Goal: Use online tool/utility: Utilize a website feature to perform a specific function

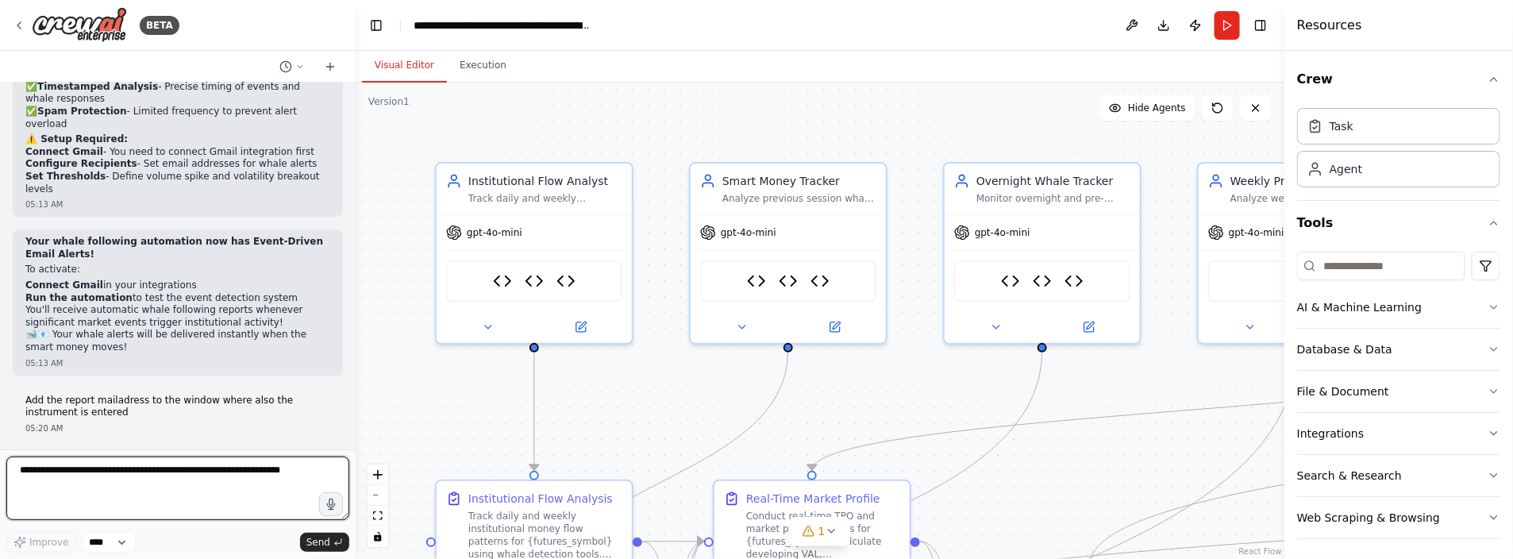
click at [74, 473] on textarea at bounding box center [177, 489] width 343 height 64
type textarea "**********"
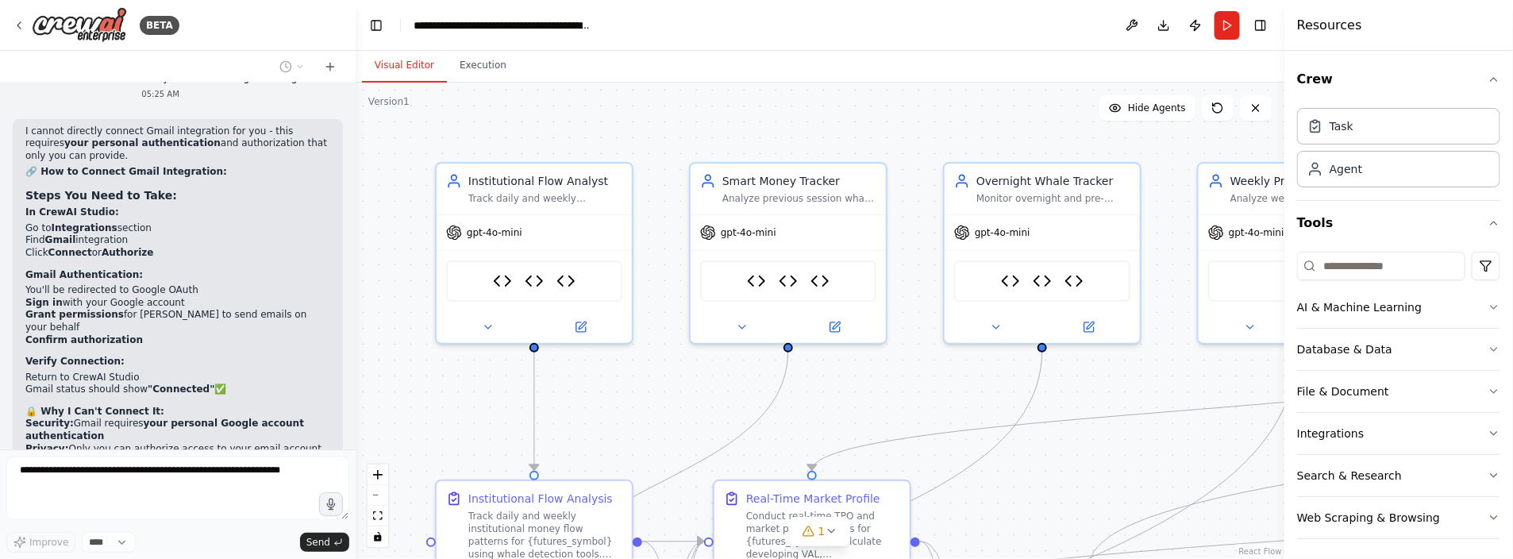
scroll to position [14517, 0]
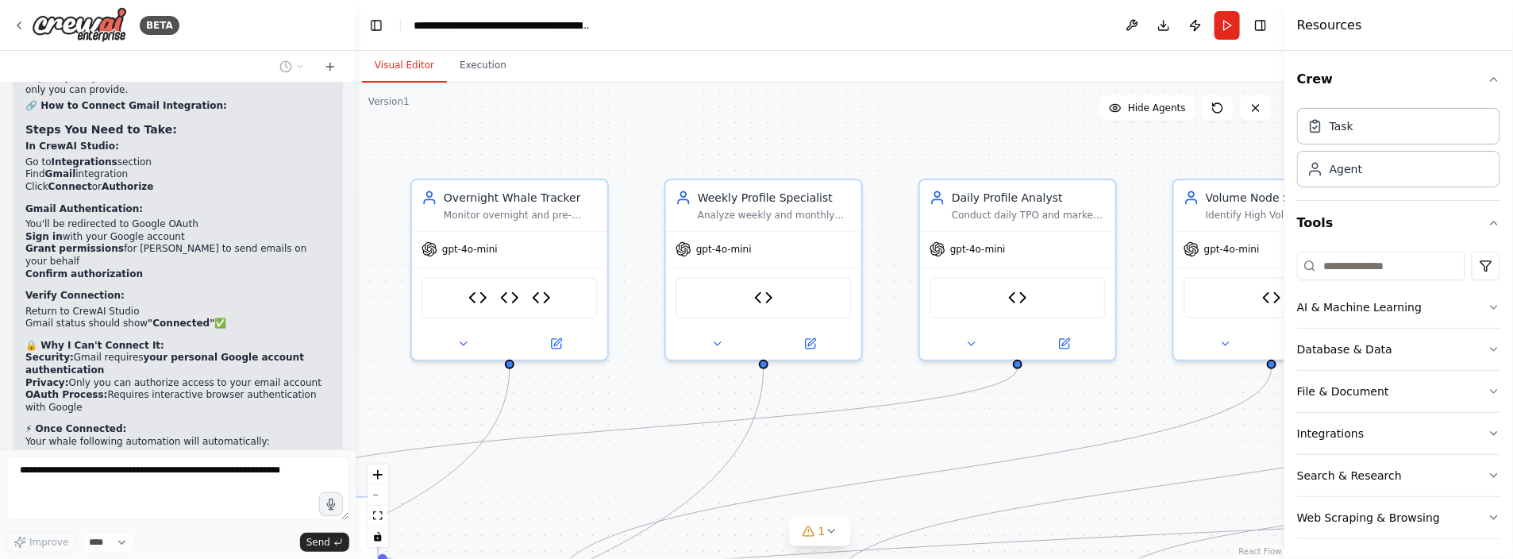
drag, startPoint x: 1168, startPoint y: 366, endPoint x: 561, endPoint y: 378, distance: 606.7
click at [549, 383] on div ".deletable-edge-delete-btn { width: 20px; height: 20px; border: 0px solid #ffff…" at bounding box center [820, 321] width 929 height 476
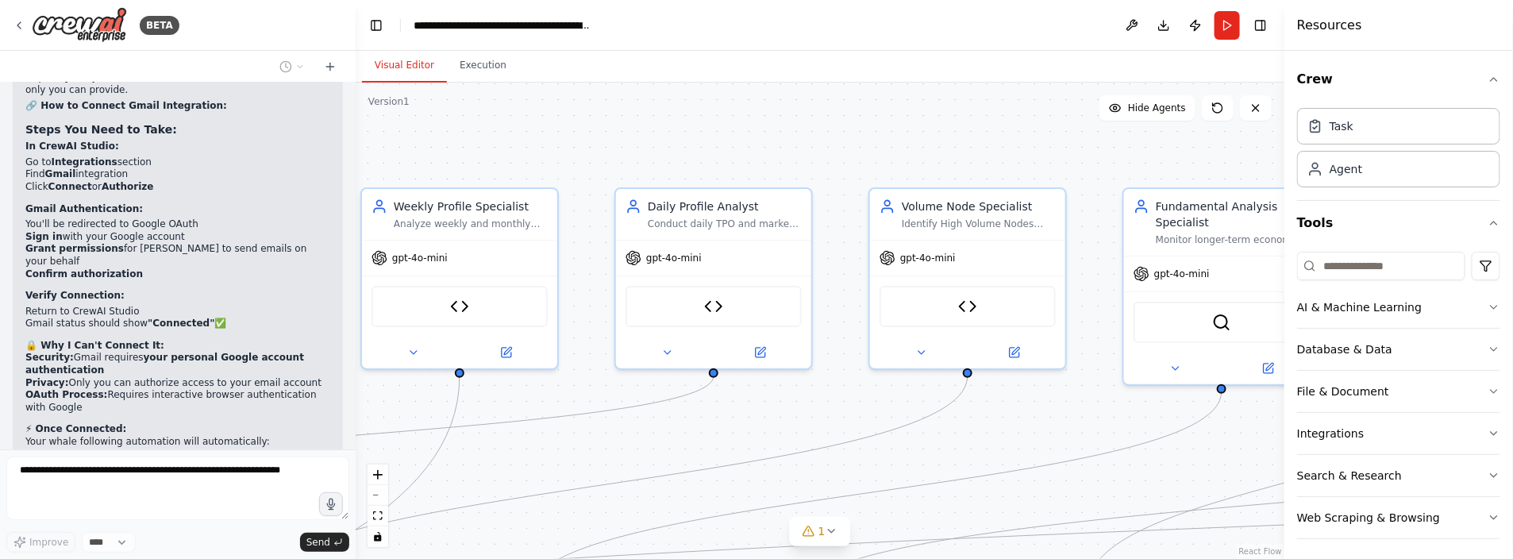
drag, startPoint x: 1072, startPoint y: 164, endPoint x: 592, endPoint y: 177, distance: 479.8
click at [572, 175] on div ".deletable-edge-delete-btn { width: 20px; height: 20px; border: 0px solid #ffff…" at bounding box center [820, 321] width 929 height 476
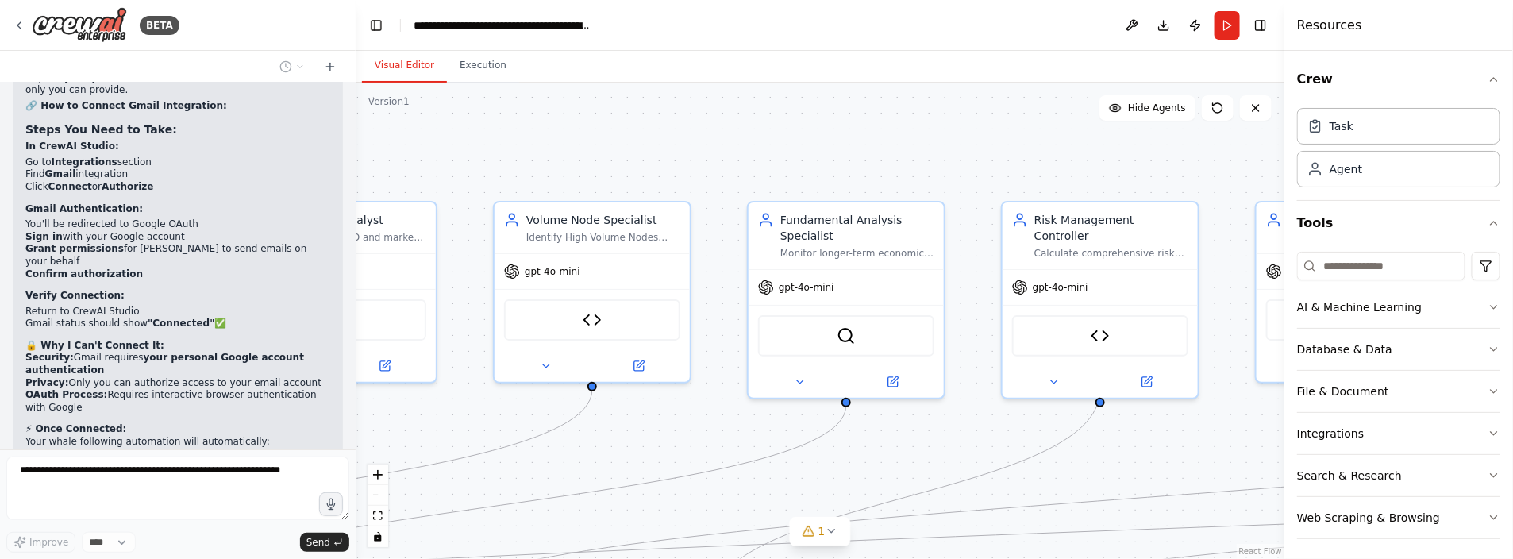
drag, startPoint x: 1102, startPoint y: 175, endPoint x: 660, endPoint y: 206, distance: 443.3
click at [565, 221] on div ".deletable-edge-delete-btn { width: 20px; height: 20px; border: 0px solid #ffff…" at bounding box center [820, 321] width 929 height 476
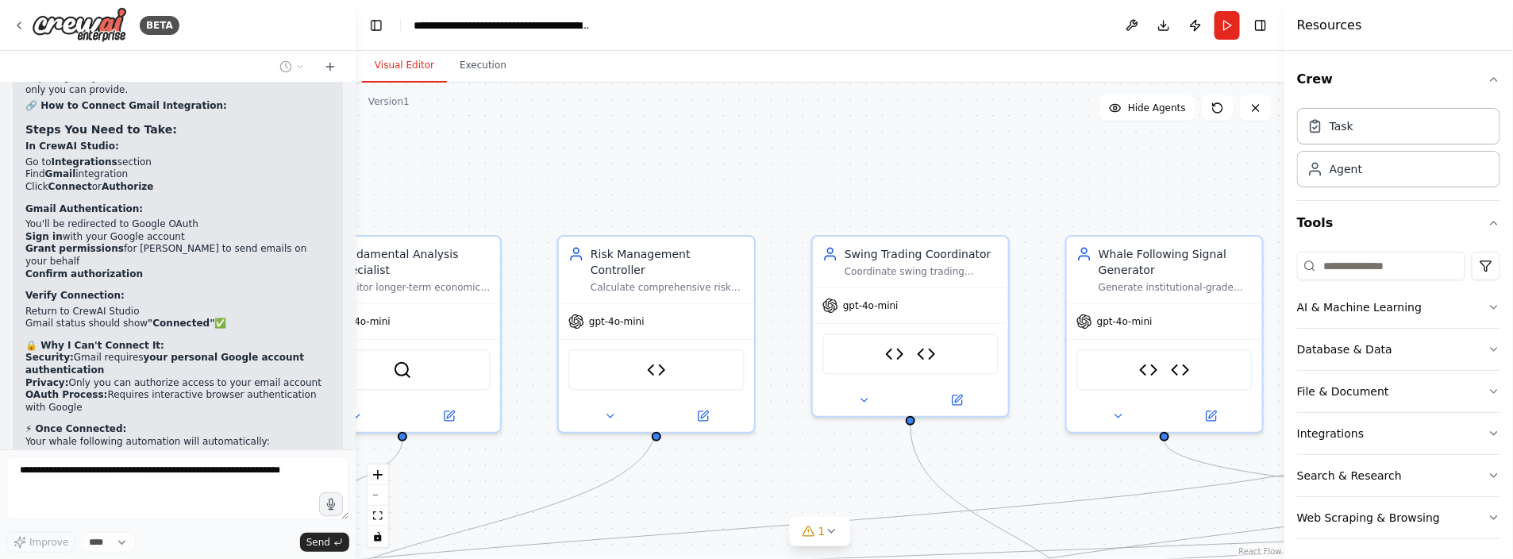
drag, startPoint x: 1107, startPoint y: 187, endPoint x: 628, endPoint y: 194, distance: 478.8
click at [629, 194] on div ".deletable-edge-delete-btn { width: 20px; height: 20px; border: 0px solid #ffff…" at bounding box center [820, 321] width 929 height 476
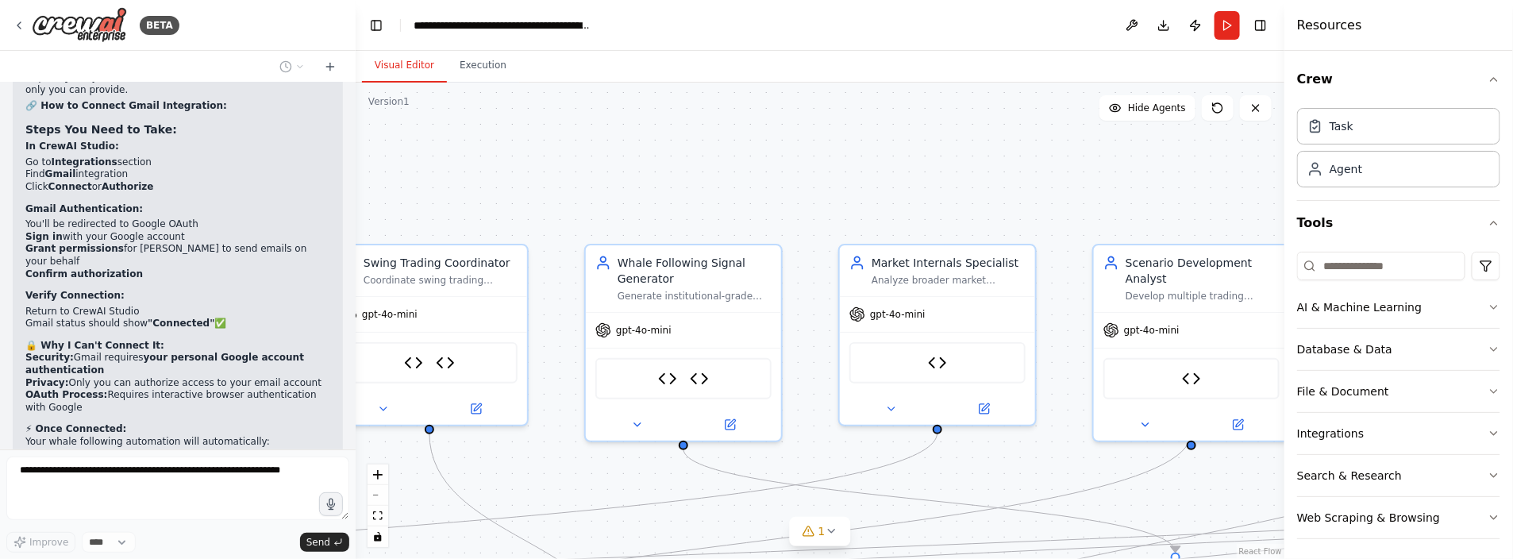
click at [580, 225] on div ".deletable-edge-delete-btn { width: 20px; height: 20px; border: 0px solid #ffff…" at bounding box center [820, 321] width 929 height 476
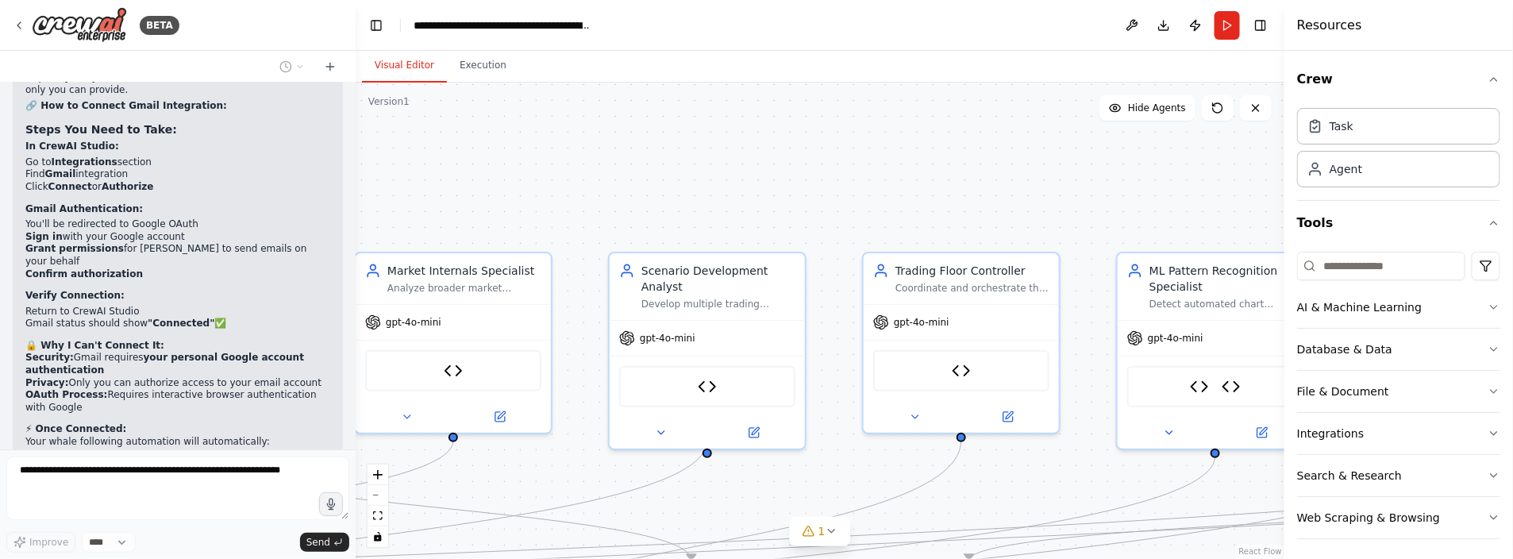
drag, startPoint x: 918, startPoint y: 226, endPoint x: 569, endPoint y: 216, distance: 348.7
click at [571, 217] on div ".deletable-edge-delete-btn { width: 20px; height: 20px; border: 0px solid #ffff…" at bounding box center [820, 321] width 929 height 476
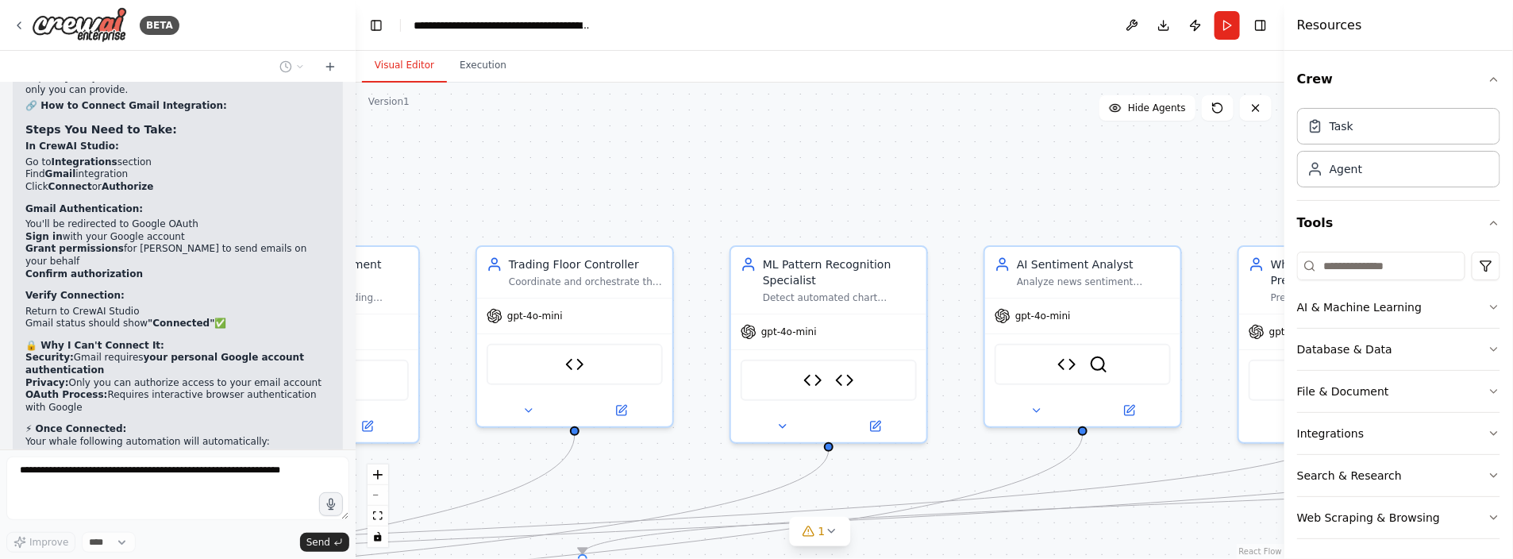
drag, startPoint x: 935, startPoint y: 202, endPoint x: 696, endPoint y: 218, distance: 240.3
click at [618, 218] on div ".deletable-edge-delete-btn { width: 20px; height: 20px; border: 0px solid #ffff…" at bounding box center [820, 321] width 929 height 476
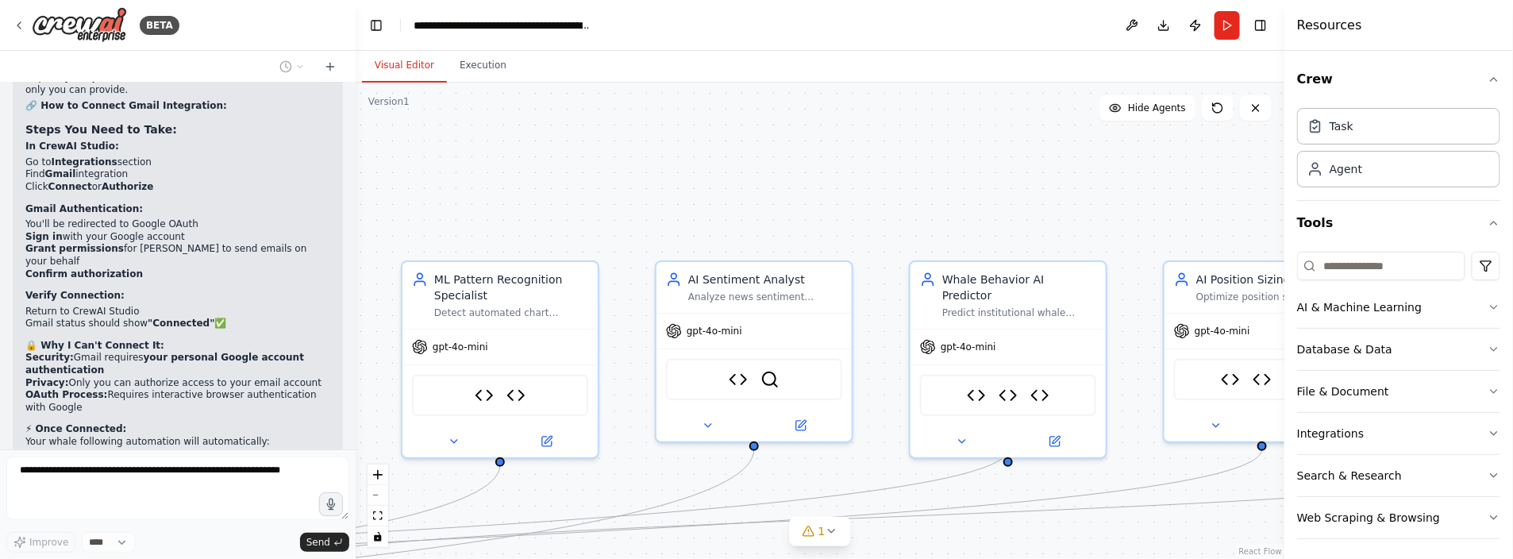
drag, startPoint x: 930, startPoint y: 226, endPoint x: 627, endPoint y: 219, distance: 302.6
click at [628, 219] on div ".deletable-edge-delete-btn { width: 20px; height: 20px; border: 0px solid #ffff…" at bounding box center [820, 321] width 929 height 476
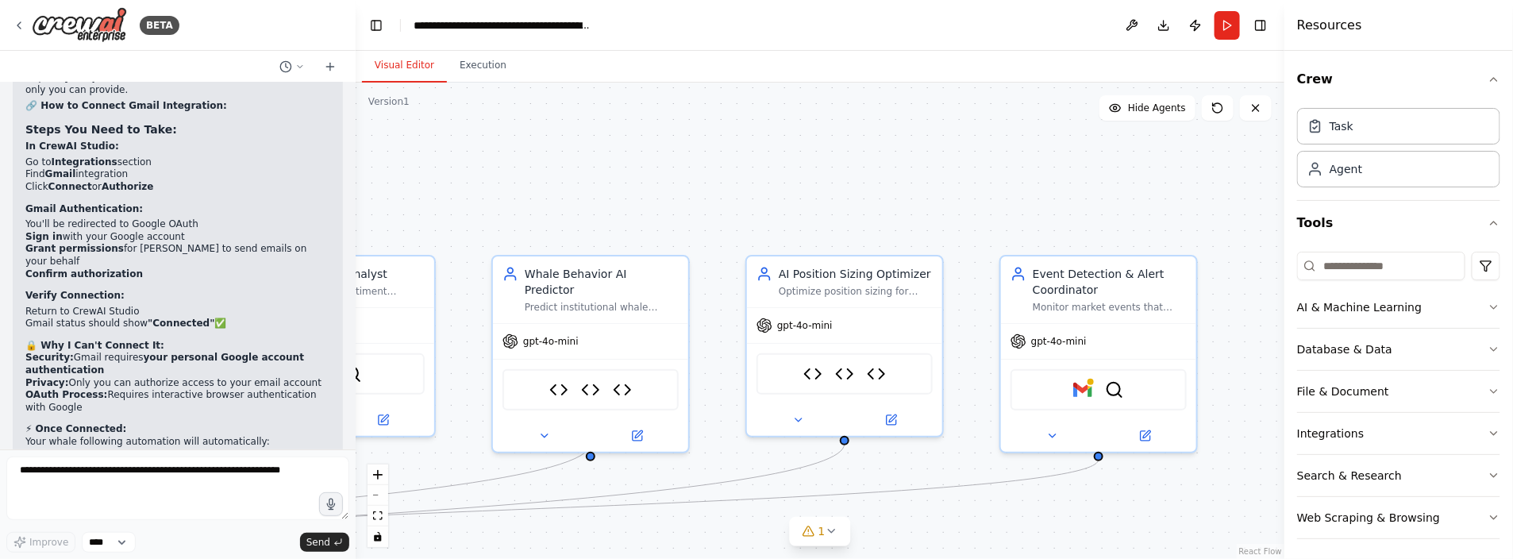
drag, startPoint x: 870, startPoint y: 233, endPoint x: 661, endPoint y: 226, distance: 209.7
click at [635, 226] on div ".deletable-edge-delete-btn { width: 20px; height: 20px; border: 0px solid #ffff…" at bounding box center [820, 321] width 929 height 476
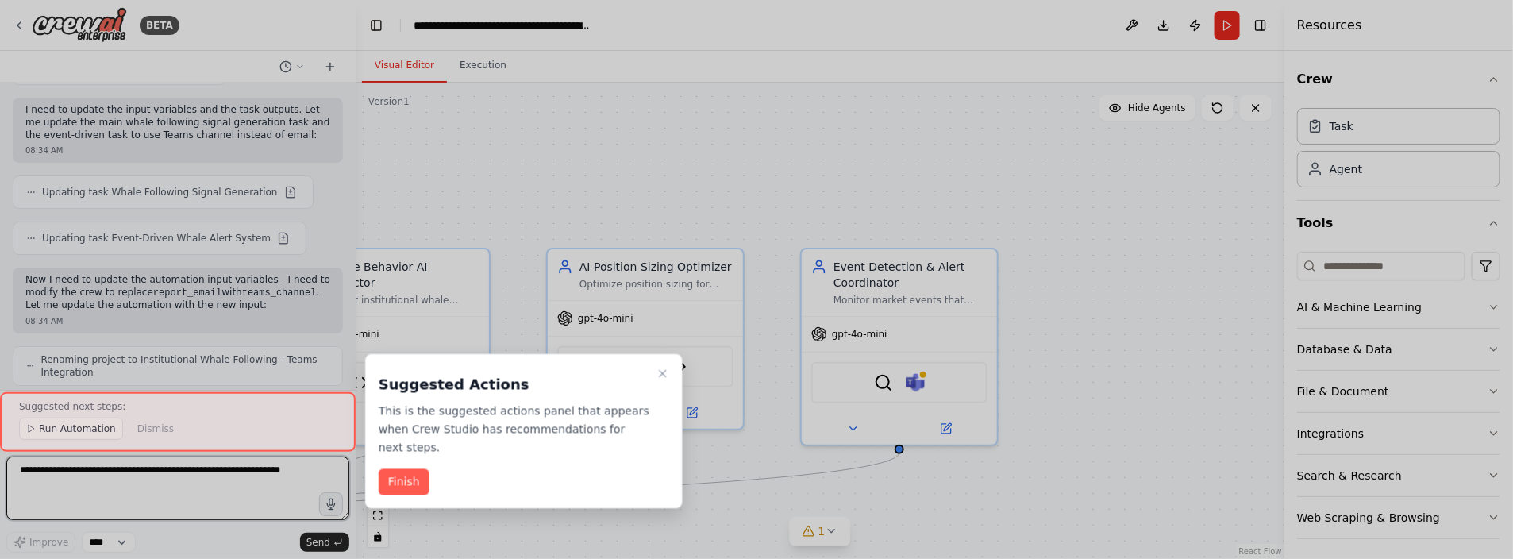
scroll to position [16069, 0]
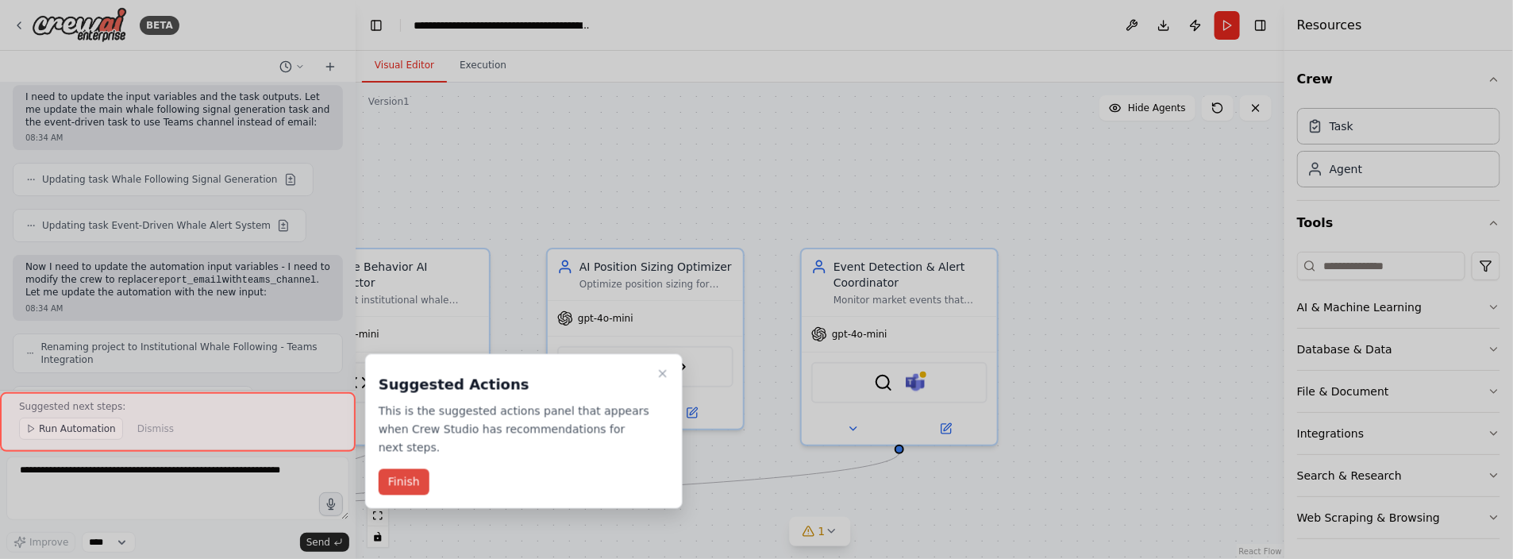
click at [389, 469] on button "Finish" at bounding box center [404, 482] width 51 height 26
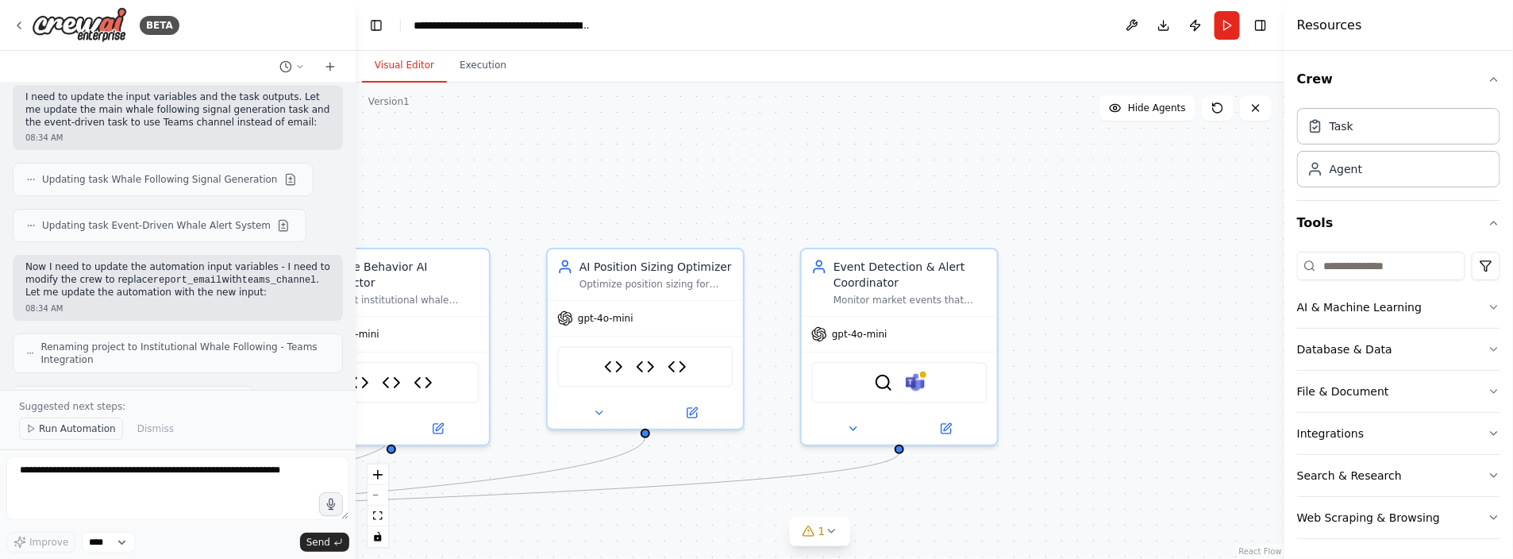
click at [44, 430] on span "Run Automation" at bounding box center [77, 428] width 77 height 13
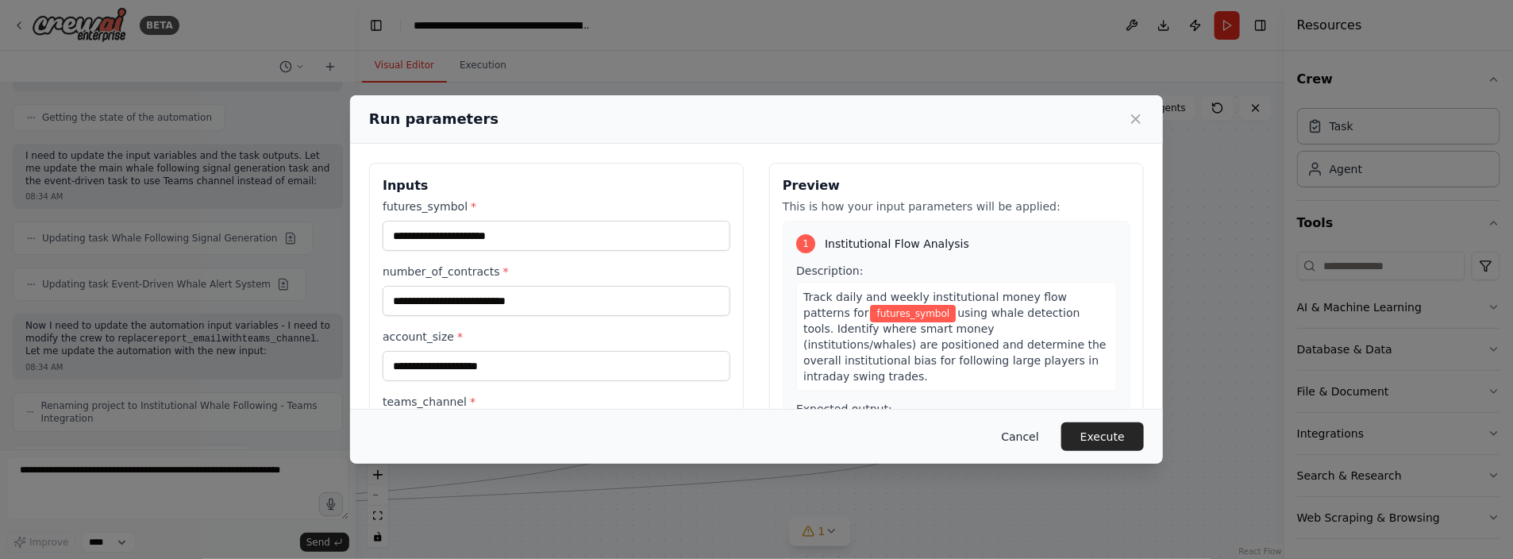
click at [1028, 443] on button "Cancel" at bounding box center [1020, 436] width 63 height 29
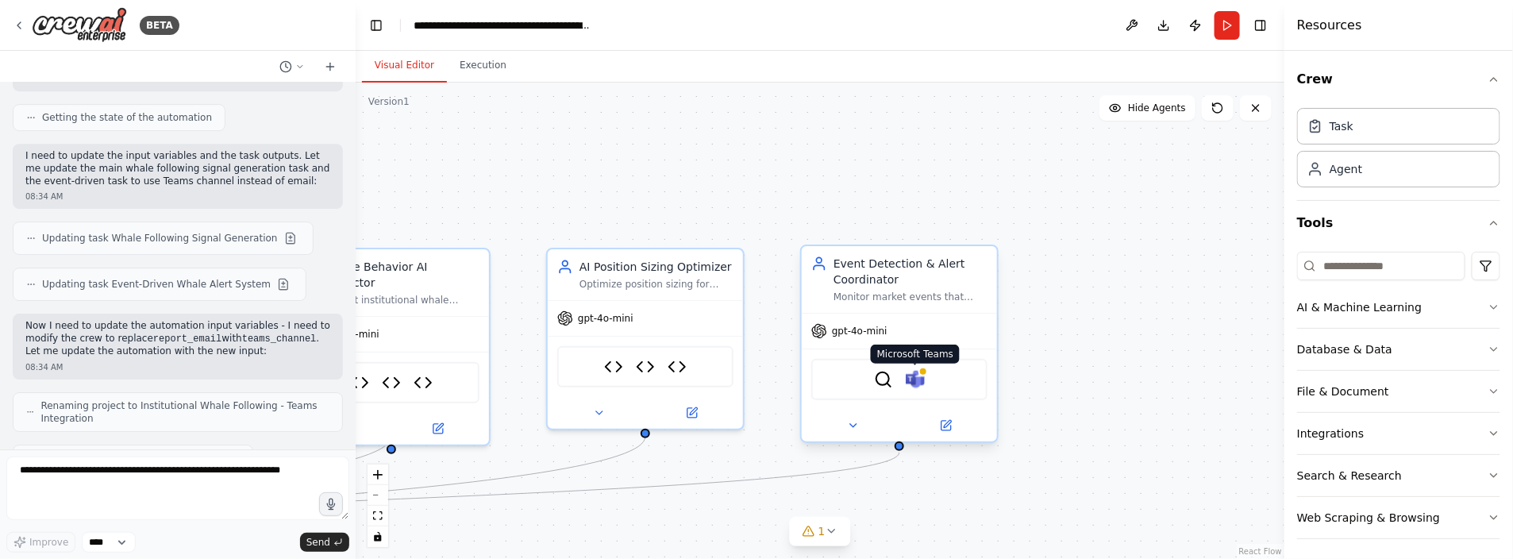
click at [911, 380] on img at bounding box center [915, 379] width 19 height 19
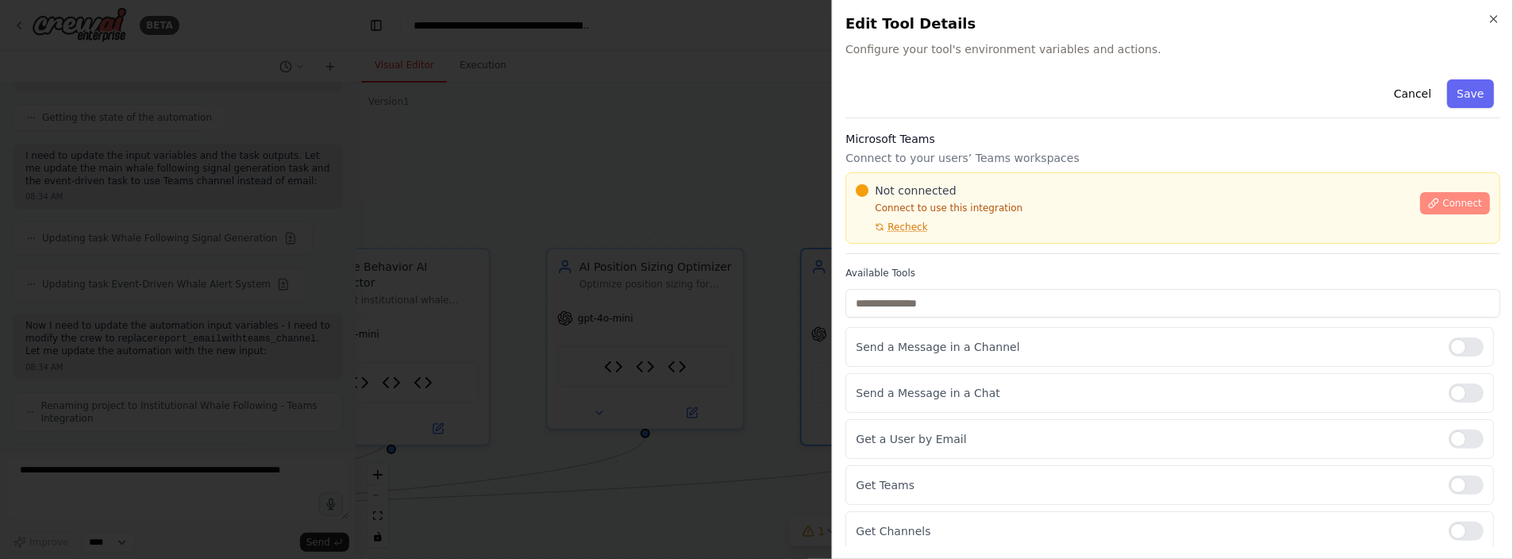
click at [1446, 194] on button "Connect" at bounding box center [1455, 203] width 70 height 22
click at [942, 148] on div "Microsoft Teams Connect to your users’ Teams workspaces Not connected Connect t…" at bounding box center [1173, 192] width 655 height 123
click at [630, 224] on div at bounding box center [756, 279] width 1513 height 559
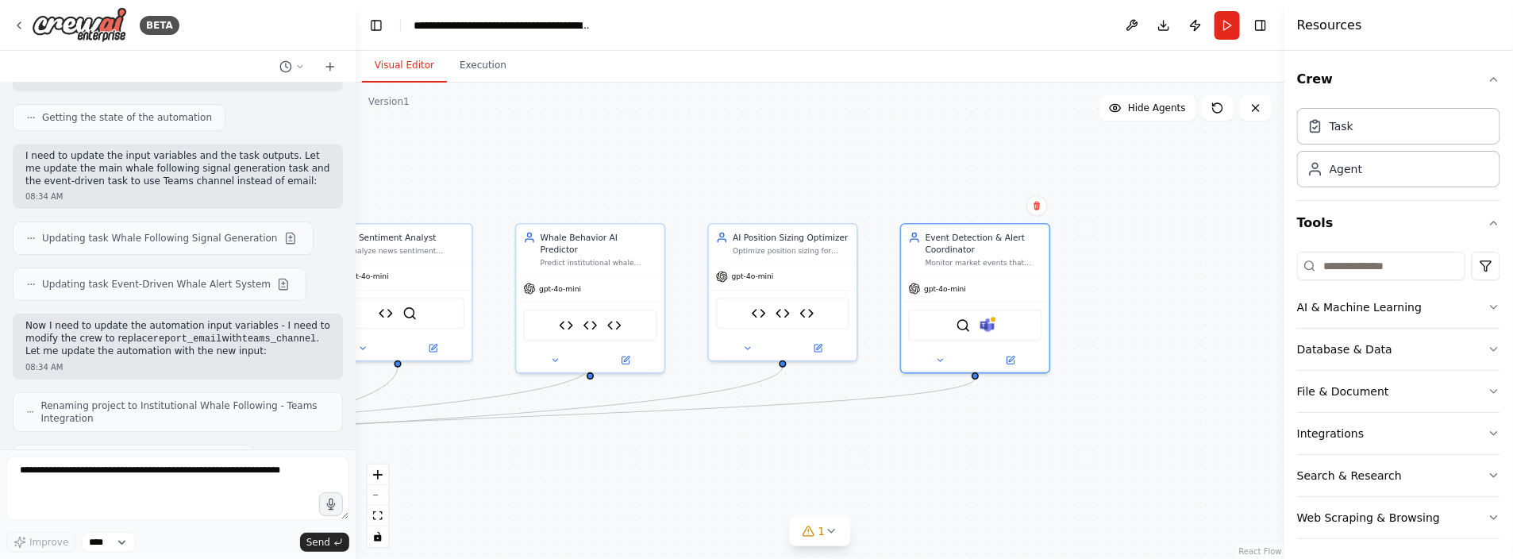
drag, startPoint x: 1210, startPoint y: 271, endPoint x: 1201, endPoint y: 254, distance: 18.8
click at [1201, 254] on div ".deletable-edge-delete-btn { width: 20px; height: 20px; border: 0px solid #ffff…" at bounding box center [820, 321] width 929 height 476
click at [1488, 426] on icon "button" at bounding box center [1494, 432] width 13 height 13
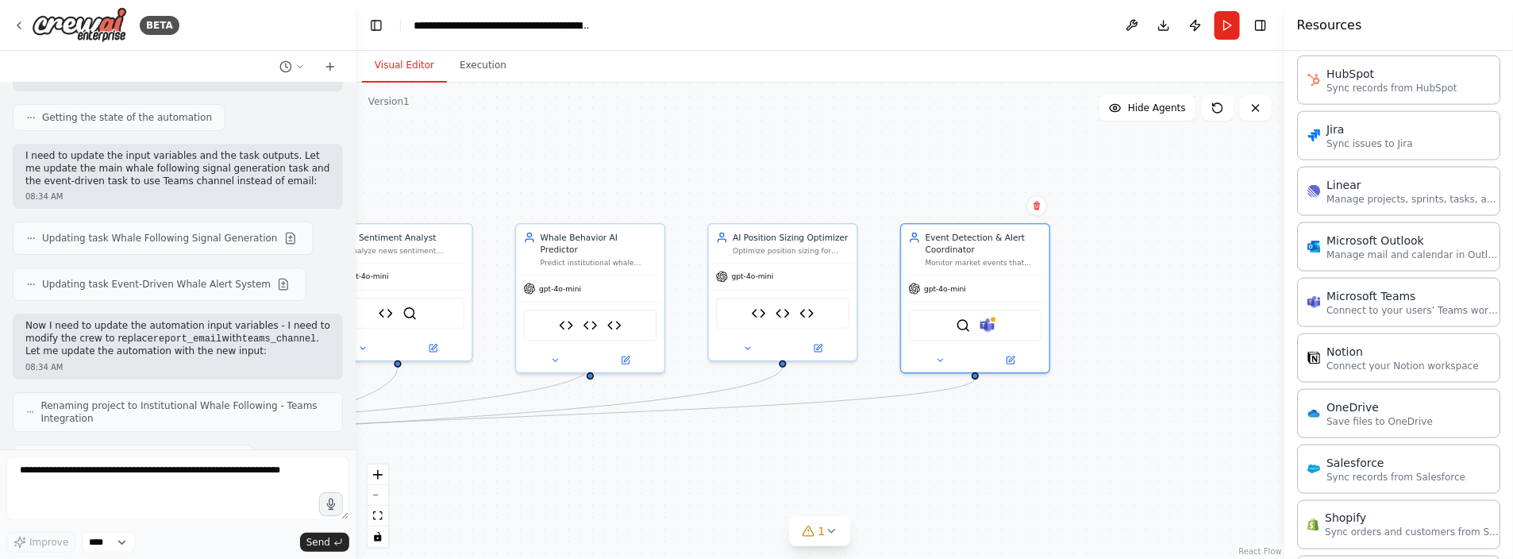
scroll to position [928, 0]
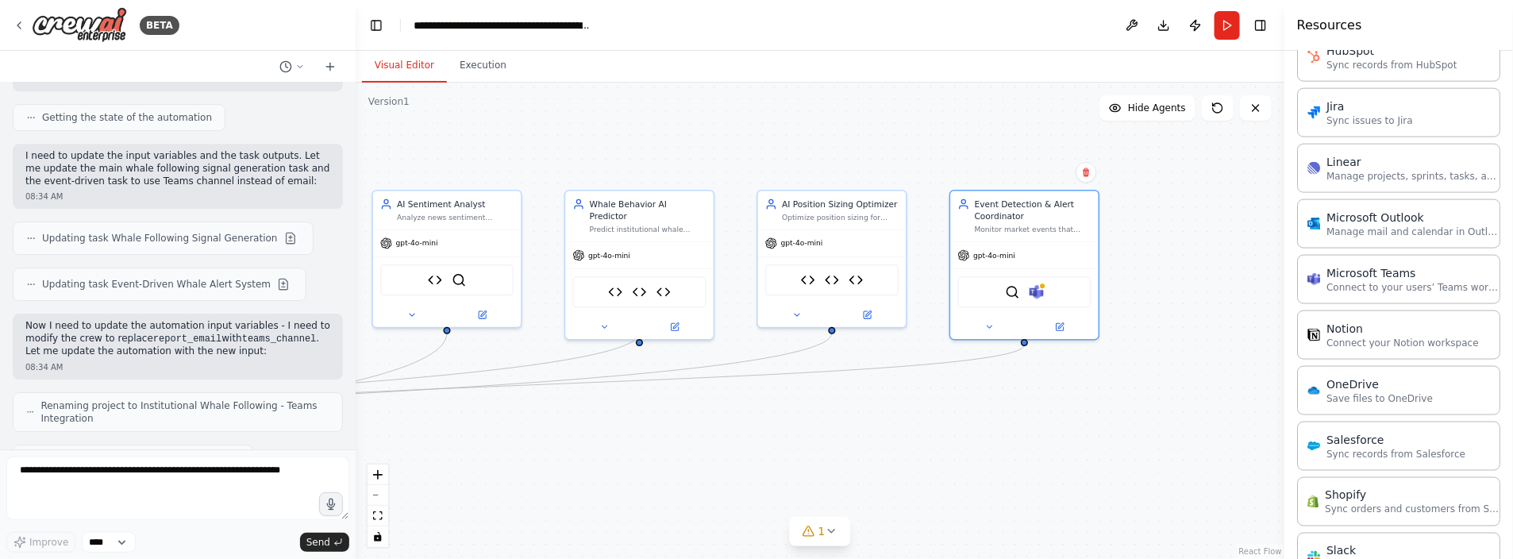
drag, startPoint x: 703, startPoint y: 455, endPoint x: 746, endPoint y: 424, distance: 52.9
click at [746, 425] on div ".deletable-edge-delete-btn { width: 20px; height: 20px; border: 0px solid #ffff…" at bounding box center [820, 321] width 929 height 476
click at [1084, 177] on icon at bounding box center [1080, 176] width 10 height 10
click at [946, 415] on div ".deletable-edge-delete-btn { width: 20px; height: 20px; border: 0px solid #ffff…" at bounding box center [820, 321] width 929 height 476
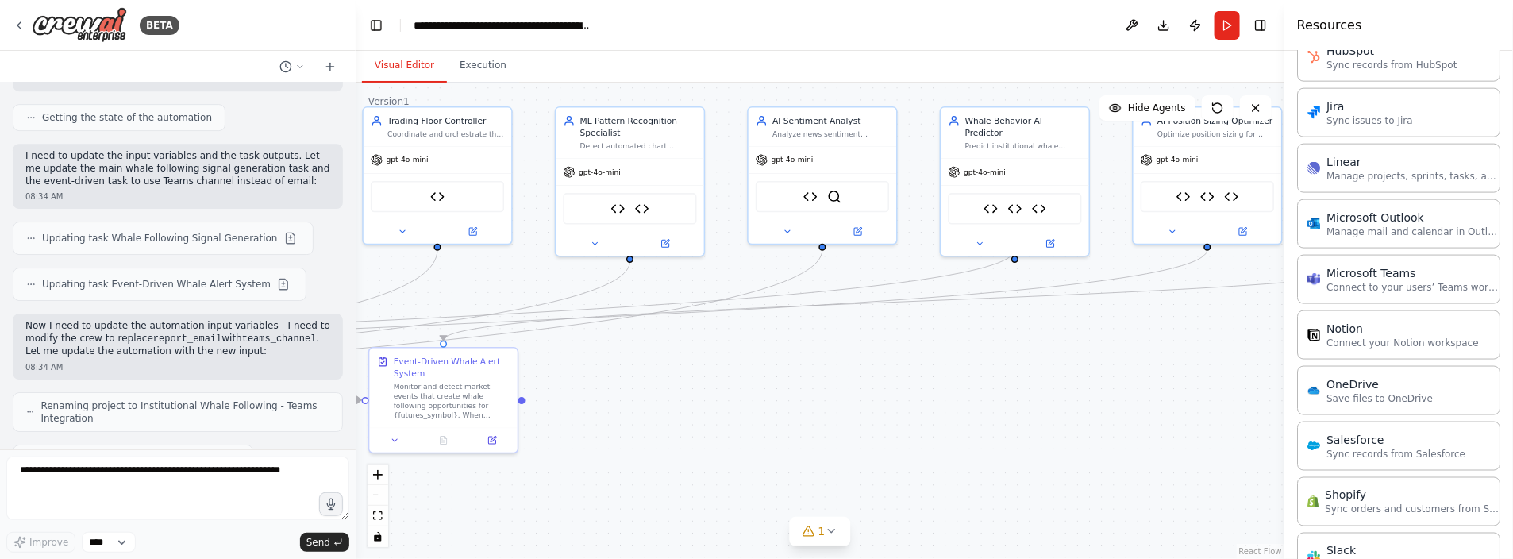
drag, startPoint x: 703, startPoint y: 468, endPoint x: 1085, endPoint y: 382, distance: 391.6
click at [1085, 382] on div ".deletable-edge-delete-btn { width: 20px; height: 20px; border: 0px solid #ffff…" at bounding box center [820, 321] width 929 height 476
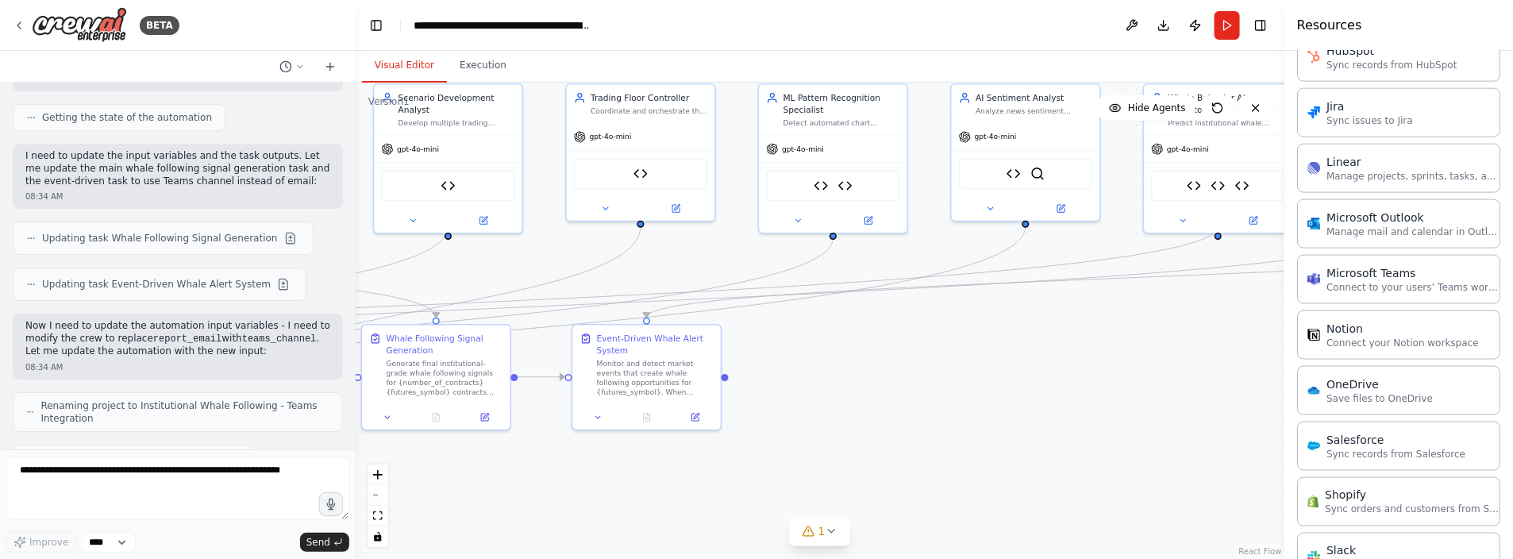
drag, startPoint x: 819, startPoint y: 399, endPoint x: 1023, endPoint y: 376, distance: 204.6
click at [1023, 376] on div ".deletable-edge-delete-btn { width: 20px; height: 20px; border: 0px solid #ffff…" at bounding box center [820, 321] width 929 height 476
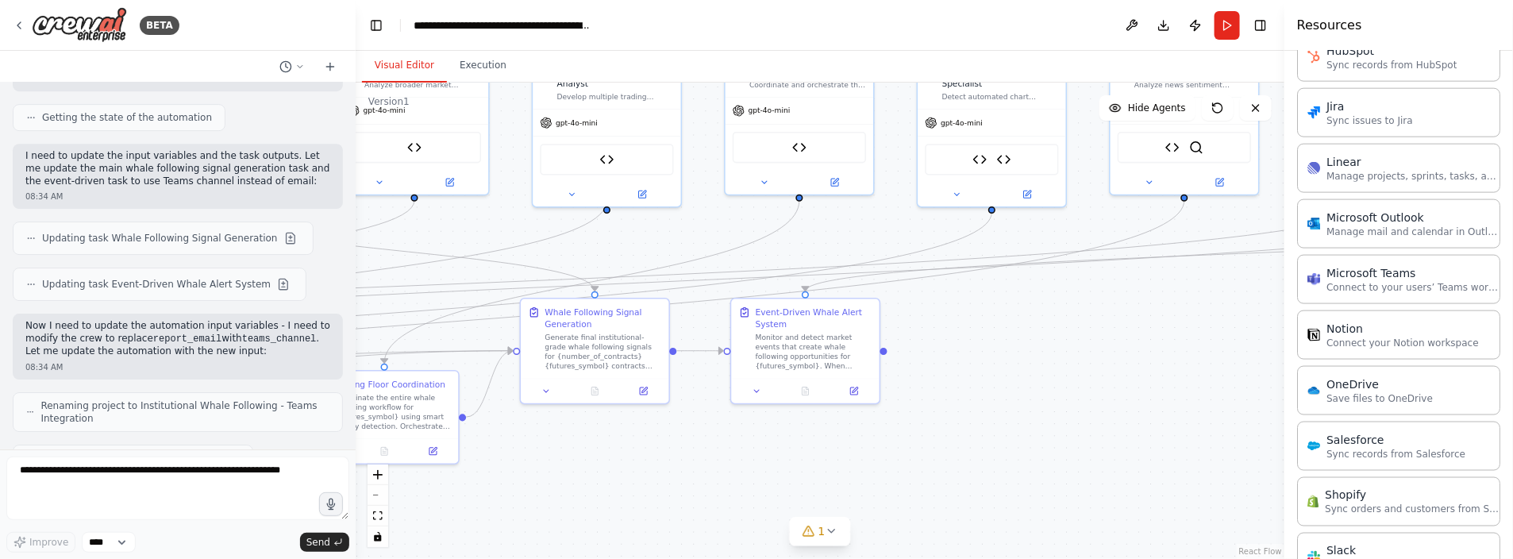
drag, startPoint x: 908, startPoint y: 395, endPoint x: 1059, endPoint y: 371, distance: 153.5
click at [1059, 371] on div ".deletable-edge-delete-btn { width: 20px; height: 20px; border: 0px solid #ffff…" at bounding box center [820, 321] width 929 height 476
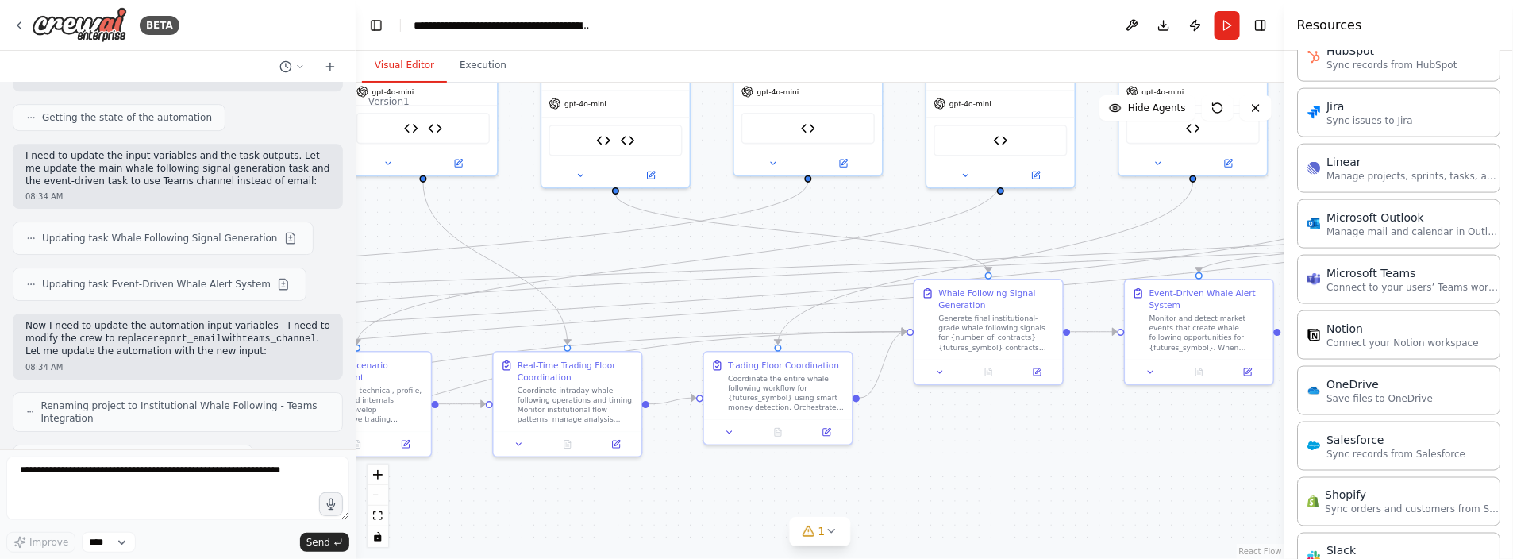
drag, startPoint x: 748, startPoint y: 452, endPoint x: 1042, endPoint y: 441, distance: 294.0
click at [1042, 441] on div ".deletable-edge-delete-btn { width: 20px; height: 20px; border: 0px solid #ffff…" at bounding box center [820, 321] width 929 height 476
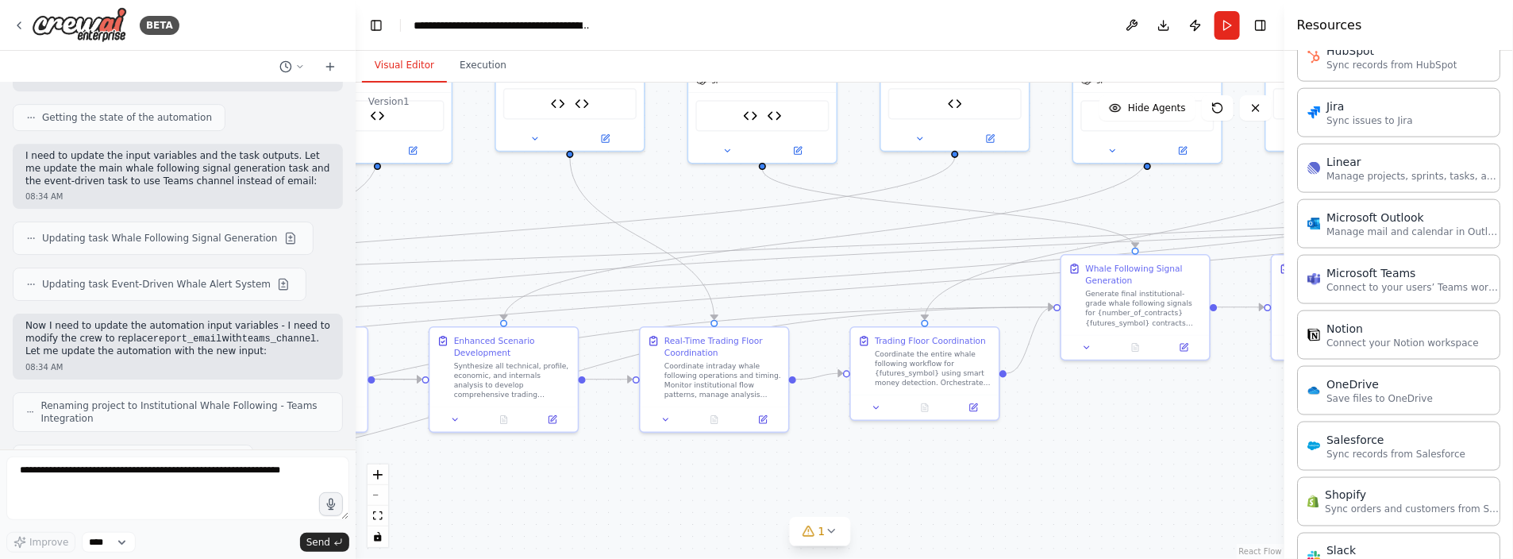
drag, startPoint x: 630, startPoint y: 478, endPoint x: 1028, endPoint y: 433, distance: 400.4
click at [1028, 433] on div ".deletable-edge-delete-btn { width: 20px; height: 20px; border: 0px solid #ffff…" at bounding box center [820, 321] width 929 height 476
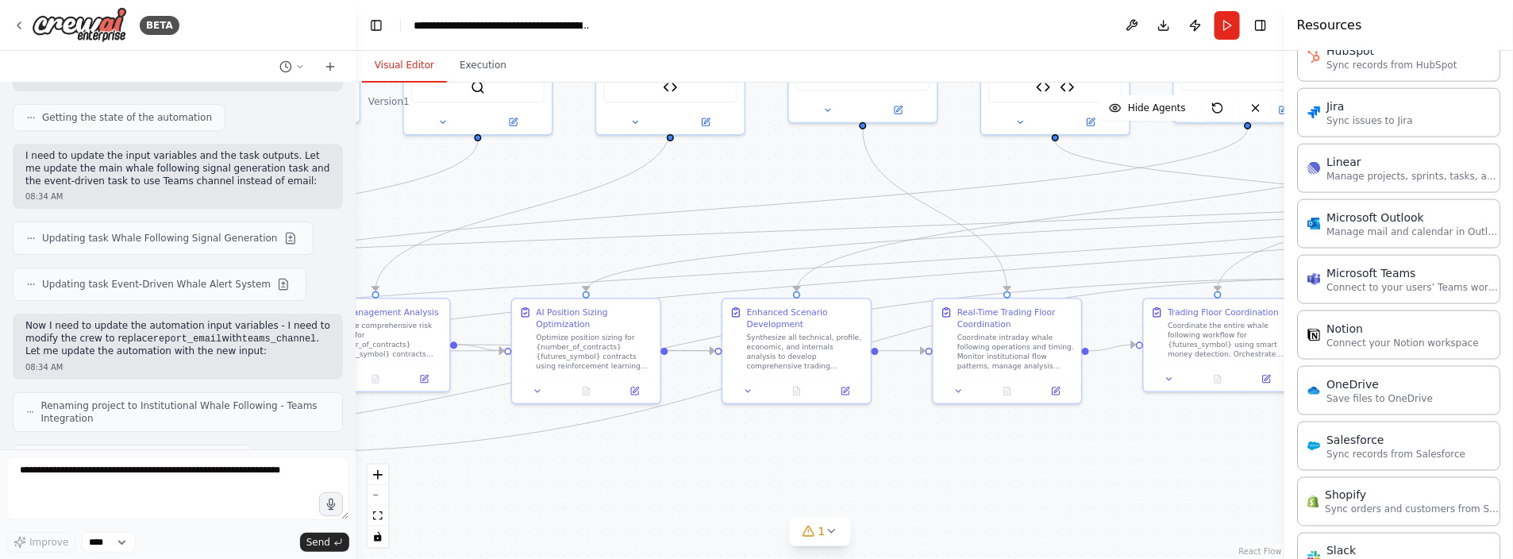
drag, startPoint x: 828, startPoint y: 452, endPoint x: 1023, endPoint y: 435, distance: 195.2
click at [1023, 435] on div ".deletable-edge-delete-btn { width: 20px; height: 20px; border: 0px solid #ffff…" at bounding box center [820, 321] width 929 height 476
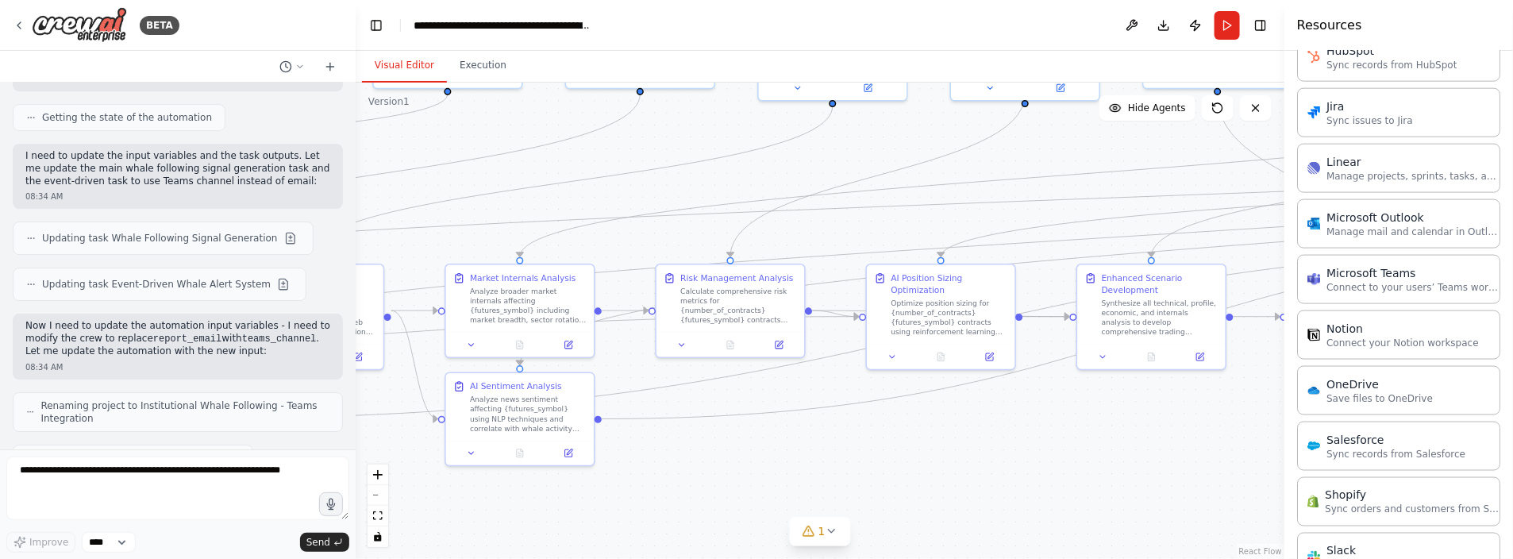
drag, startPoint x: 827, startPoint y: 446, endPoint x: 1017, endPoint y: 431, distance: 191.2
click at [1017, 431] on div ".deletable-edge-delete-btn { width: 20px; height: 20px; border: 0px solid #ffff…" at bounding box center [820, 321] width 929 height 476
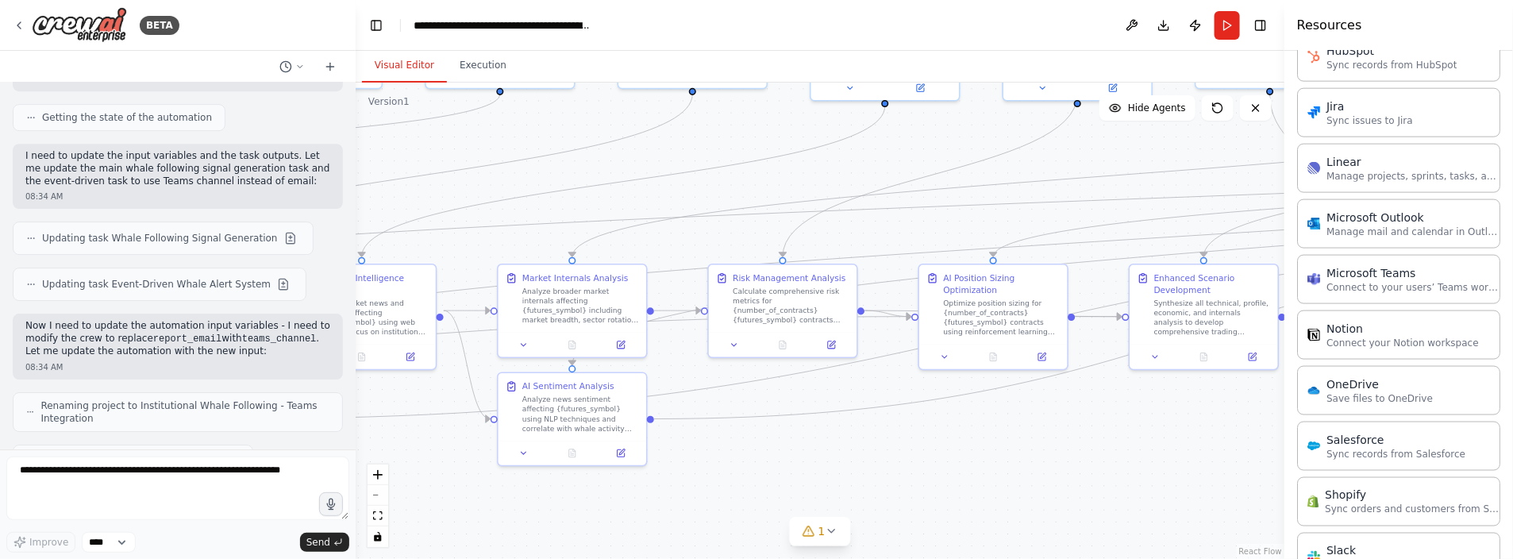
drag, startPoint x: 917, startPoint y: 437, endPoint x: 1108, endPoint y: 422, distance: 192.0
click at [1108, 422] on div ".deletable-edge-delete-btn { width: 20px; height: 20px; border: 0px solid #ffff…" at bounding box center [820, 321] width 929 height 476
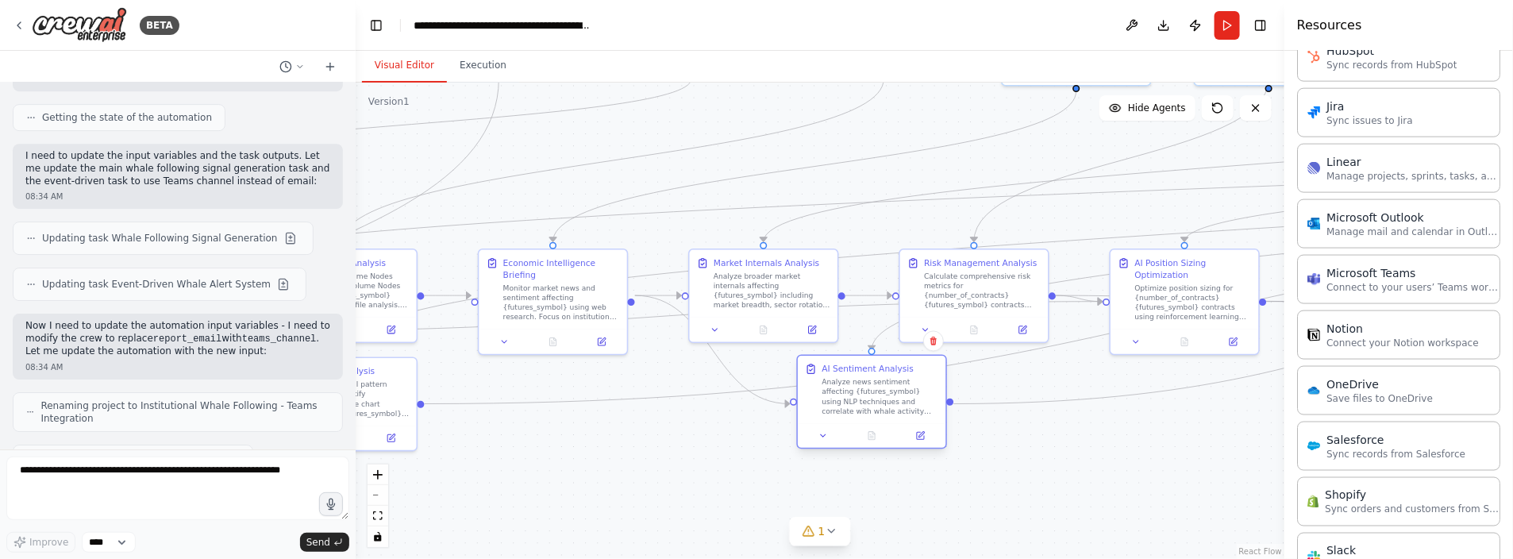
drag, startPoint x: 936, startPoint y: 436, endPoint x: 977, endPoint y: 445, distance: 42.2
click at [941, 436] on button at bounding box center [920, 436] width 41 height 14
drag, startPoint x: 1012, startPoint y: 376, endPoint x: 881, endPoint y: 403, distance: 133.0
click at [881, 403] on div "AI Sentiment Analysis Analyze news sentiment affecting {futures_symbol} using N…" at bounding box center [880, 413] width 117 height 53
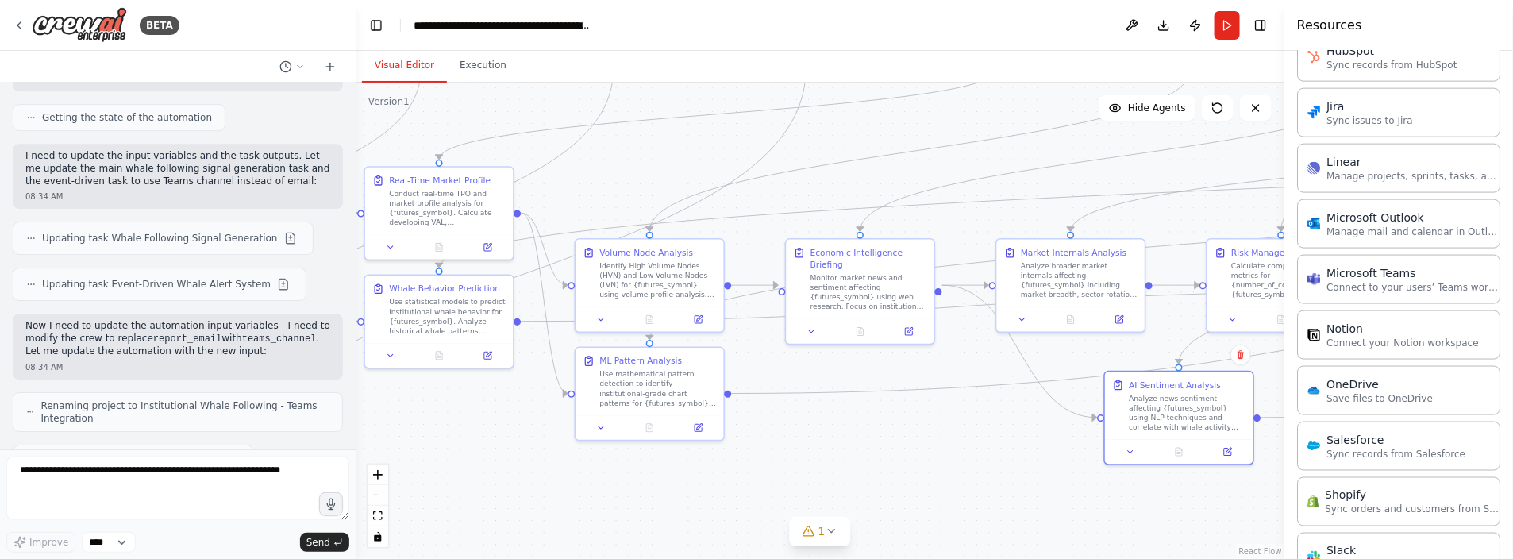
drag, startPoint x: 644, startPoint y: 467, endPoint x: 951, endPoint y: 457, distance: 307.4
click at [951, 457] on div ".deletable-edge-delete-btn { width: 20px; height: 20px; border: 0px solid #ffff…" at bounding box center [820, 321] width 929 height 476
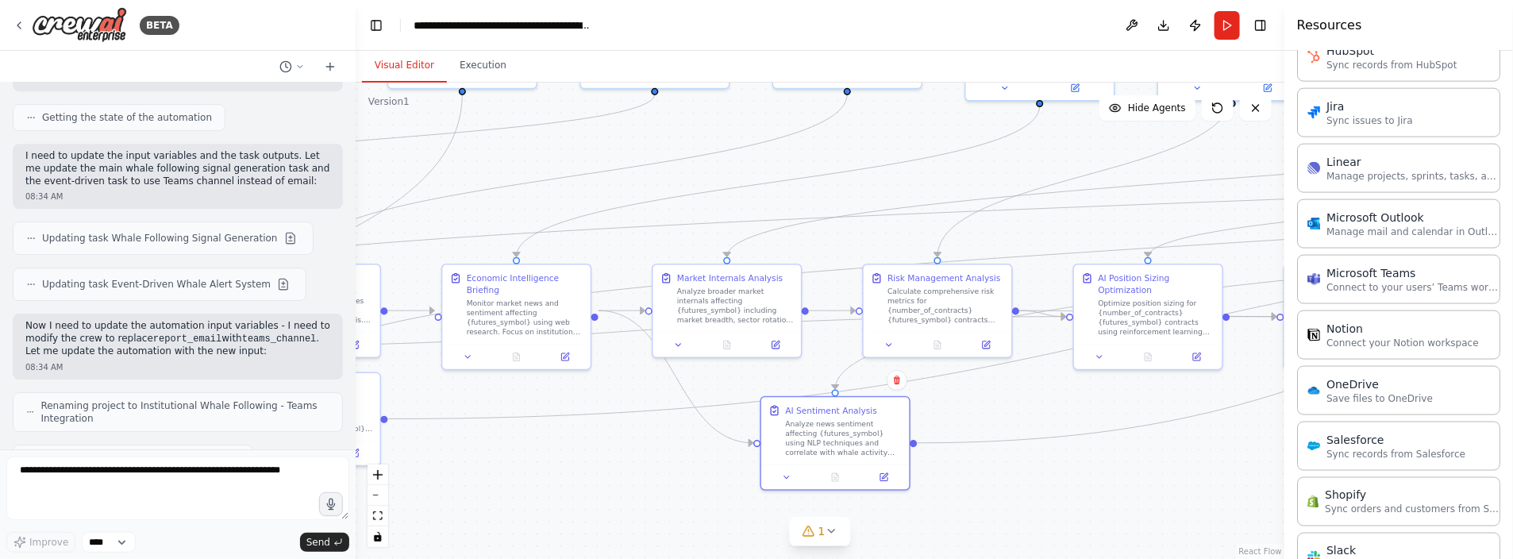
drag, startPoint x: 786, startPoint y: 468, endPoint x: 645, endPoint y: 481, distance: 142.0
click at [647, 481] on div ".deletable-edge-delete-btn { width: 20px; height: 20px; border: 0px solid #ffff…" at bounding box center [820, 321] width 929 height 476
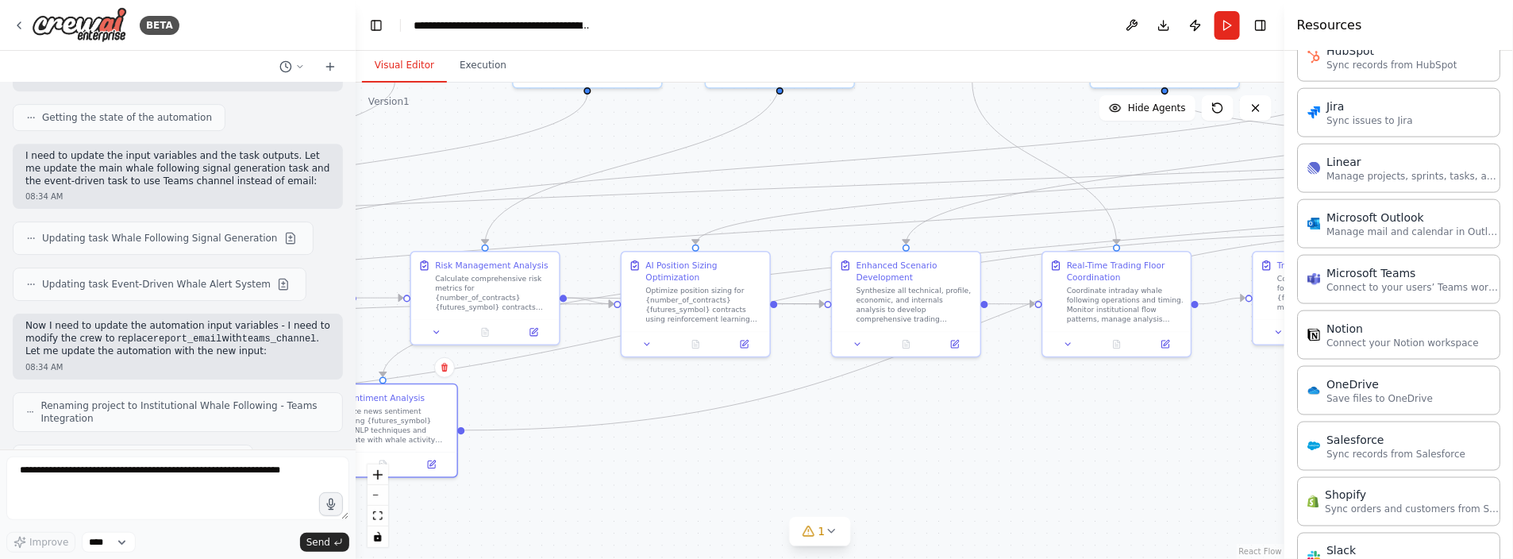
drag, startPoint x: 1192, startPoint y: 468, endPoint x: 783, endPoint y: 459, distance: 409.0
click at [746, 455] on div ".deletable-edge-delete-btn { width: 20px; height: 20px; border: 0px solid #ffff…" at bounding box center [820, 321] width 929 height 476
drag, startPoint x: 1045, startPoint y: 445, endPoint x: 803, endPoint y: 446, distance: 242.2
click at [803, 446] on div ".deletable-edge-delete-btn { width: 20px; height: 20px; border: 0px solid #ffff…" at bounding box center [820, 321] width 929 height 476
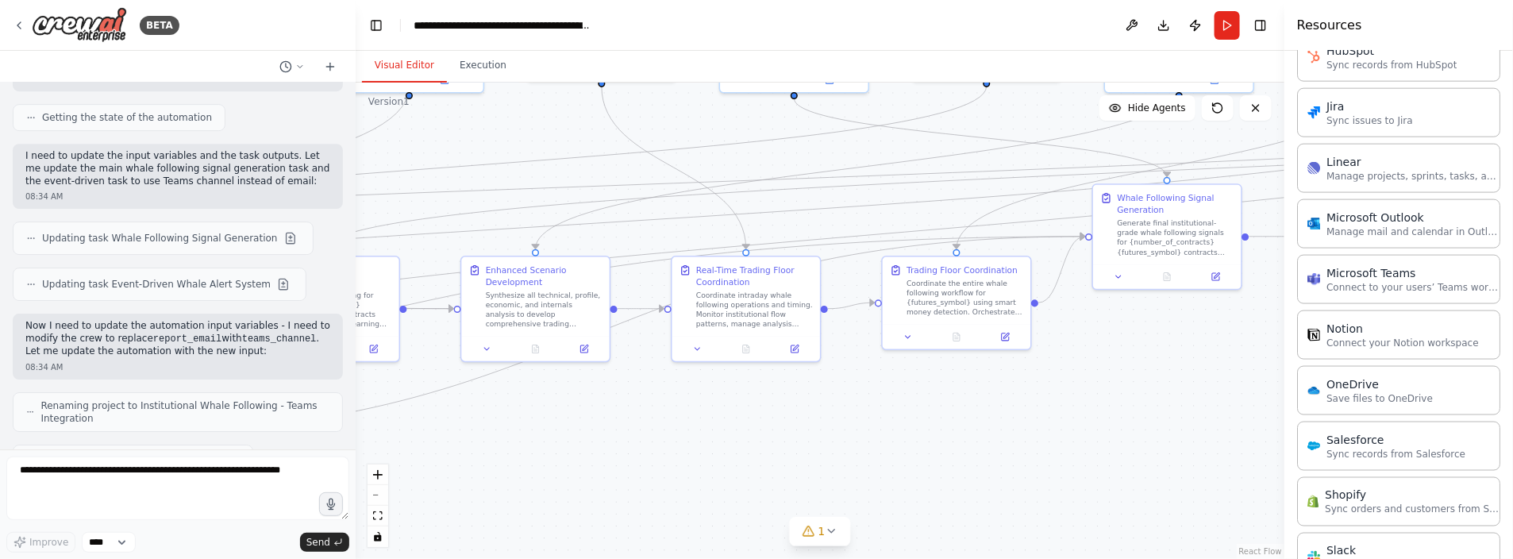
drag, startPoint x: 961, startPoint y: 445, endPoint x: 853, endPoint y: 443, distance: 108.0
click at [620, 464] on div ".deletable-edge-delete-btn { width: 20px; height: 20px; border: 0px solid #ffff…" at bounding box center [820, 321] width 929 height 476
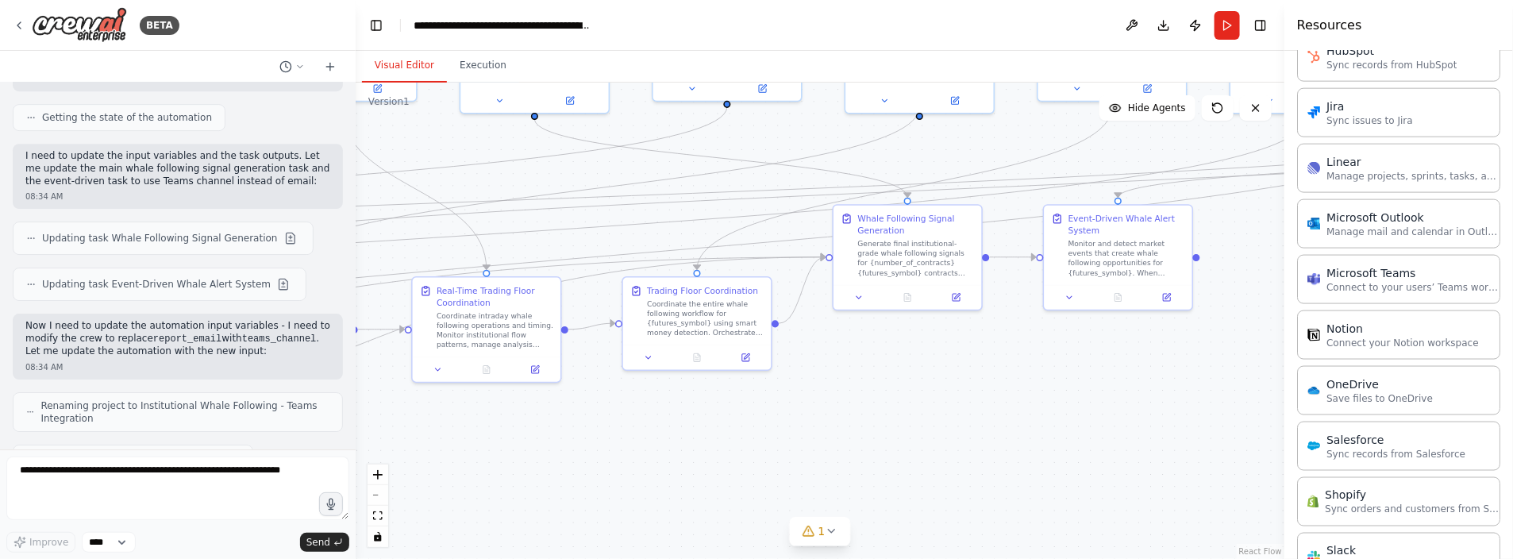
drag, startPoint x: 991, startPoint y: 433, endPoint x: 778, endPoint y: 445, distance: 213.2
click at [778, 445] on div ".deletable-edge-delete-btn { width: 20px; height: 20px; border: 0px solid #ffff…" at bounding box center [820, 321] width 929 height 476
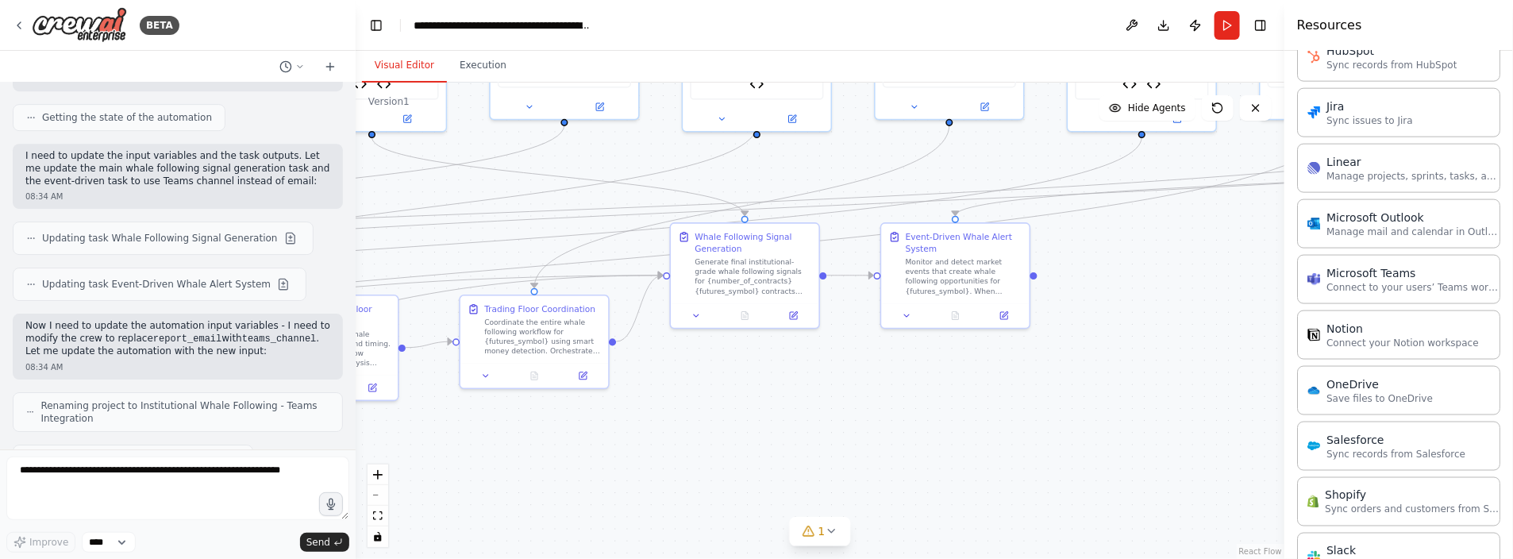
drag, startPoint x: 942, startPoint y: 405, endPoint x: 949, endPoint y: 418, distance: 15.3
click at [948, 418] on div ".deletable-edge-delete-btn { width: 20px; height: 20px; border: 0px solid #ffff…" at bounding box center [820, 321] width 929 height 476
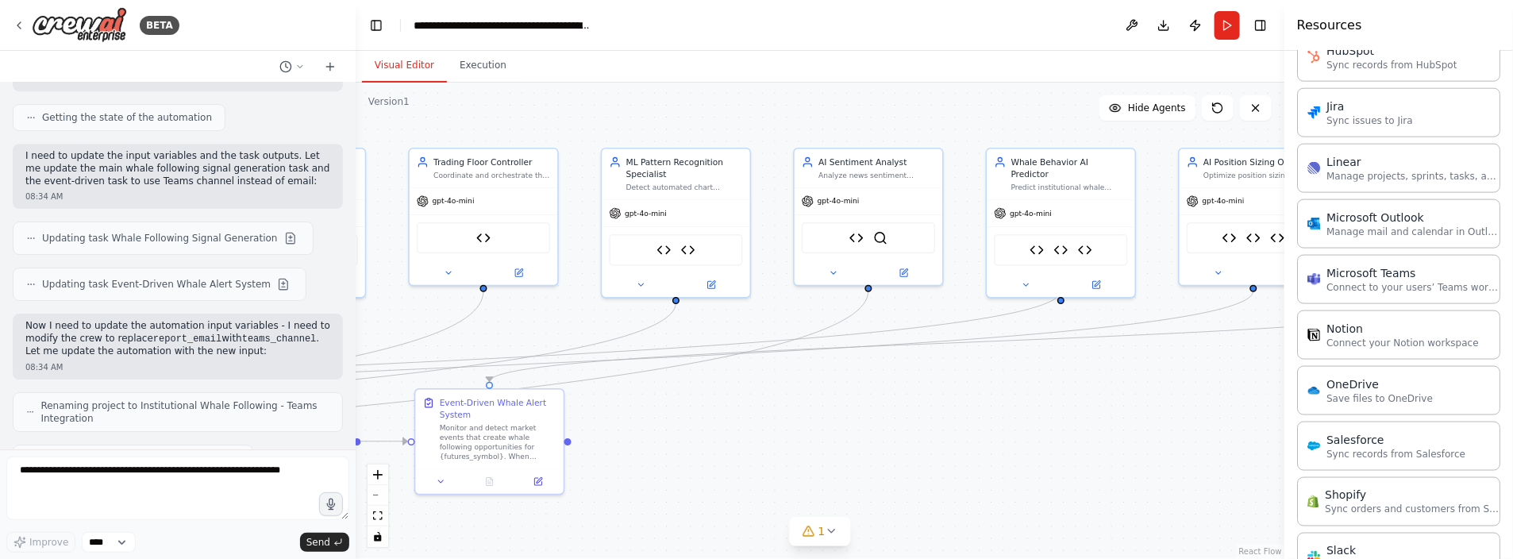
drag, startPoint x: 1178, startPoint y: 303, endPoint x: 719, endPoint y: 456, distance: 483.6
click at [719, 456] on div ".deletable-edge-delete-btn { width: 20px; height: 20px; border: 0px solid #ffff…" at bounding box center [820, 321] width 929 height 476
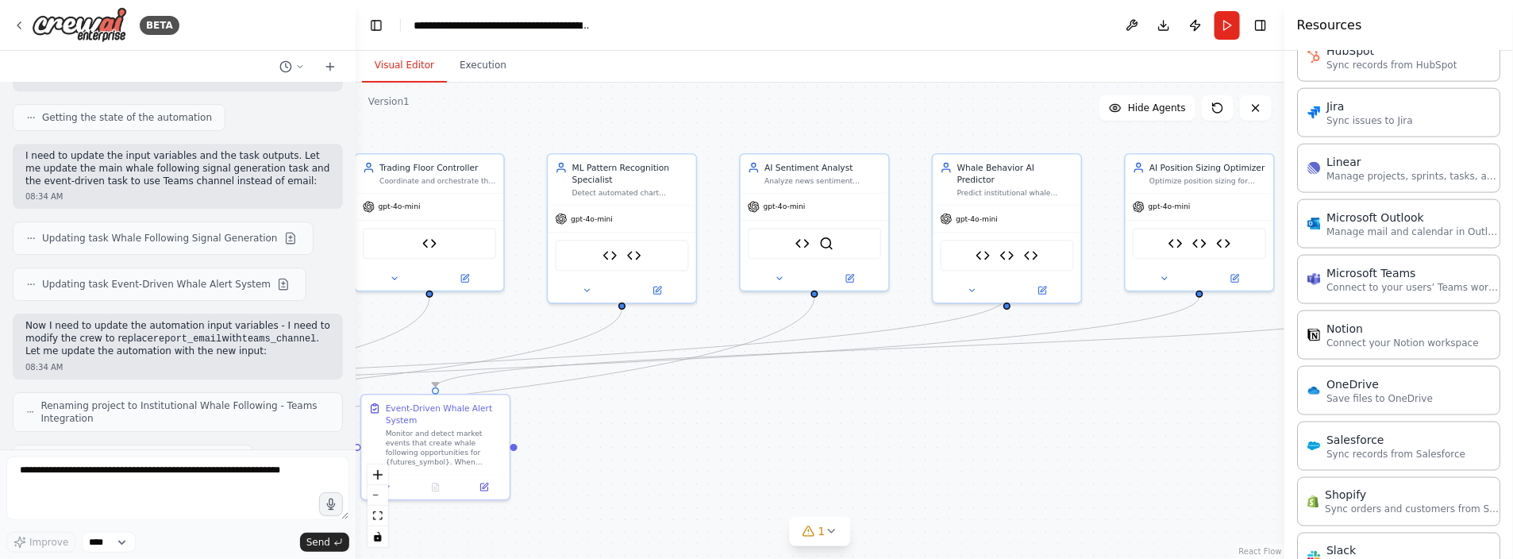
drag, startPoint x: 1085, startPoint y: 449, endPoint x: 954, endPoint y: 465, distance: 132.8
click at [686, 476] on div ".deletable-edge-delete-btn { width: 20px; height: 20px; border: 0px solid #ffff…" at bounding box center [820, 321] width 929 height 476
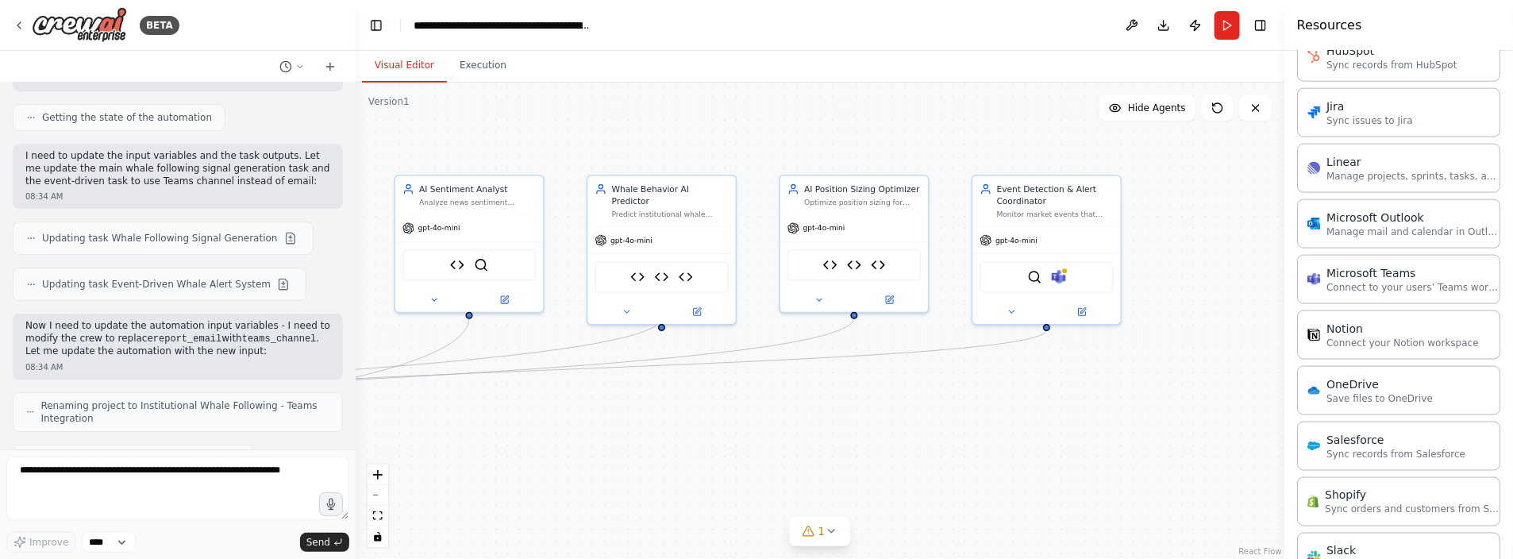
click at [1043, 463] on div ".deletable-edge-delete-btn { width: 20px; height: 20px; border: 0px solid #ffff…" at bounding box center [820, 321] width 929 height 476
click at [1043, 462] on div ".deletable-edge-delete-btn { width: 20px; height: 20px; border: 0px solid #ffff…" at bounding box center [820, 321] width 929 height 476
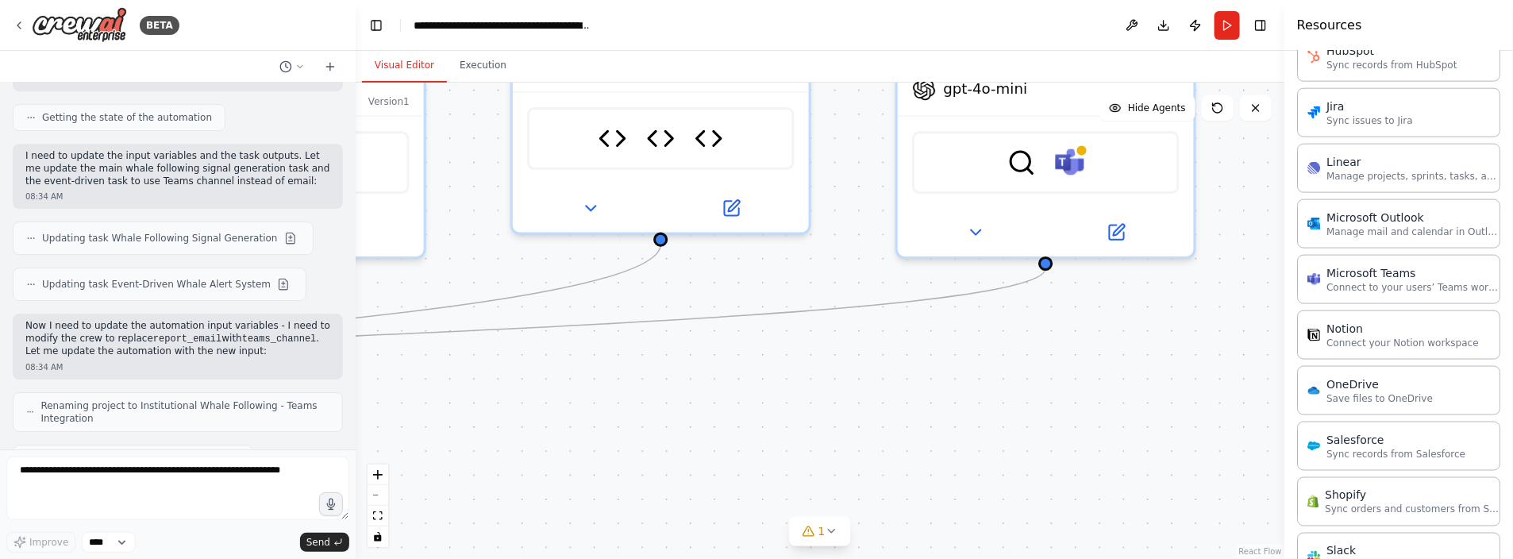
drag, startPoint x: 994, startPoint y: 381, endPoint x: 983, endPoint y: 465, distance: 84.9
click at [983, 465] on div ".deletable-edge-delete-btn { width: 20px; height: 20px; border: 0px solid #ffff…" at bounding box center [820, 321] width 929 height 476
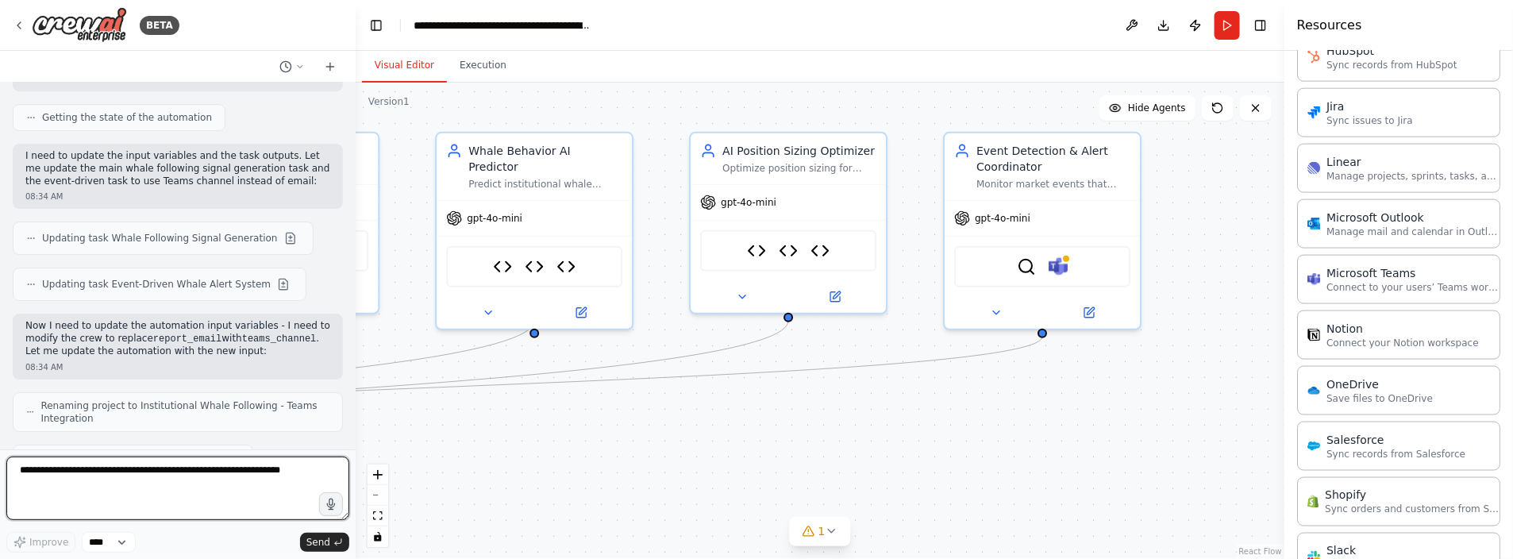
click at [44, 474] on textarea at bounding box center [177, 489] width 343 height 64
type textarea "**********"
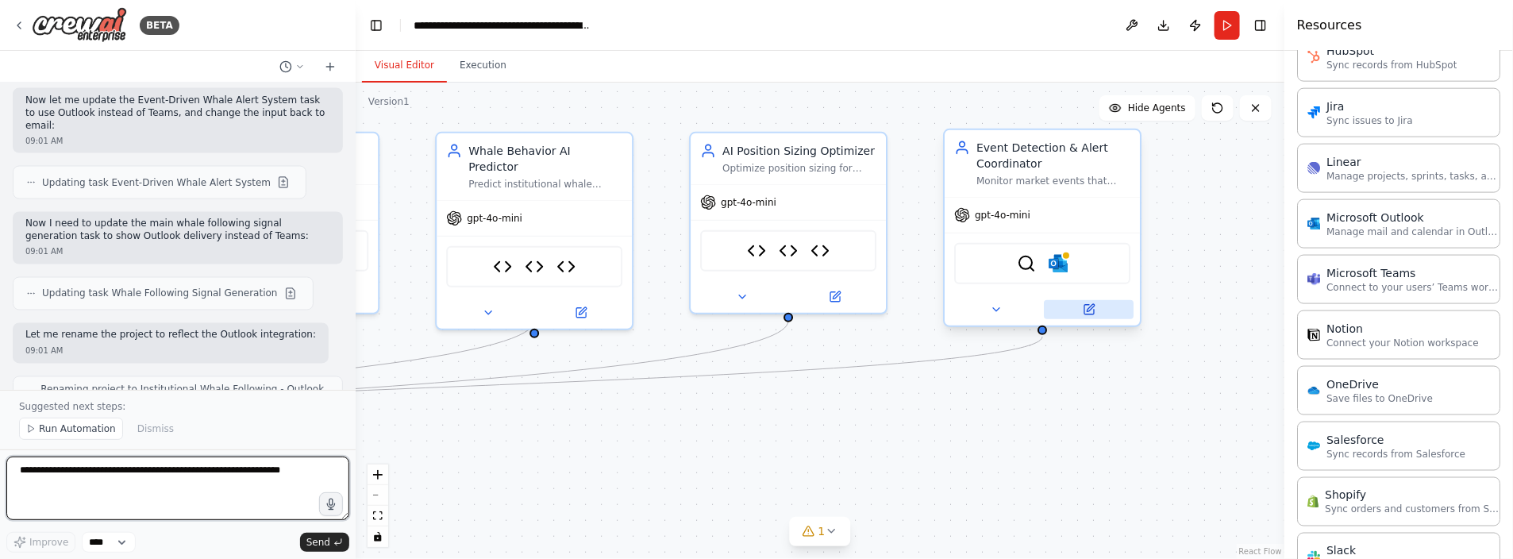
scroll to position [17696, 0]
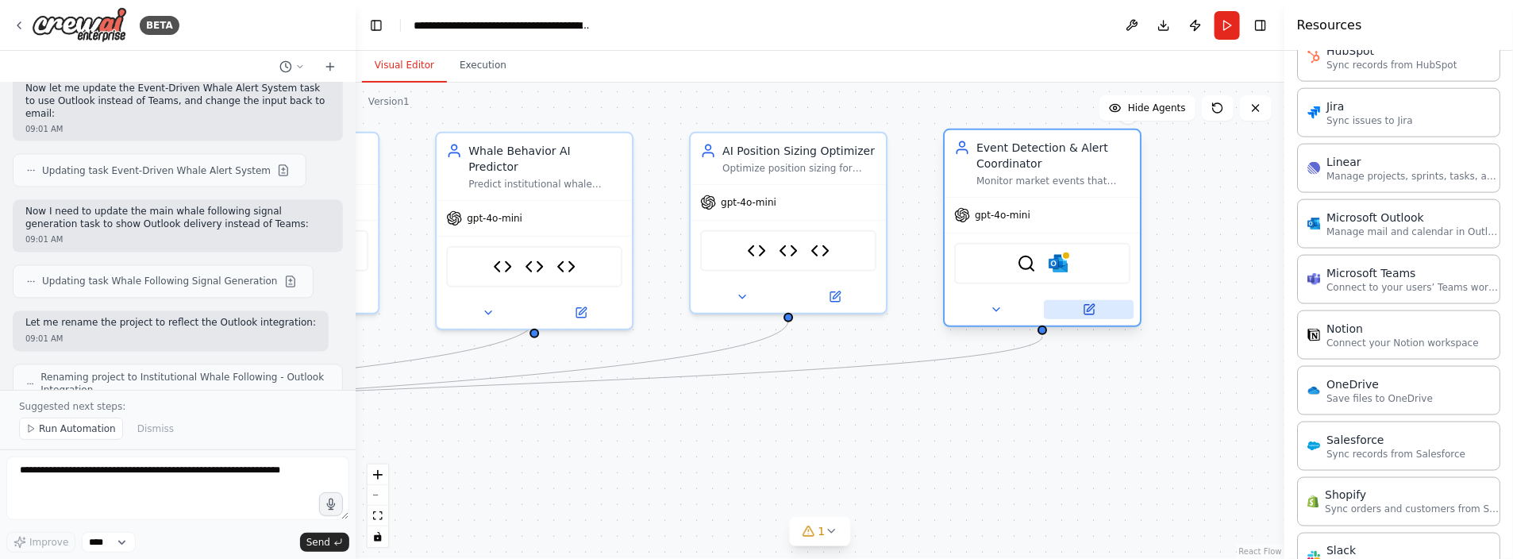
click at [1093, 307] on icon at bounding box center [1090, 310] width 10 height 10
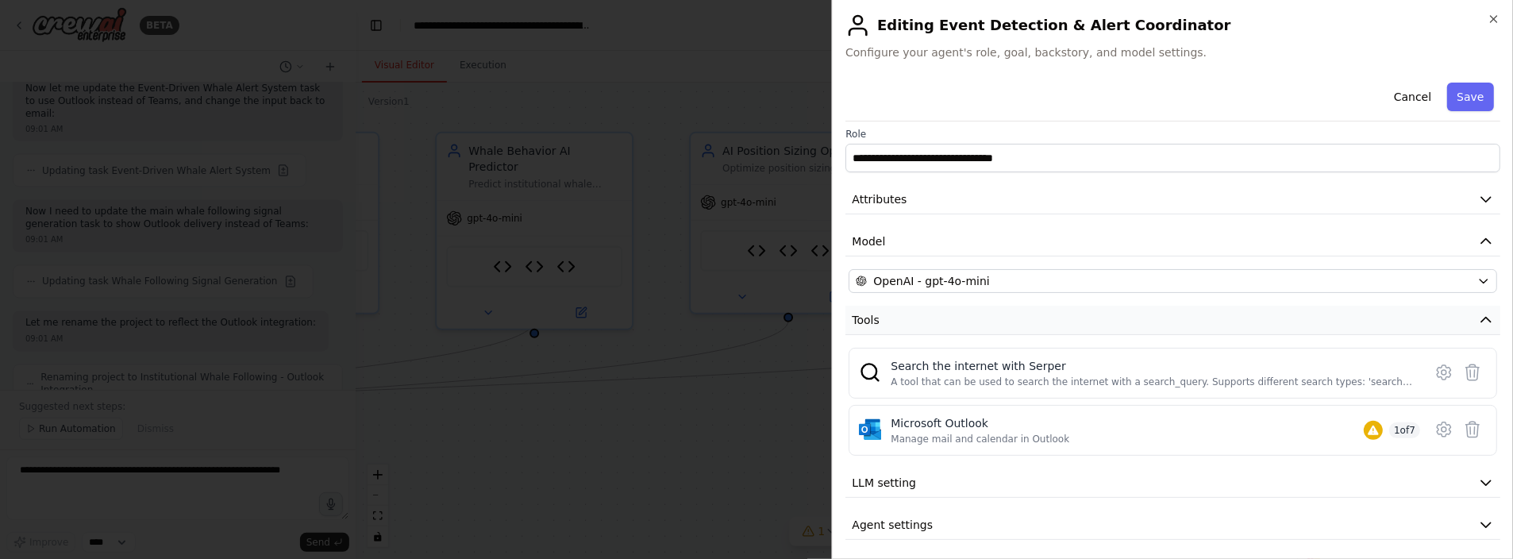
scroll to position [8, 0]
click at [1435, 422] on icon at bounding box center [1444, 427] width 19 height 19
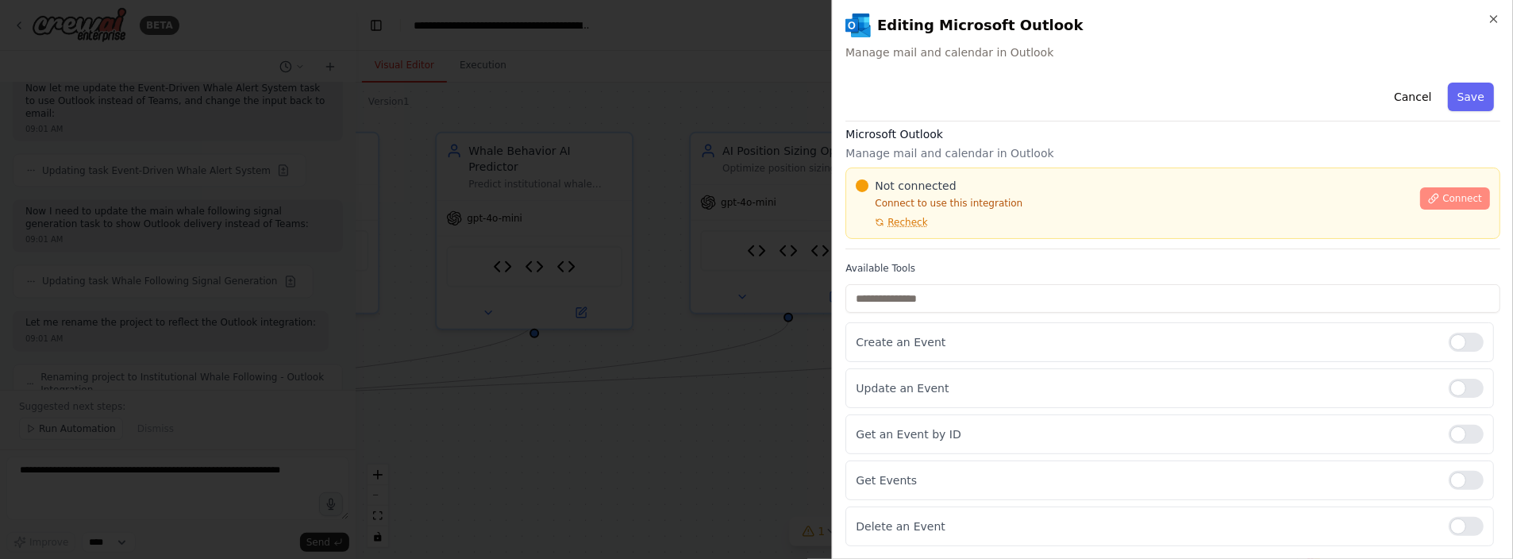
click at [1459, 198] on span "Connect" at bounding box center [1463, 198] width 40 height 13
click at [852, 262] on label "Available Tools" at bounding box center [1173, 268] width 655 height 13
click at [638, 223] on div at bounding box center [756, 279] width 1513 height 559
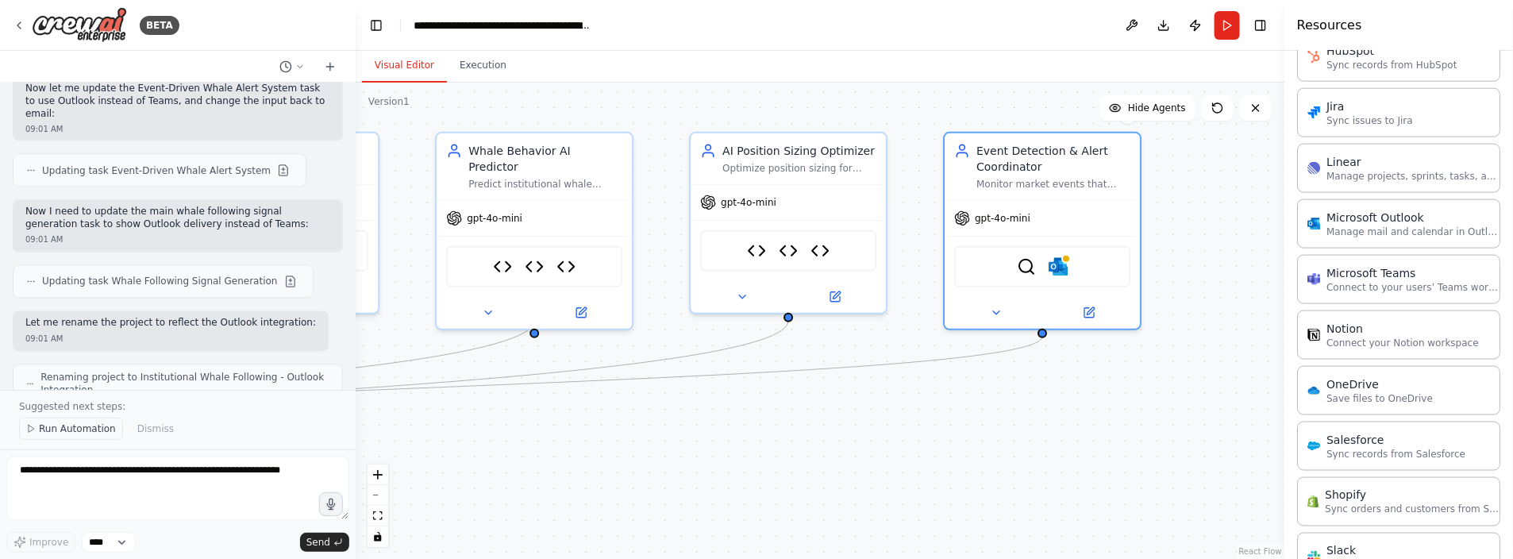
click at [64, 429] on span "Run Automation" at bounding box center [77, 428] width 77 height 13
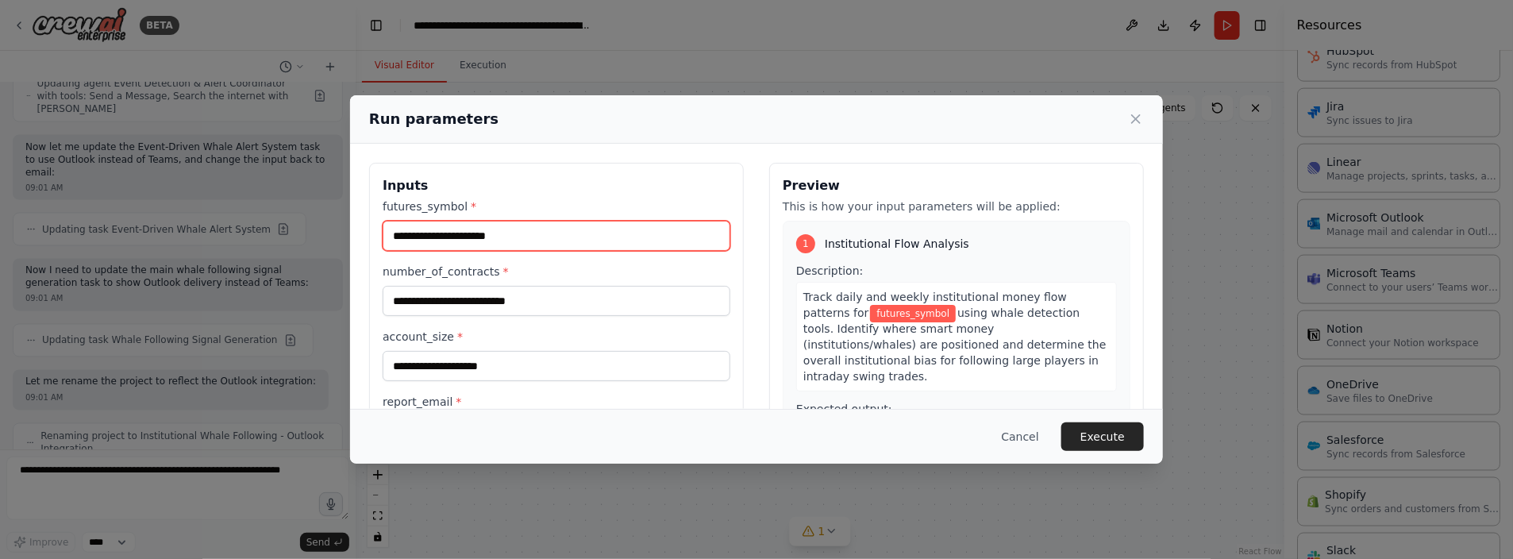
click at [476, 240] on input "futures_symbol *" at bounding box center [557, 236] width 348 height 30
type input "*****"
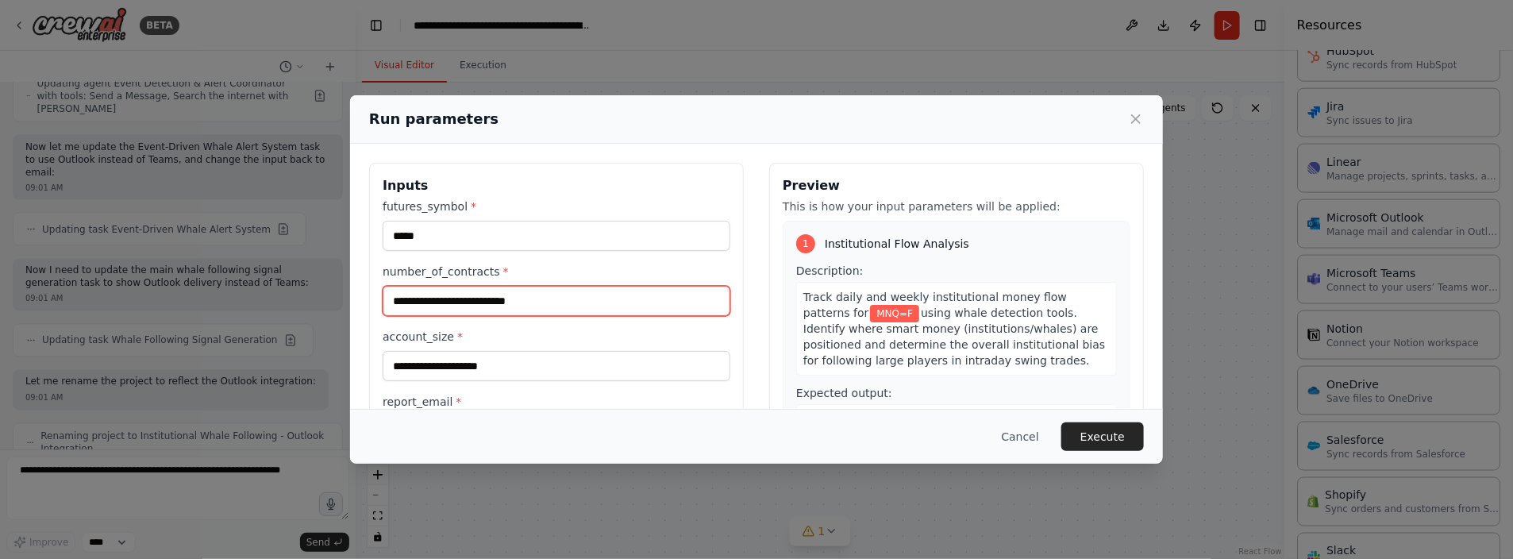
click at [464, 296] on input "number_of_contracts *" at bounding box center [557, 301] width 348 height 30
type input "*"
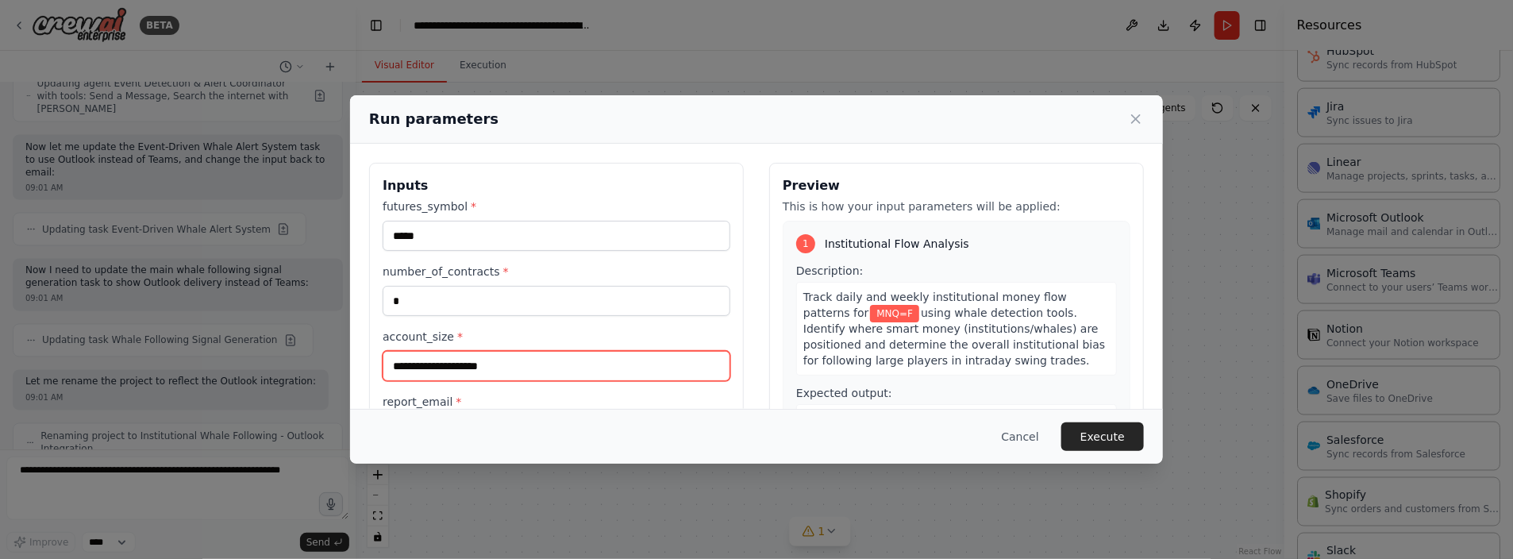
click at [428, 362] on input "account_size *" at bounding box center [557, 366] width 348 height 30
type input "****"
click at [420, 397] on label "report_email *" at bounding box center [557, 402] width 348 height 16
click at [420, 416] on input "report_email *" at bounding box center [557, 431] width 348 height 30
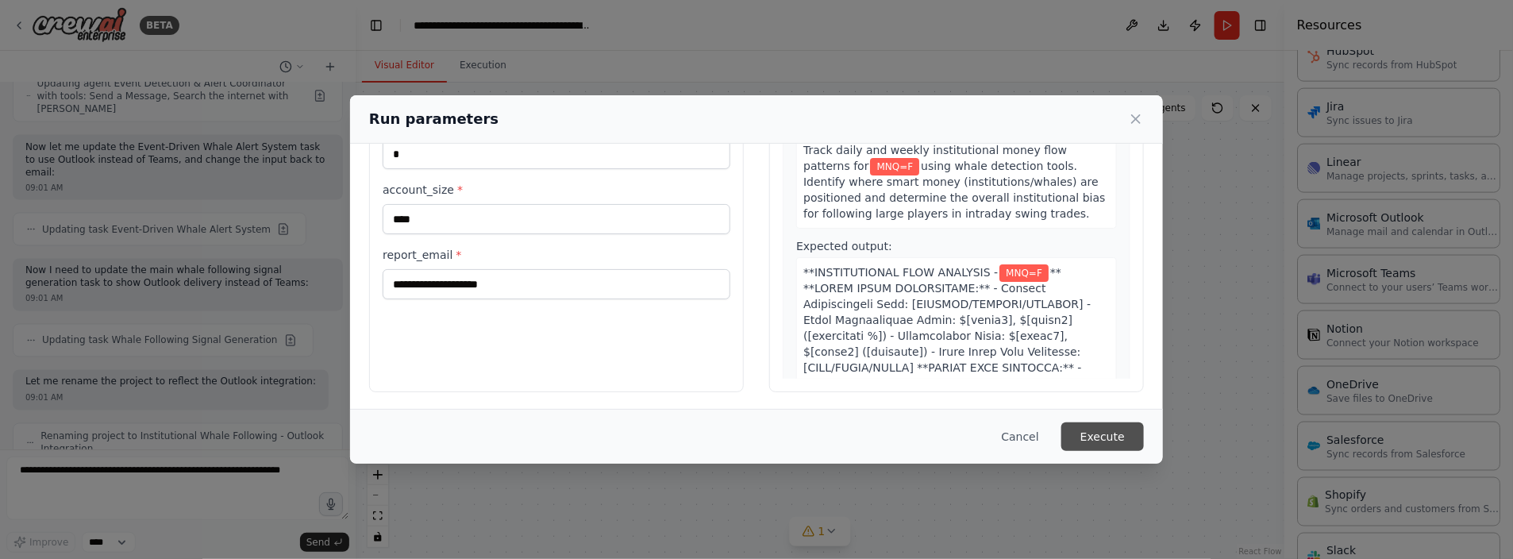
click at [1111, 433] on button "Execute" at bounding box center [1103, 436] width 83 height 29
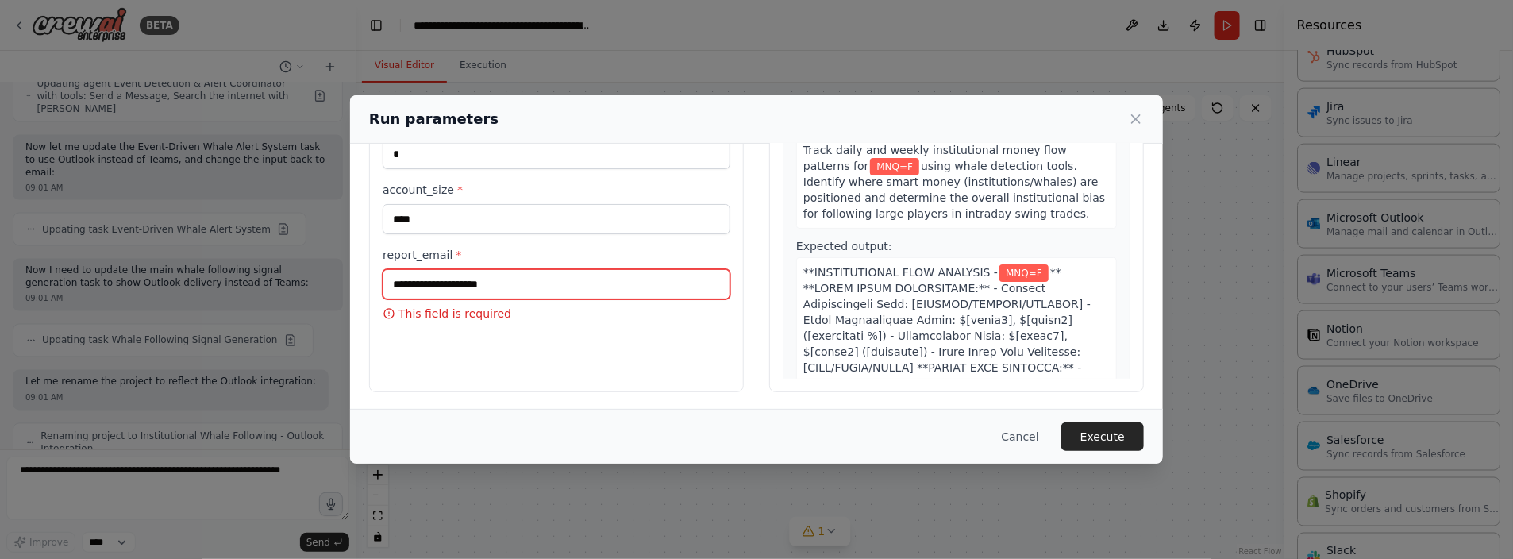
click at [446, 278] on input "report_email *" at bounding box center [557, 284] width 348 height 30
type input "**********"
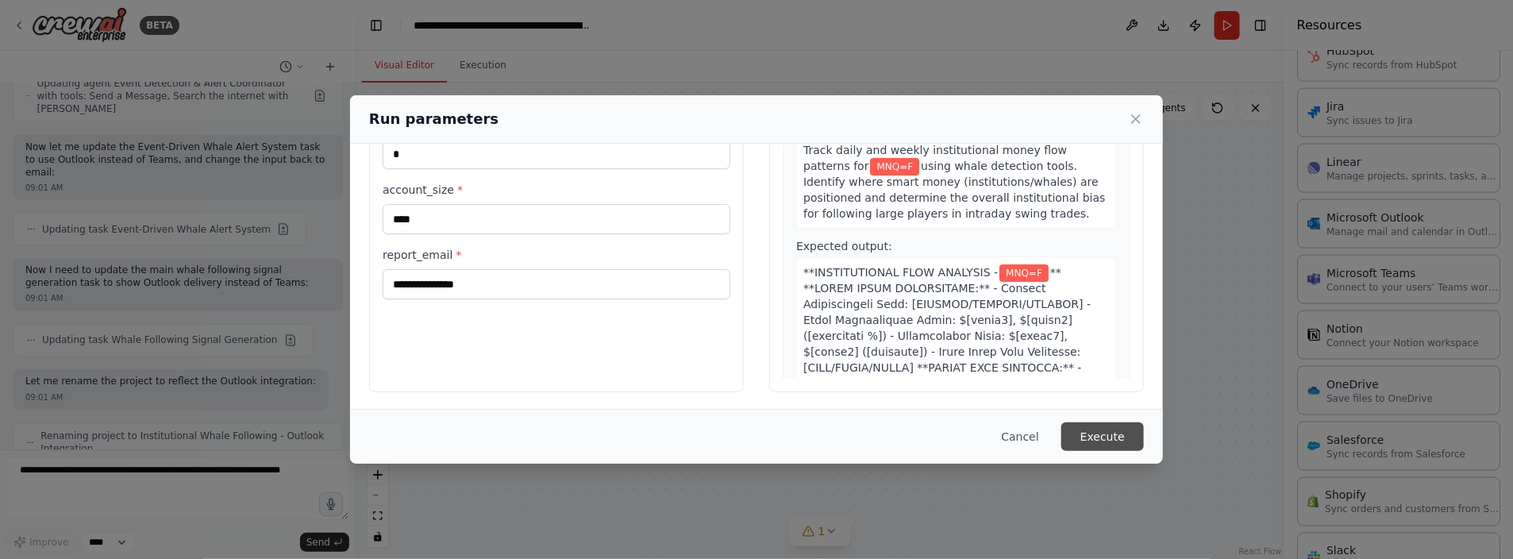
click at [1101, 438] on button "Execute" at bounding box center [1103, 436] width 83 height 29
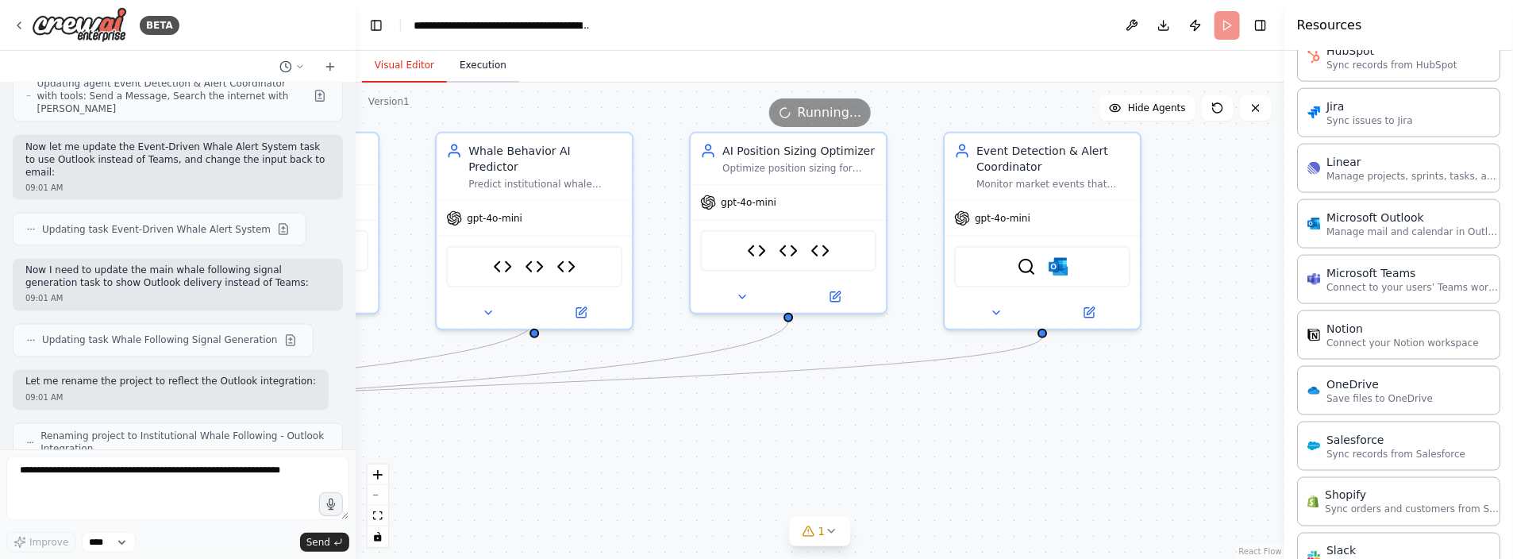
click at [479, 61] on button "Execution" at bounding box center [483, 65] width 72 height 33
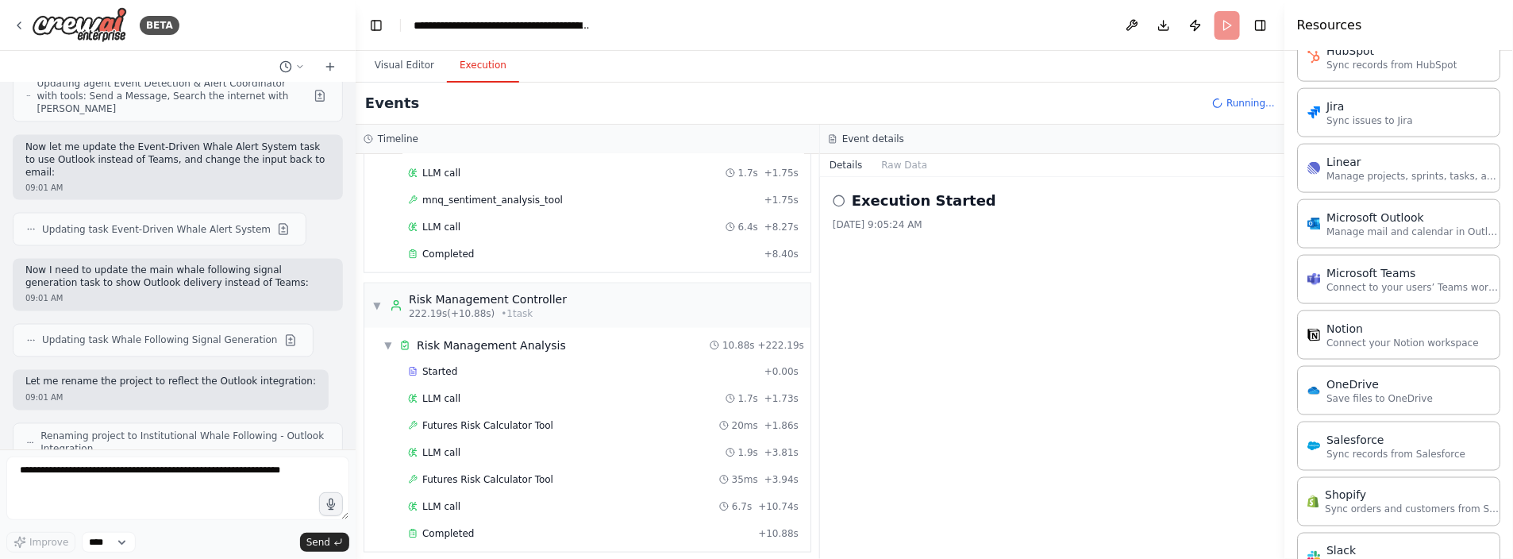
scroll to position [6300, 0]
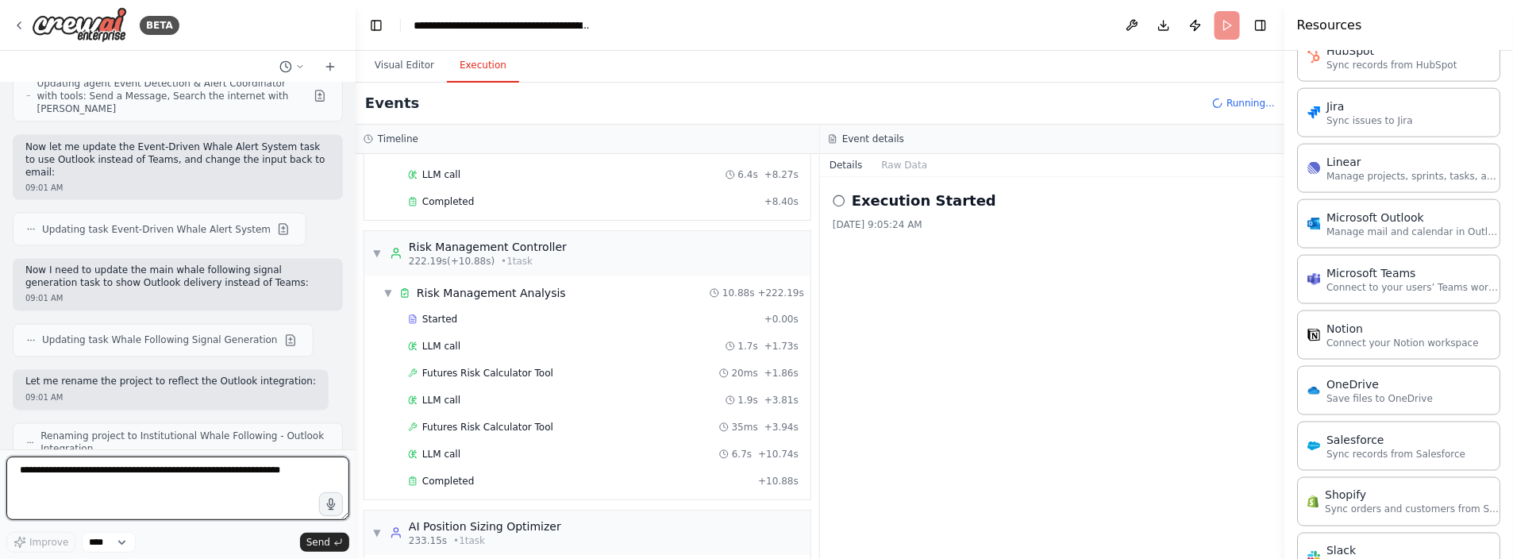
click at [60, 472] on textarea at bounding box center [177, 489] width 343 height 64
click at [156, 472] on textarea at bounding box center [177, 489] width 343 height 64
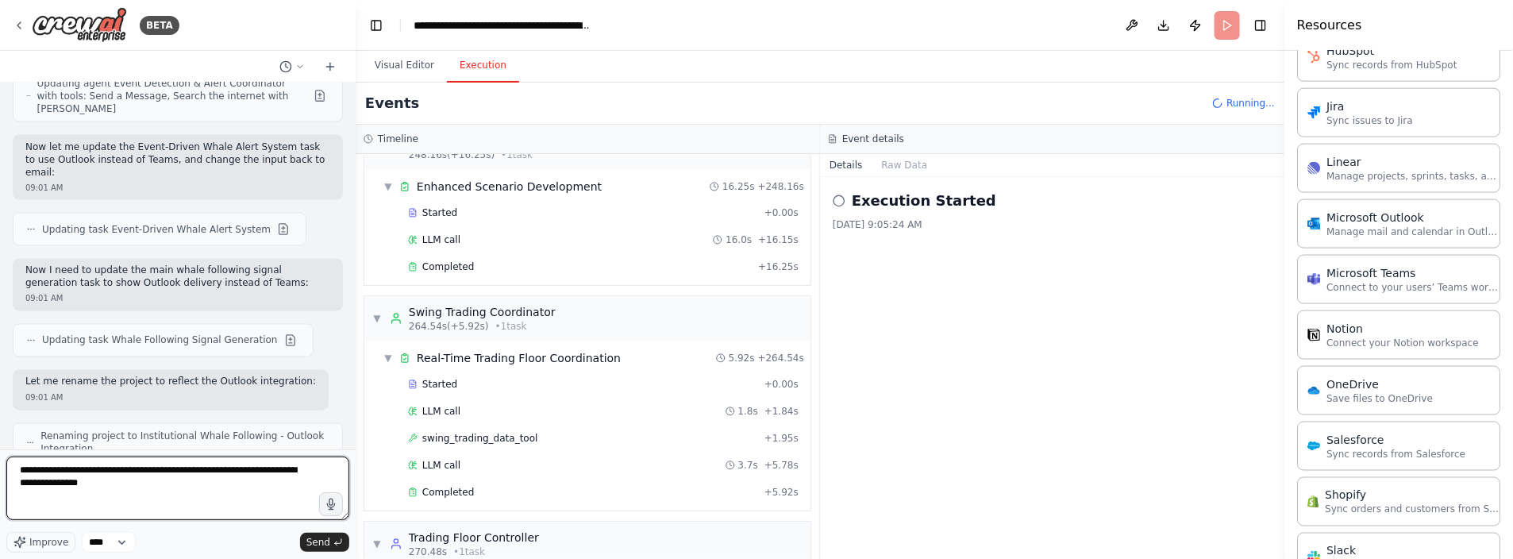
scroll to position [6911, 0]
click at [160, 485] on textarea "**********" at bounding box center [177, 489] width 343 height 64
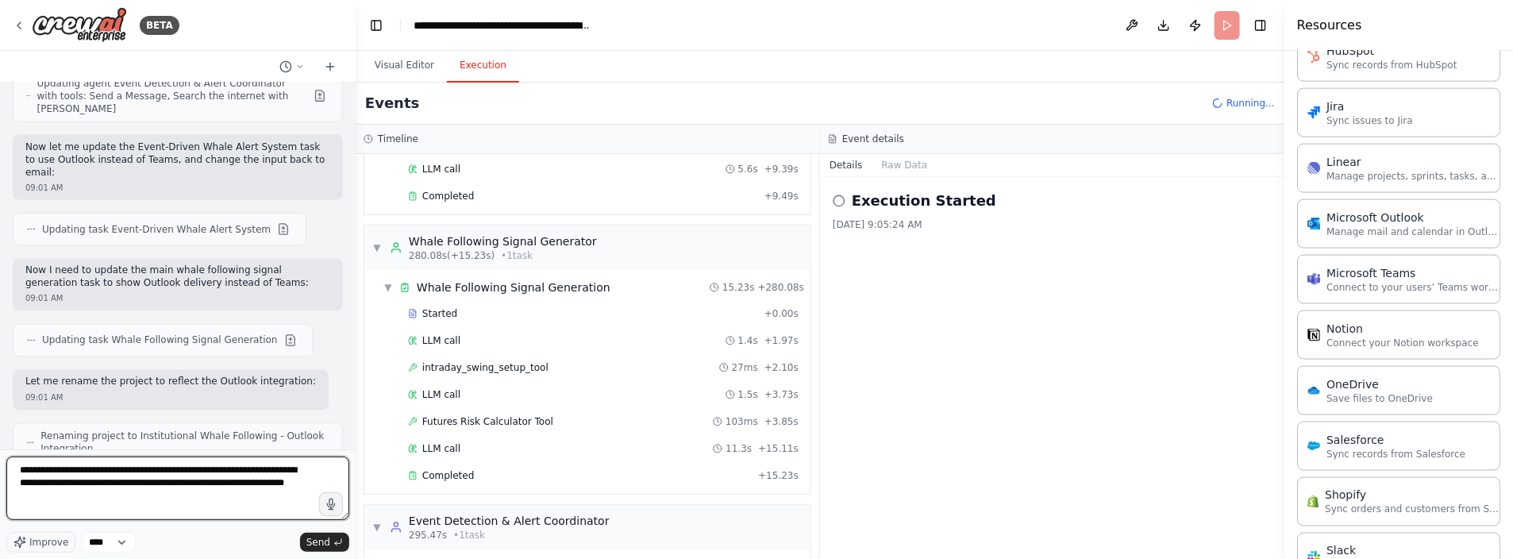
scroll to position [7459, 0]
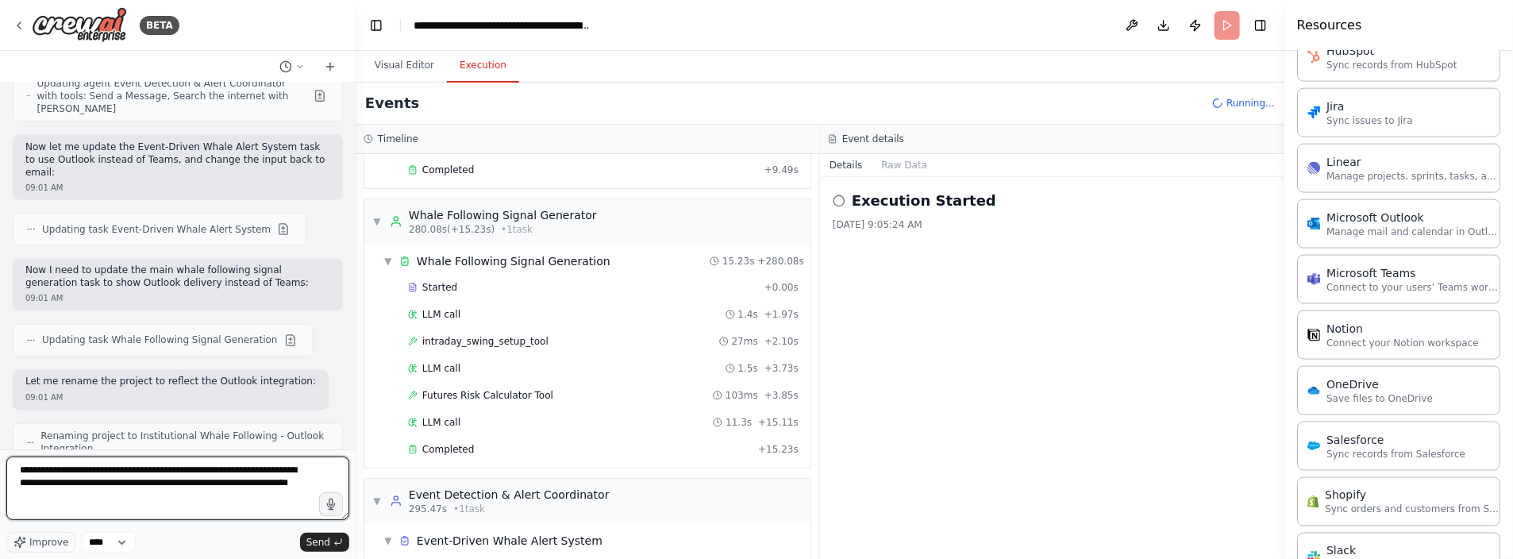
click at [124, 497] on textarea "**********" at bounding box center [177, 489] width 343 height 64
type textarea "**********"
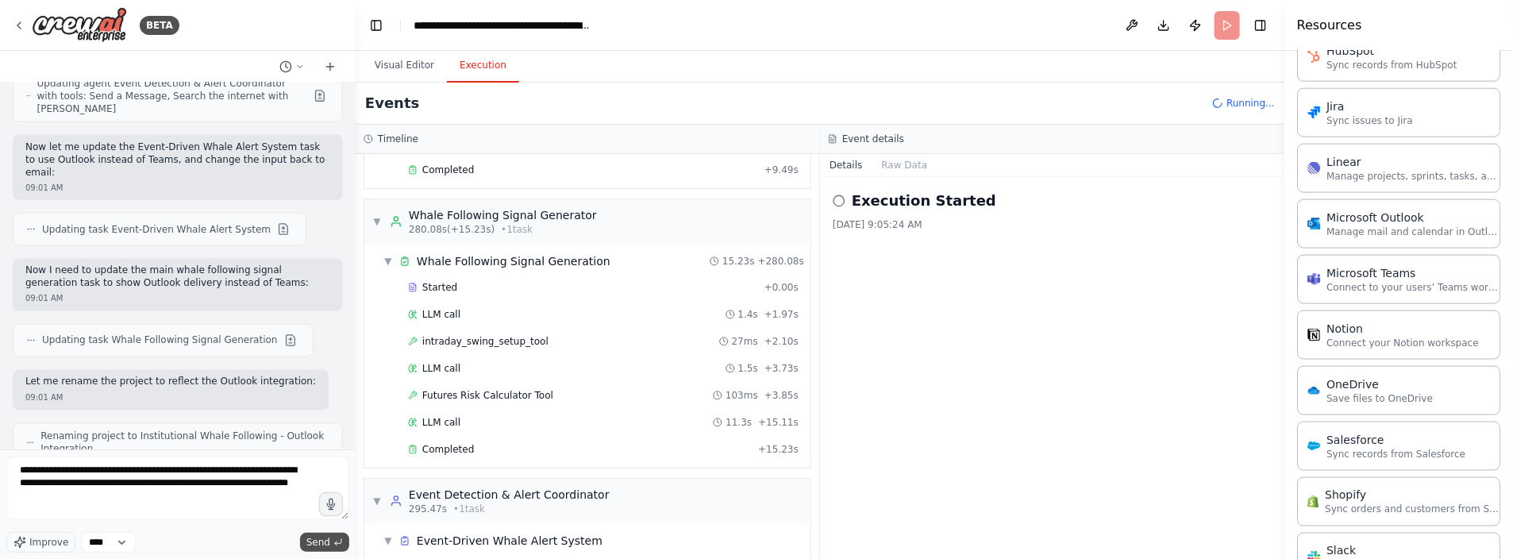
click at [318, 542] on span "Send" at bounding box center [318, 542] width 24 height 13
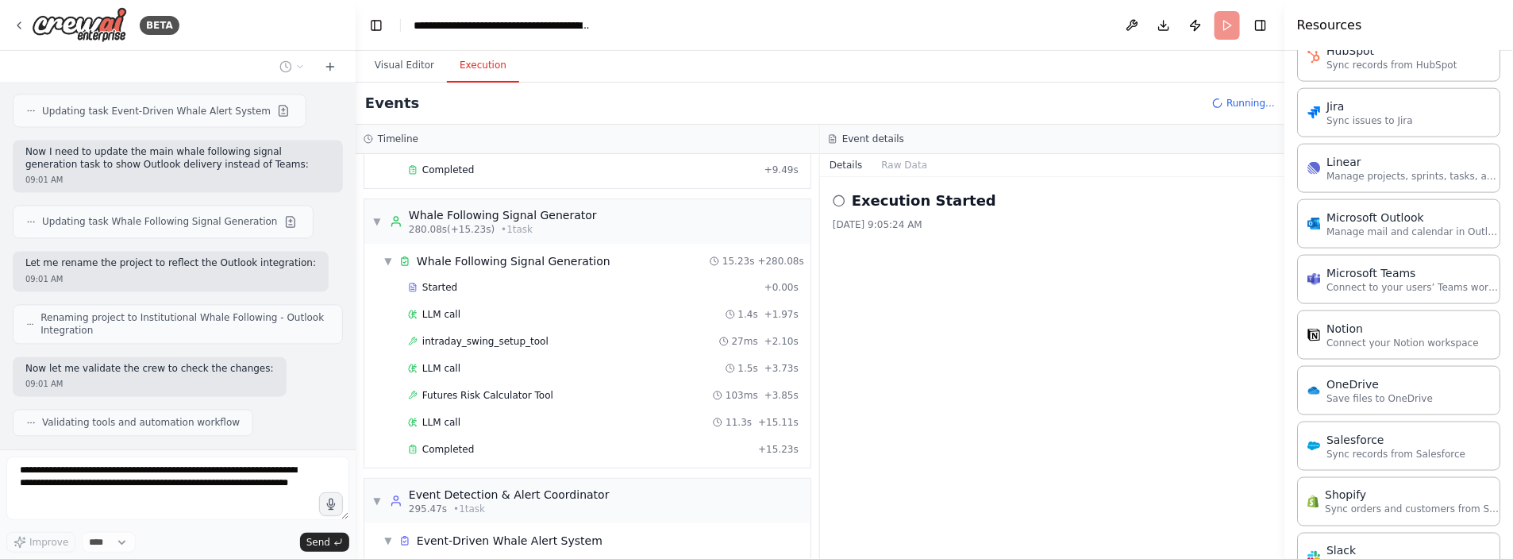
scroll to position [7485, 0]
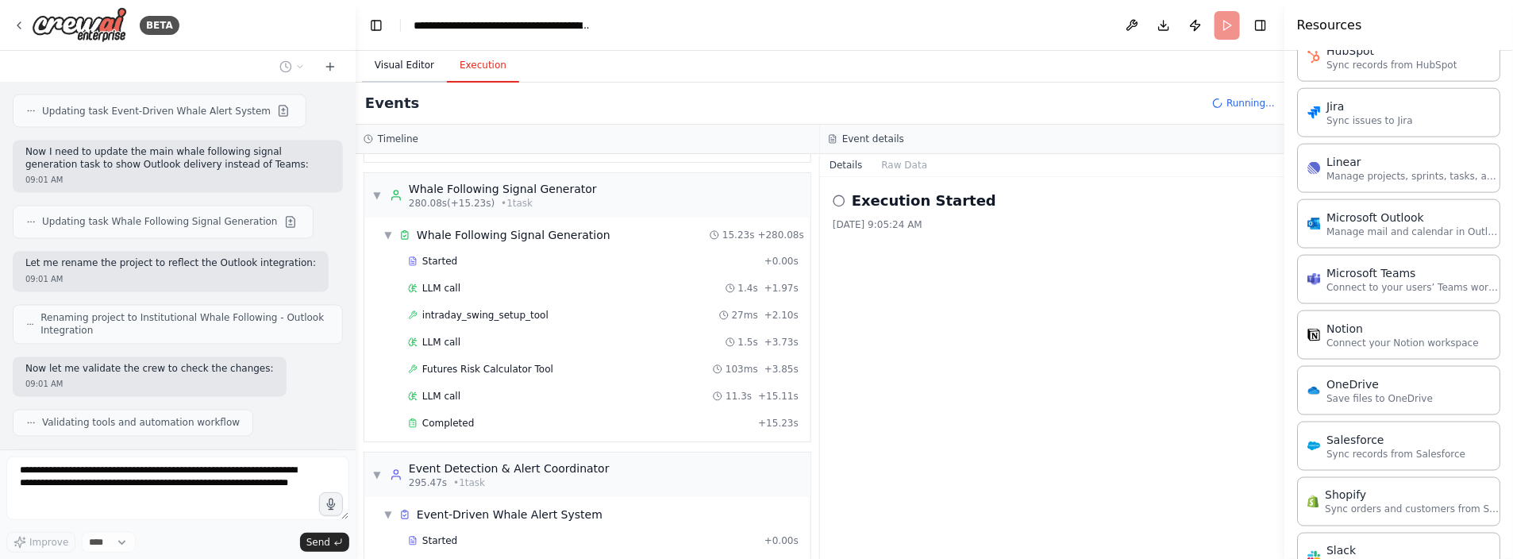
click at [403, 67] on button "Visual Editor" at bounding box center [404, 65] width 85 height 33
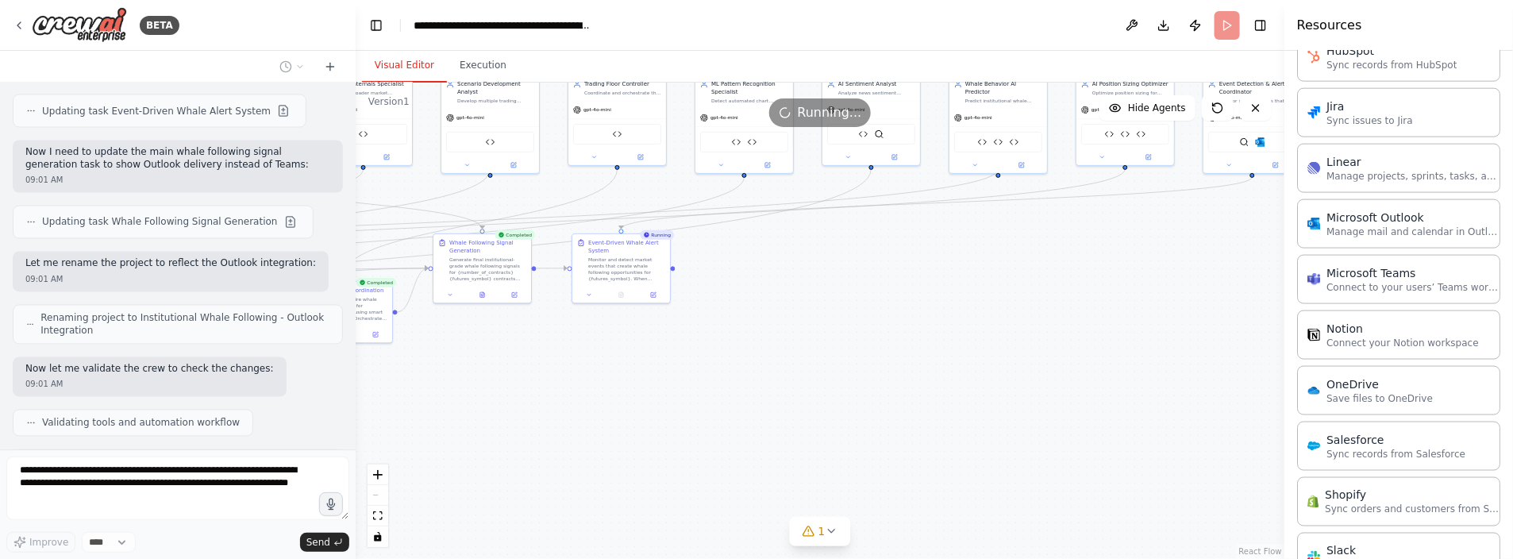
drag, startPoint x: 638, startPoint y: 443, endPoint x: 1000, endPoint y: 253, distance: 408.1
click at [1000, 253] on div ".deletable-edge-delete-btn { width: 20px; height: 20px; border: 0px solid #ffff…" at bounding box center [820, 321] width 929 height 476
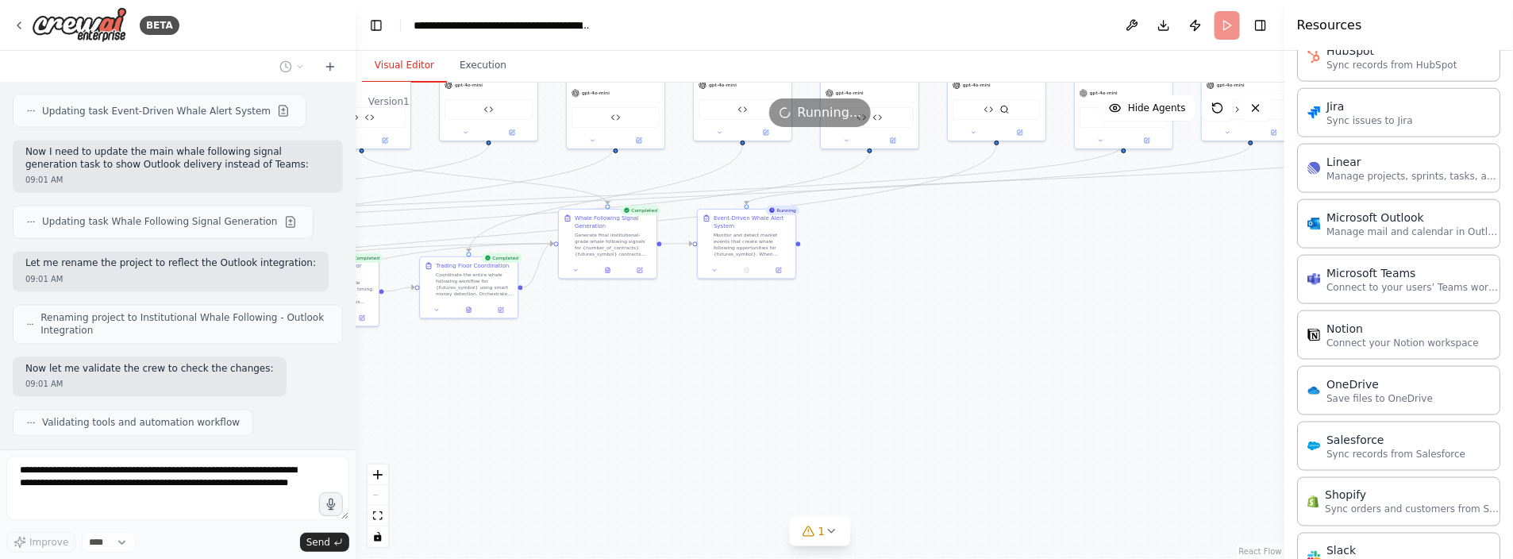
drag, startPoint x: 765, startPoint y: 349, endPoint x: 889, endPoint y: 326, distance: 126.1
click at [889, 326] on div ".deletable-edge-delete-btn { width: 20px; height: 20px; border: 0px solid #ffff…" at bounding box center [820, 321] width 929 height 476
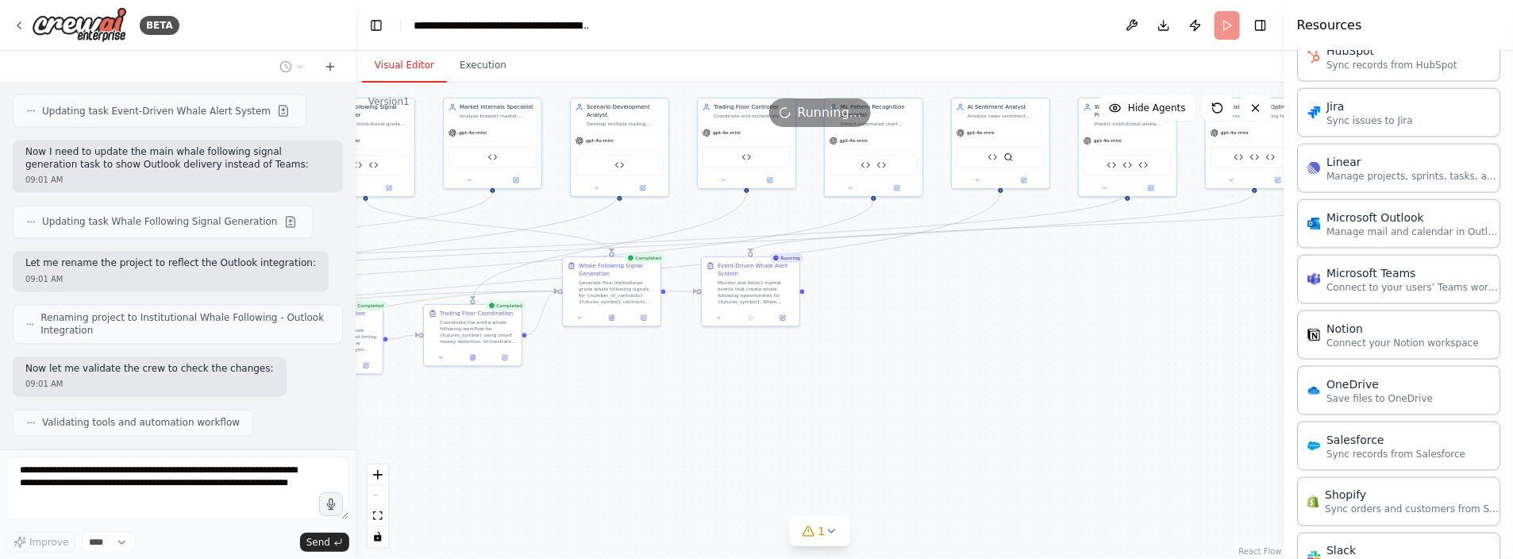
drag, startPoint x: 848, startPoint y: 296, endPoint x: 851, endPoint y: 344, distance: 47.7
click at [851, 344] on div ".deletable-edge-delete-btn { width: 20px; height: 20px; border: 0px solid #ffff…" at bounding box center [820, 321] width 929 height 476
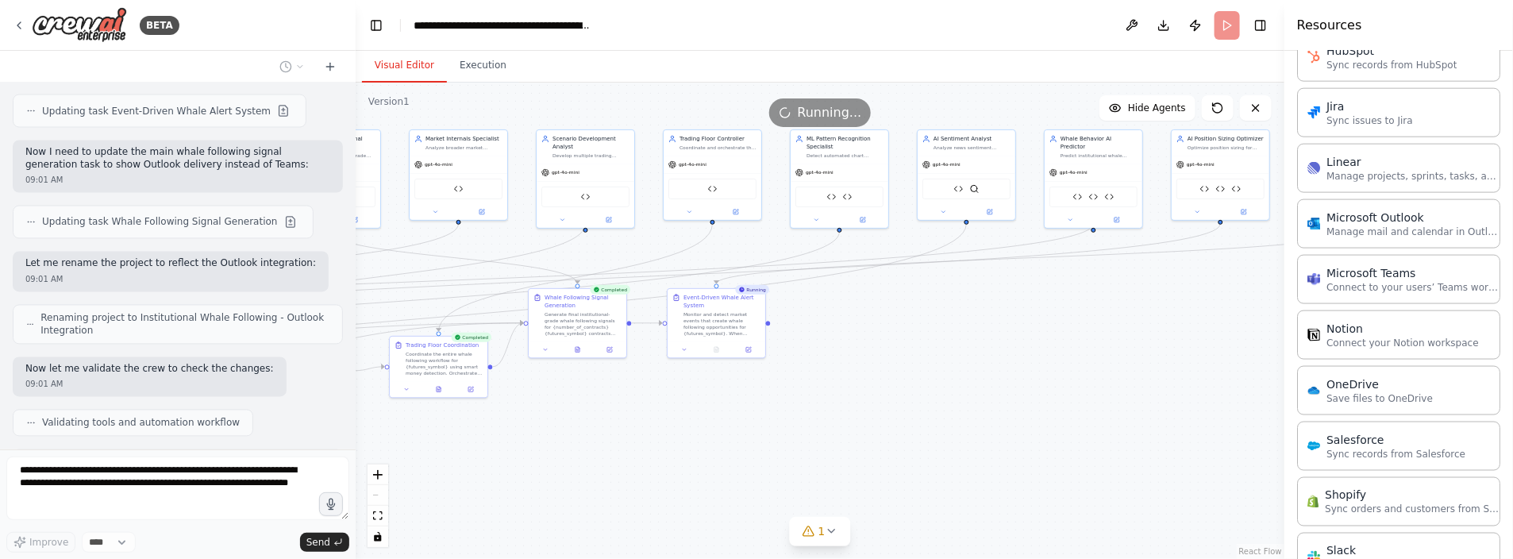
drag, startPoint x: 909, startPoint y: 325, endPoint x: 854, endPoint y: 375, distance: 74.8
click at [854, 375] on div ".deletable-edge-delete-btn { width: 20px; height: 20px; border: 0px solid #ffff…" at bounding box center [820, 321] width 929 height 476
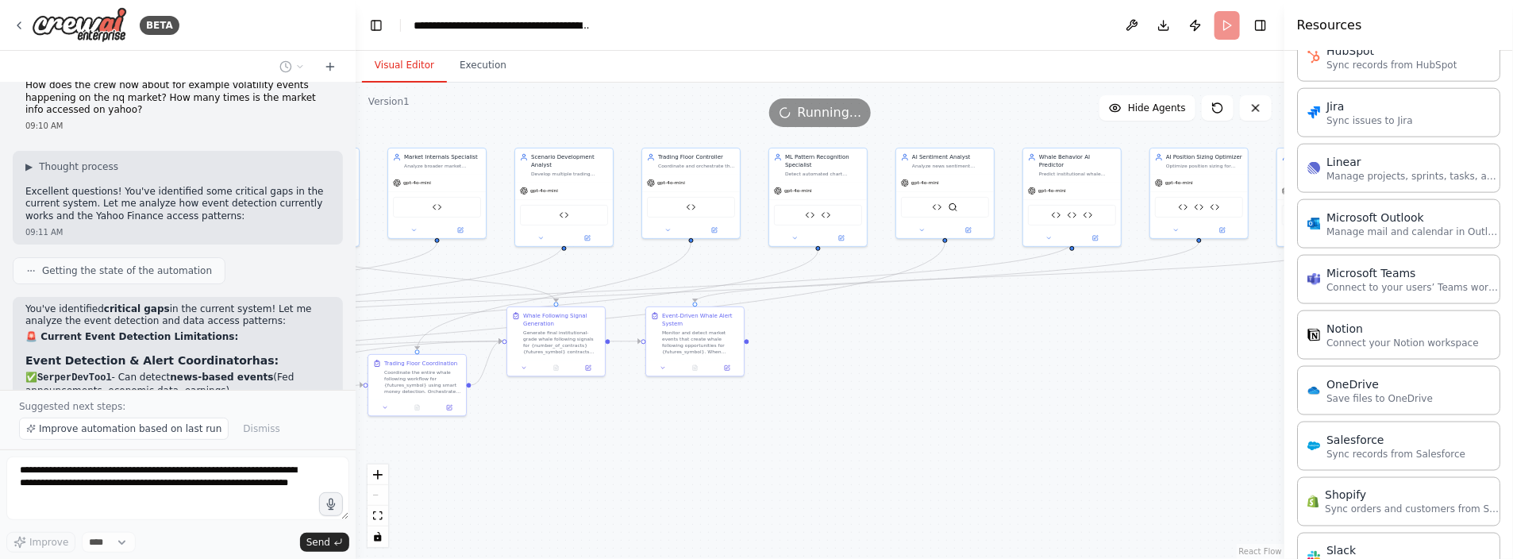
scroll to position [18842, 0]
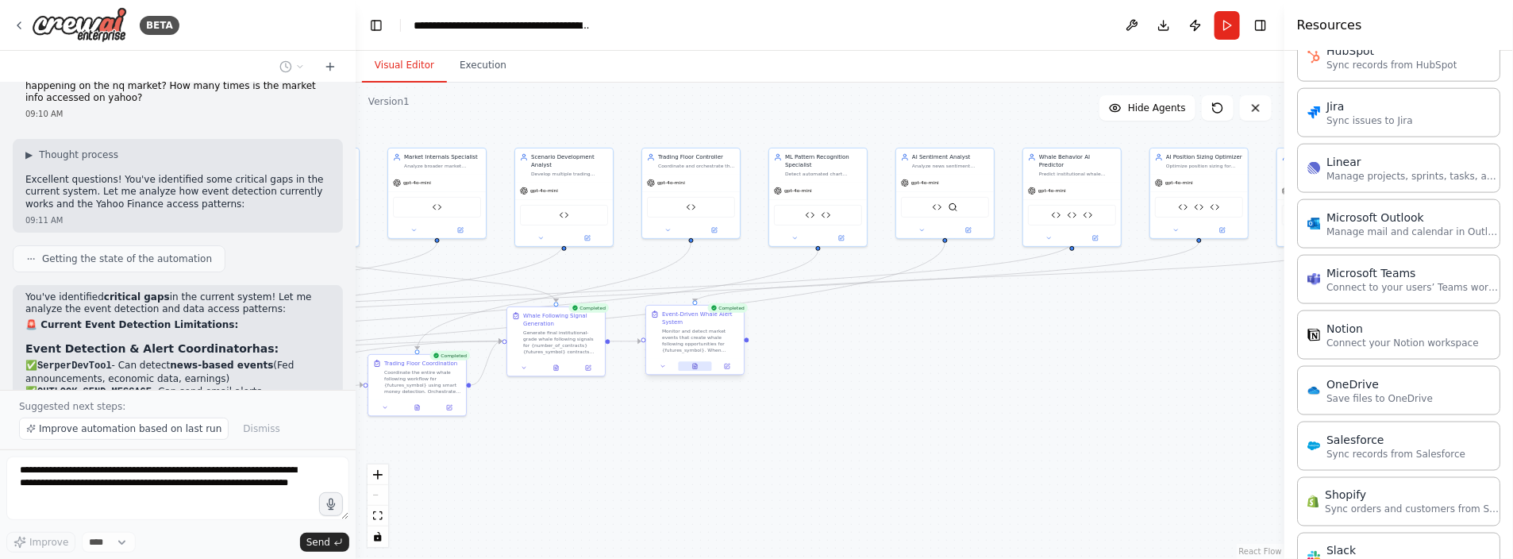
click at [697, 366] on icon at bounding box center [695, 366] width 6 height 6
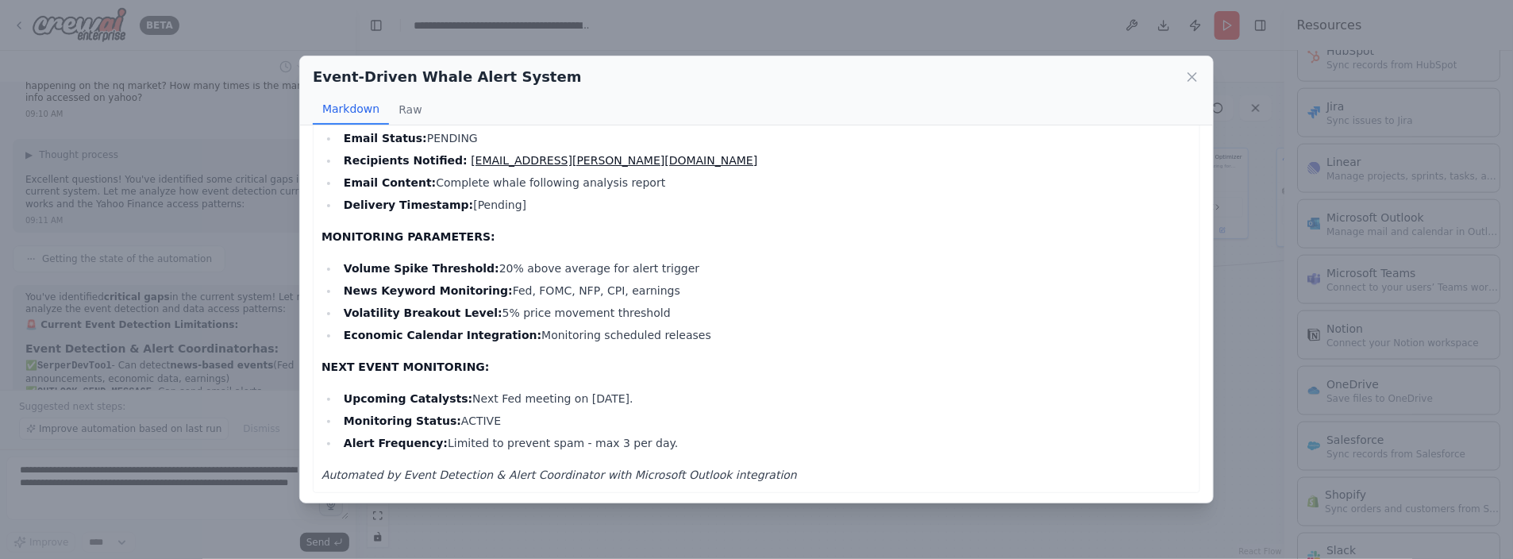
scroll to position [473, 0]
click at [1194, 75] on icon at bounding box center [1193, 77] width 8 height 8
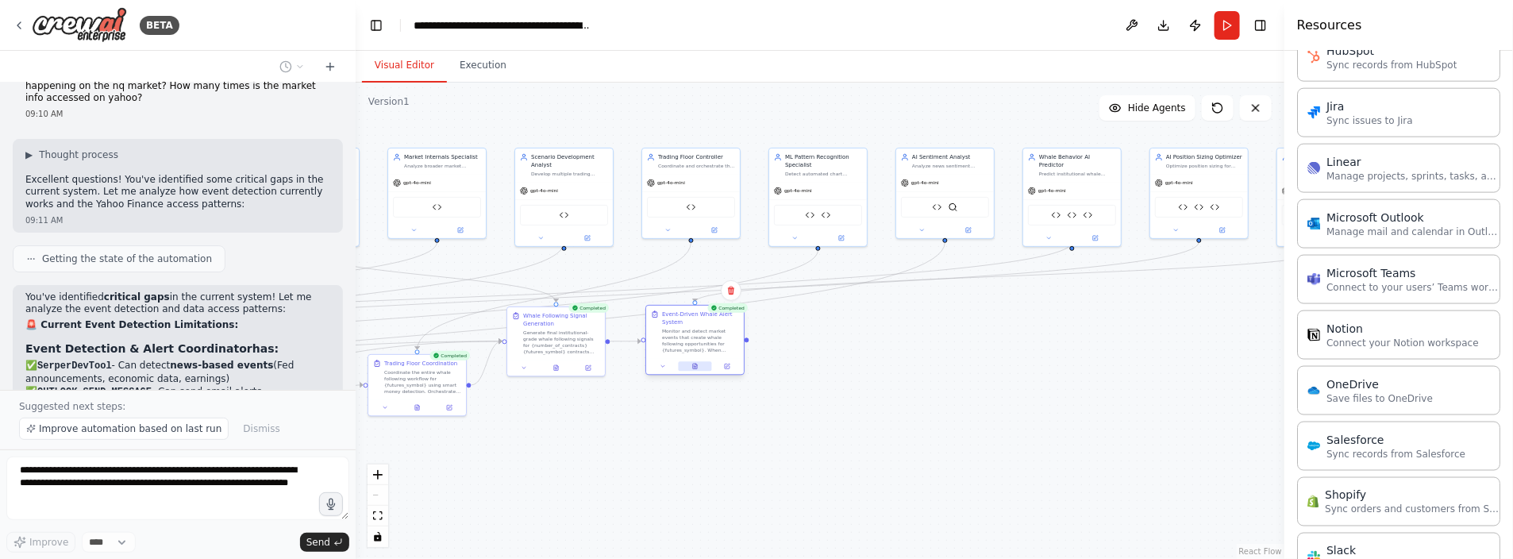
click at [696, 368] on icon at bounding box center [695, 367] width 4 height 6
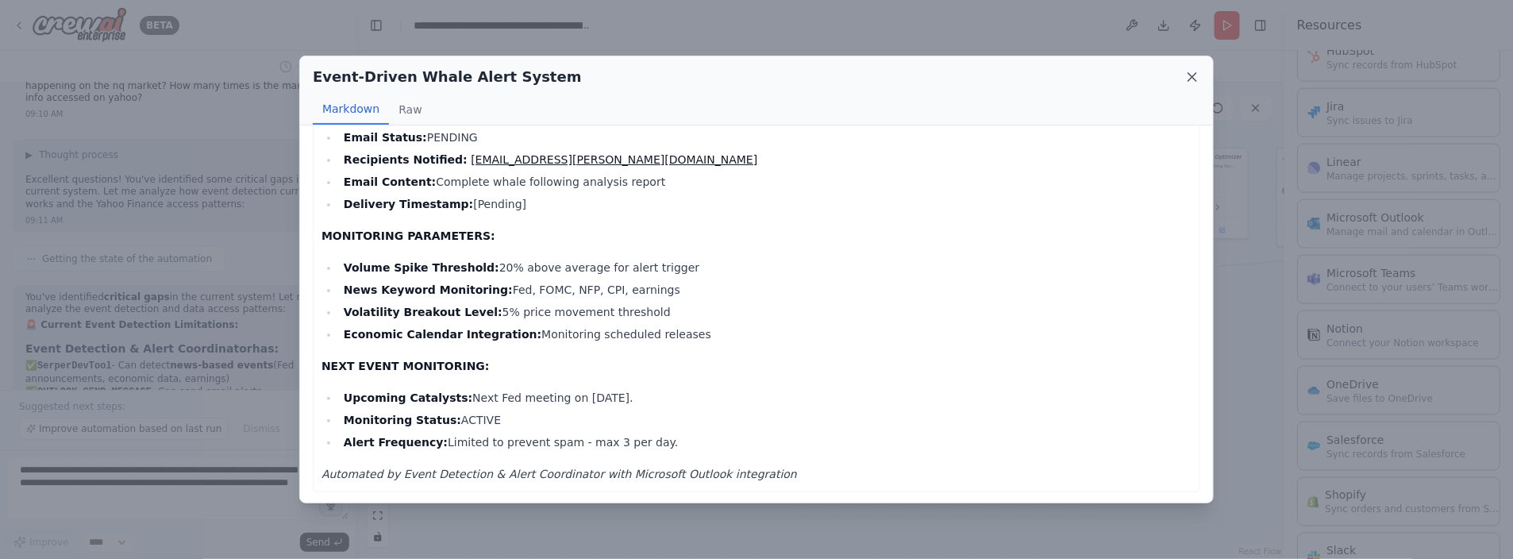
click at [1193, 73] on icon at bounding box center [1193, 77] width 16 height 16
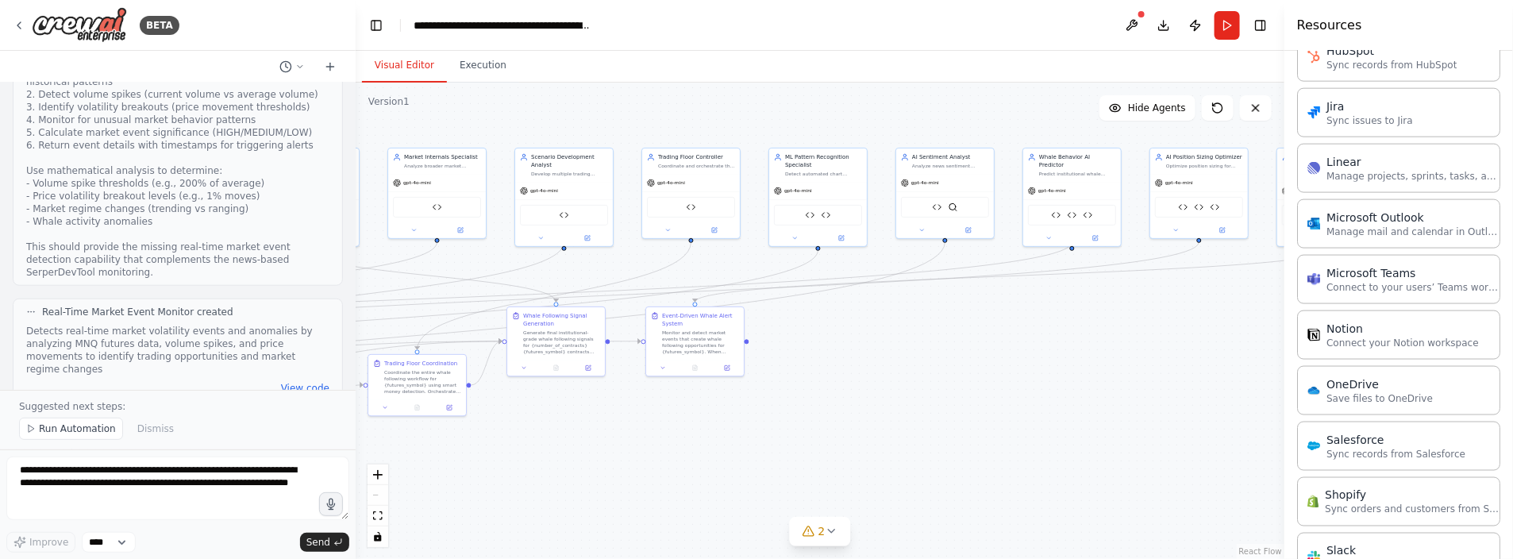
scroll to position [19760, 0]
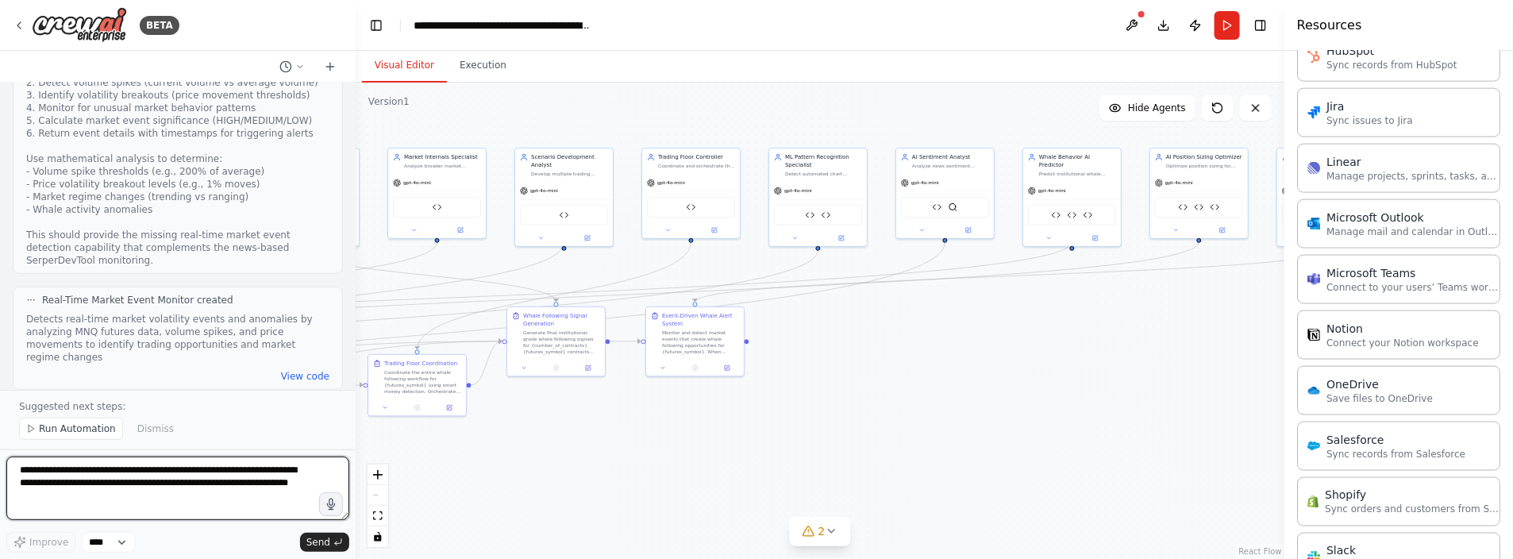
click at [70, 472] on textarea "**********" at bounding box center [177, 489] width 343 height 64
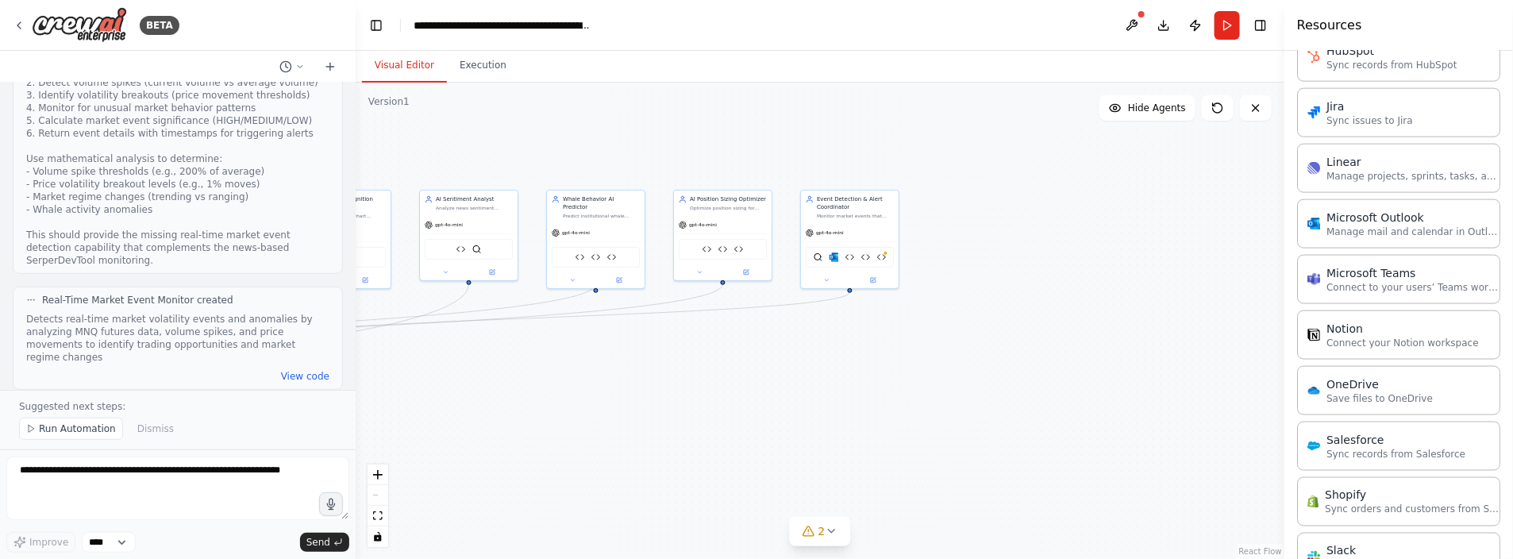
drag, startPoint x: 1166, startPoint y: 375, endPoint x: 684, endPoint y: 418, distance: 484.7
click at [673, 418] on div ".deletable-edge-delete-btn { width: 20px; height: 20px; border: 0px solid #ffff…" at bounding box center [820, 321] width 929 height 476
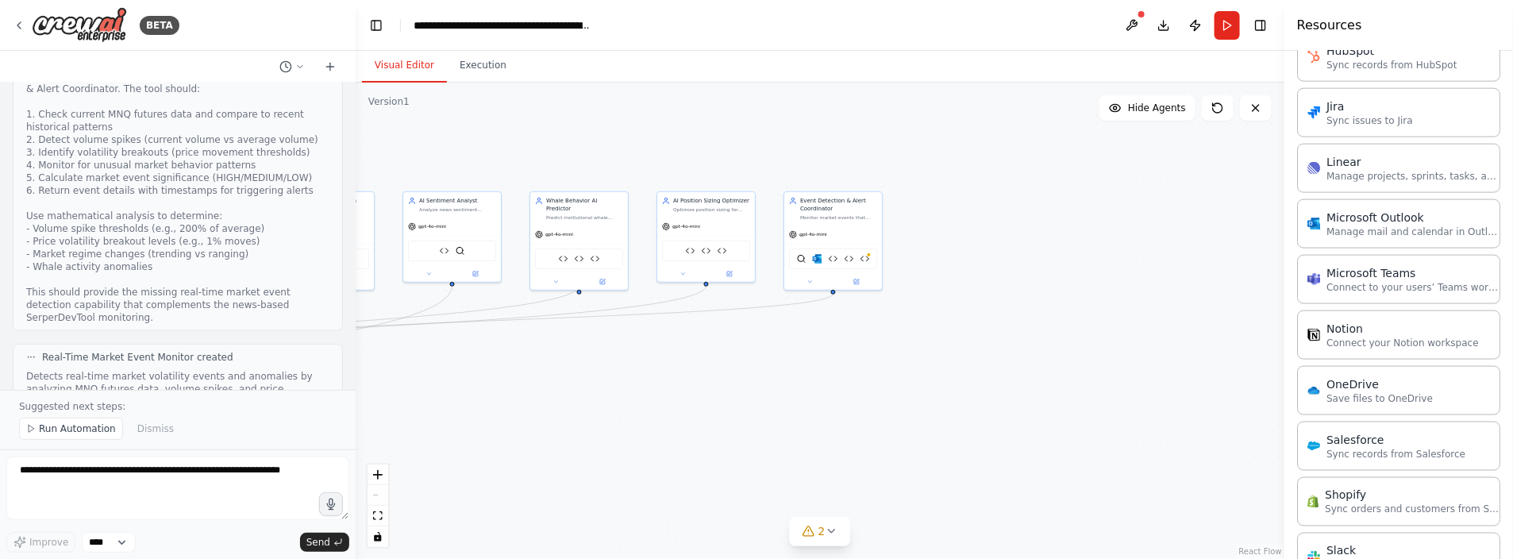
scroll to position [19680, 0]
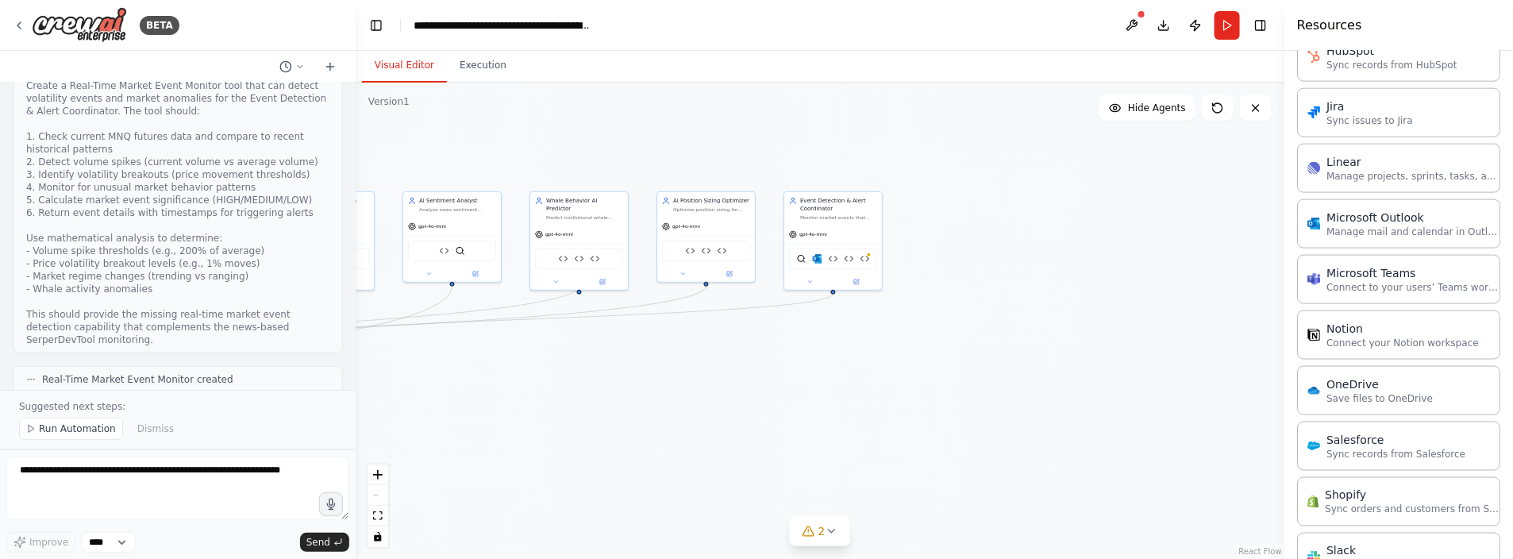
drag, startPoint x: 25, startPoint y: 183, endPoint x: 283, endPoint y: 182, distance: 257.3
drag, startPoint x: 283, startPoint y: 182, endPoint x: 252, endPoint y: 186, distance: 31.2
copy li "Scheduled runs (every 15-30 minutes during market hours)"
click at [81, 476] on textarea at bounding box center [177, 489] width 343 height 64
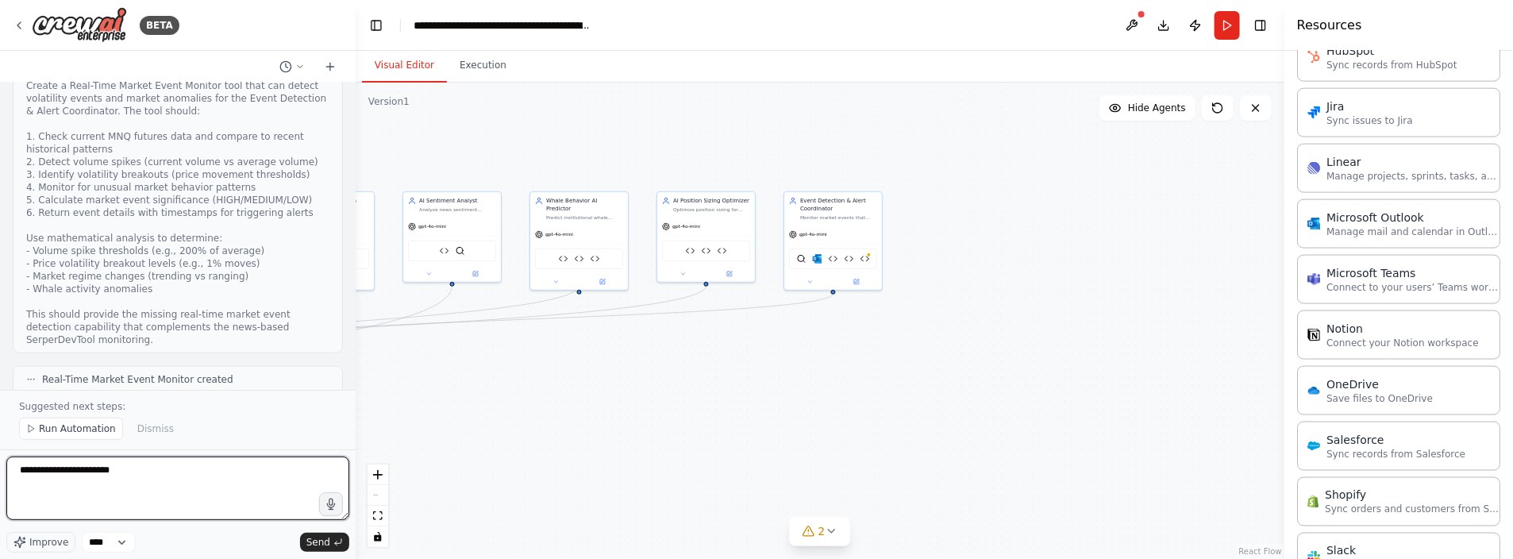
paste textarea "**********"
click at [121, 487] on textarea "**********" at bounding box center [177, 489] width 343 height 64
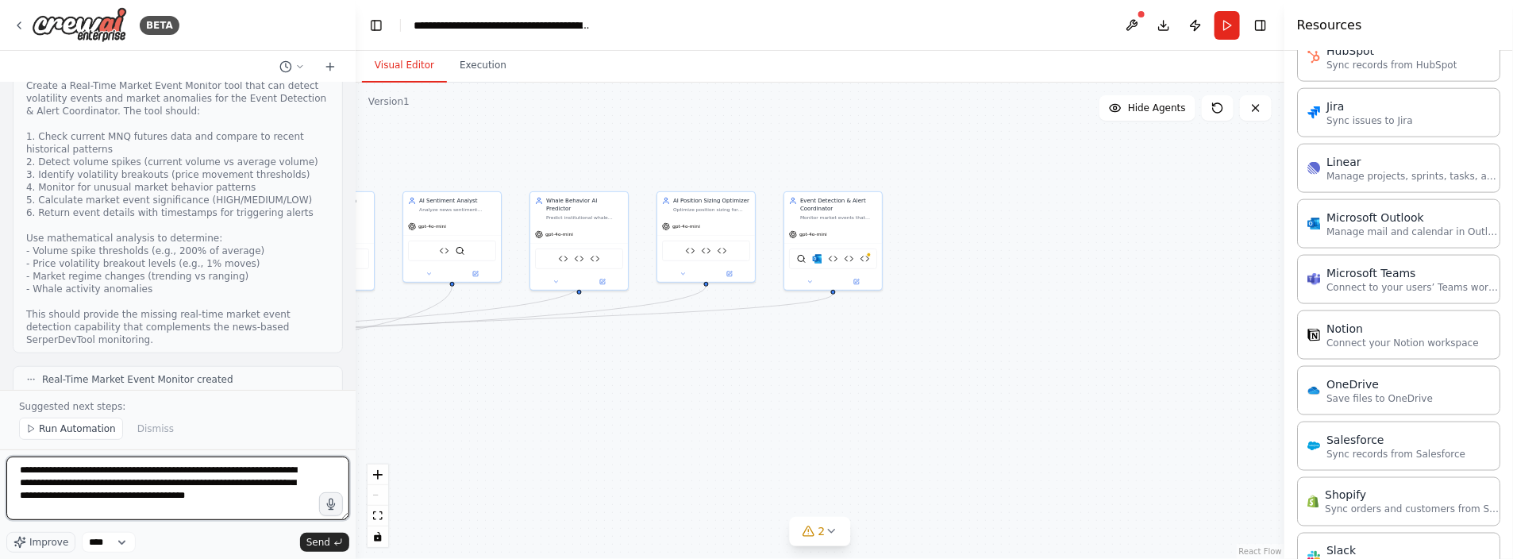
type textarea "**********"
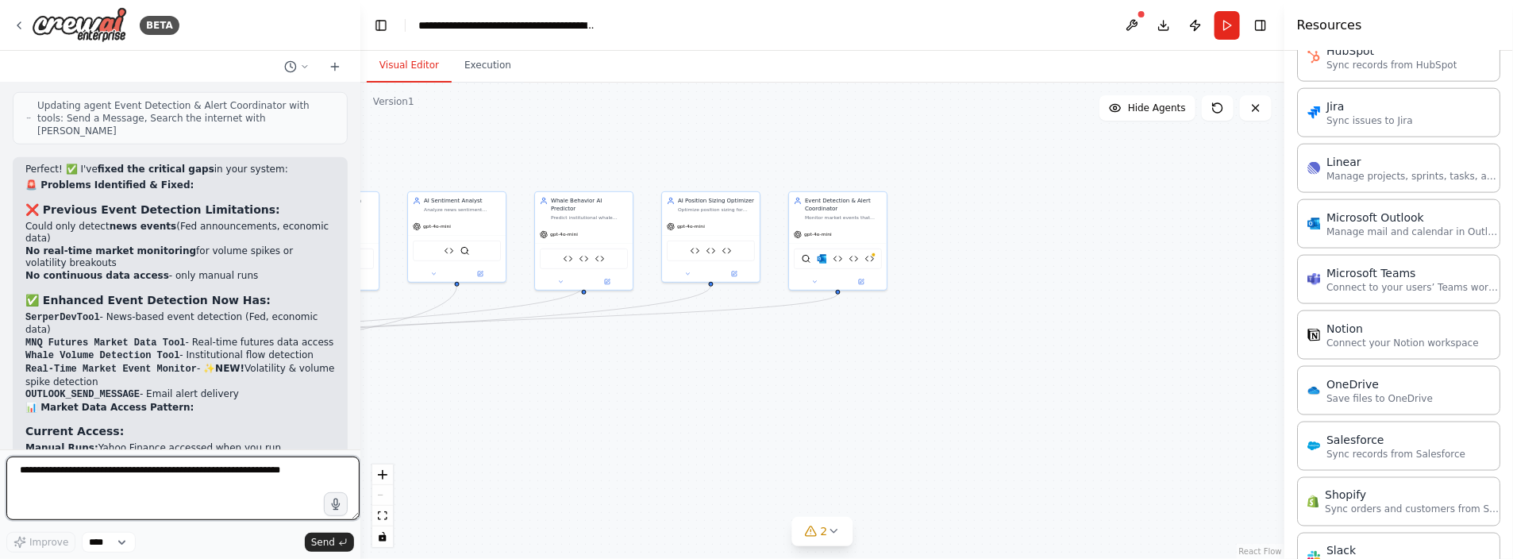
scroll to position [19973, 0]
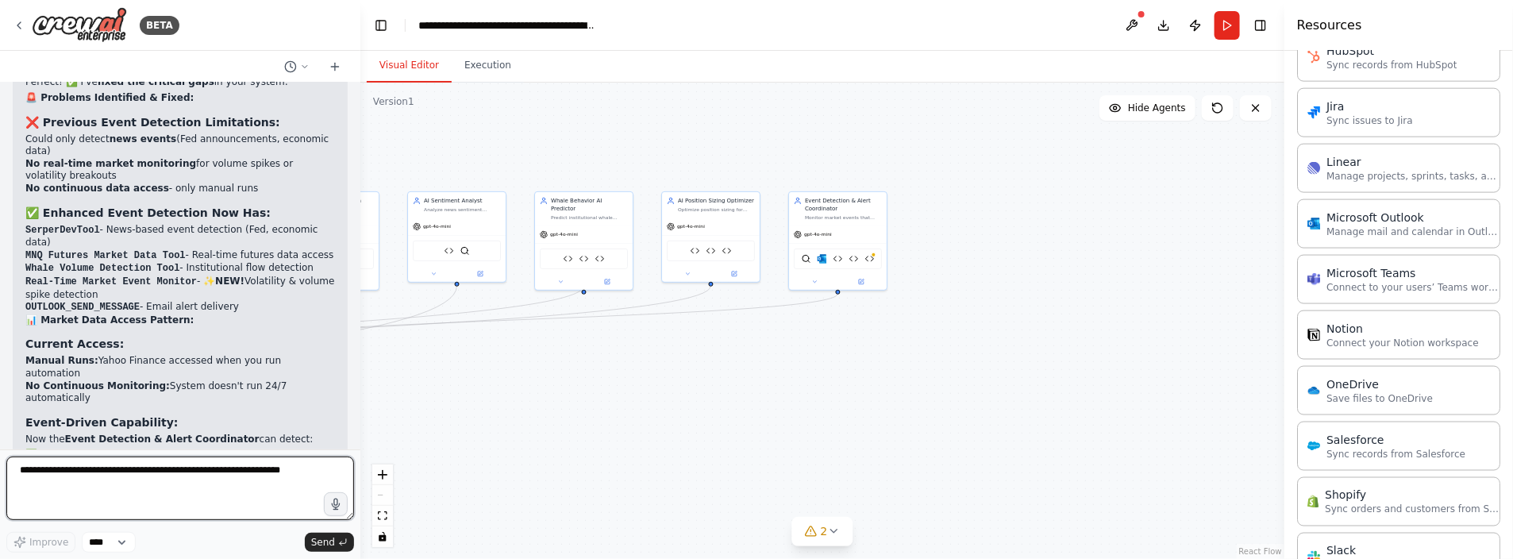
drag, startPoint x: 355, startPoint y: 280, endPoint x: 360, endPoint y: 287, distance: 9.1
click at [360, 287] on div "BETA Hello! I'm the CrewAI assistant. What kind of automation do you want to bu…" at bounding box center [756, 279] width 1513 height 559
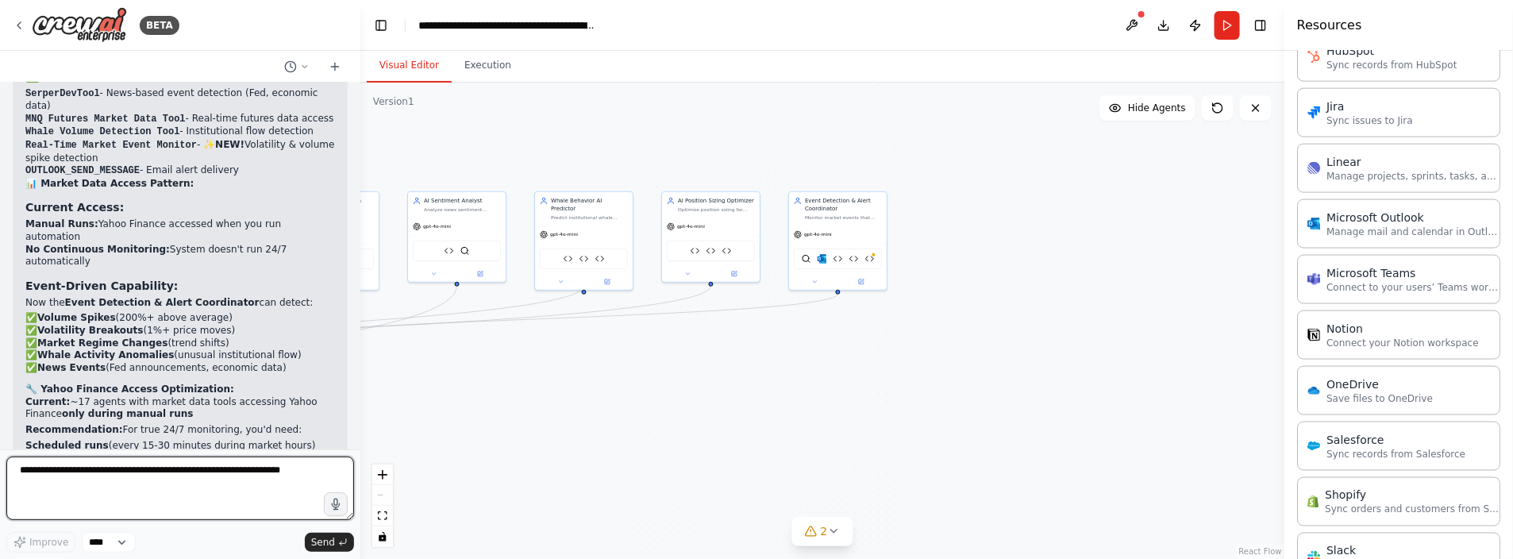
scroll to position [20131, 0]
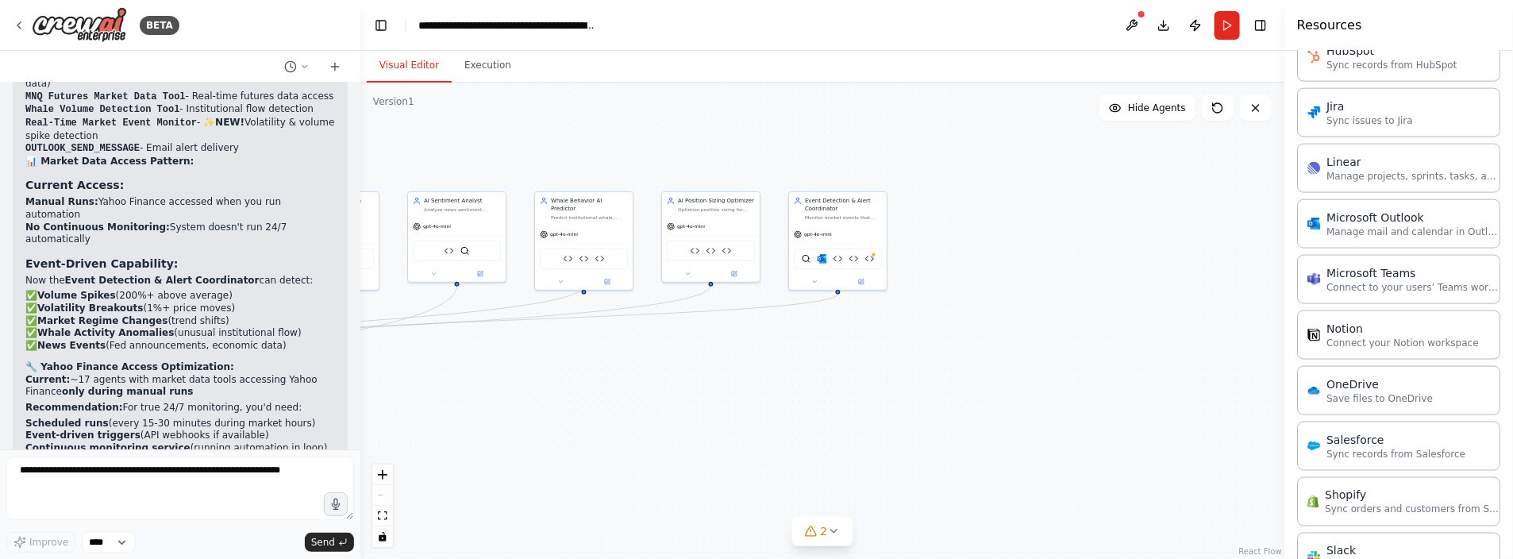
drag, startPoint x: 29, startPoint y: 194, endPoint x: 268, endPoint y: 199, distance: 239.1
drag, startPoint x: 268, startPoint y: 199, endPoint x: 179, endPoint y: 201, distance: 88.9
copy strong "Option 1: CrewAI Studio Native Scheduling"
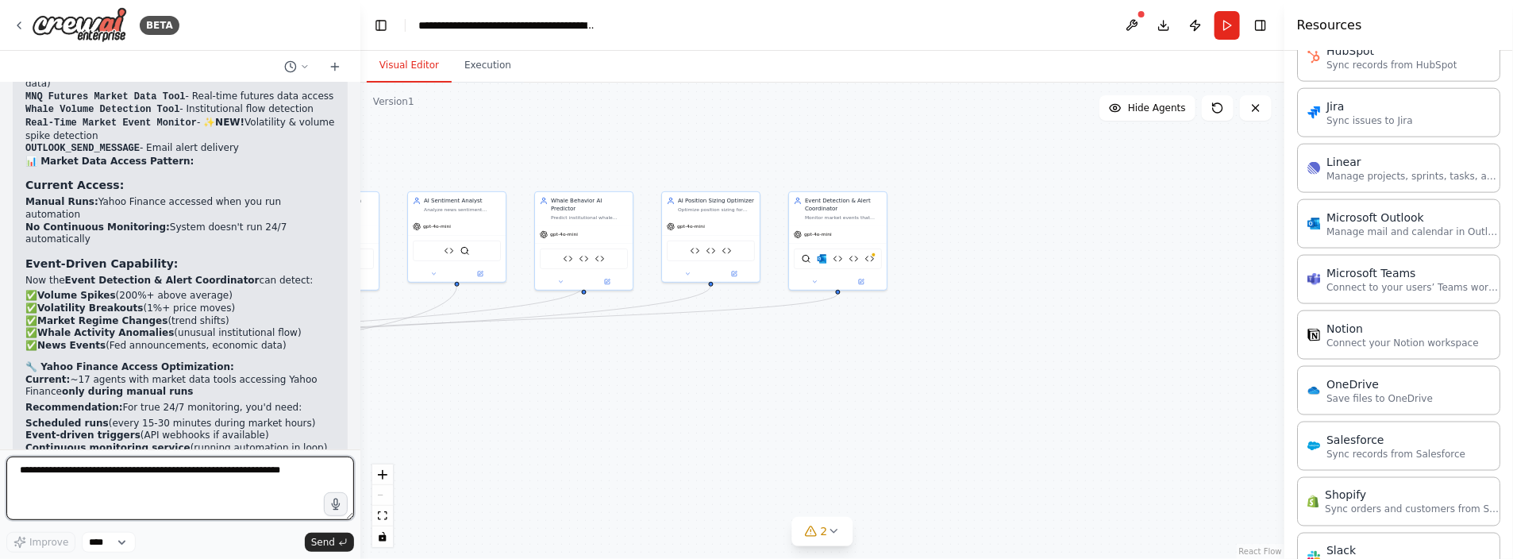
click at [78, 476] on textarea at bounding box center [180, 489] width 348 height 64
paste textarea "**********"
click at [38, 483] on textarea "**********" at bounding box center [180, 489] width 348 height 64
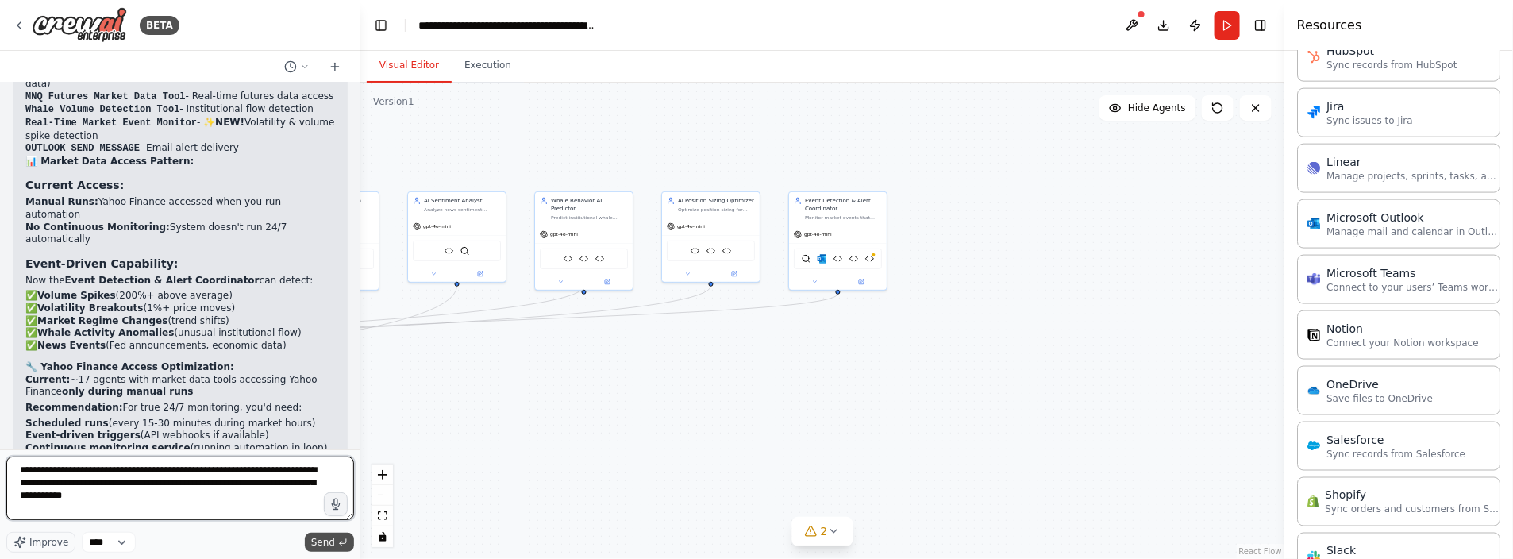
type textarea "**********"
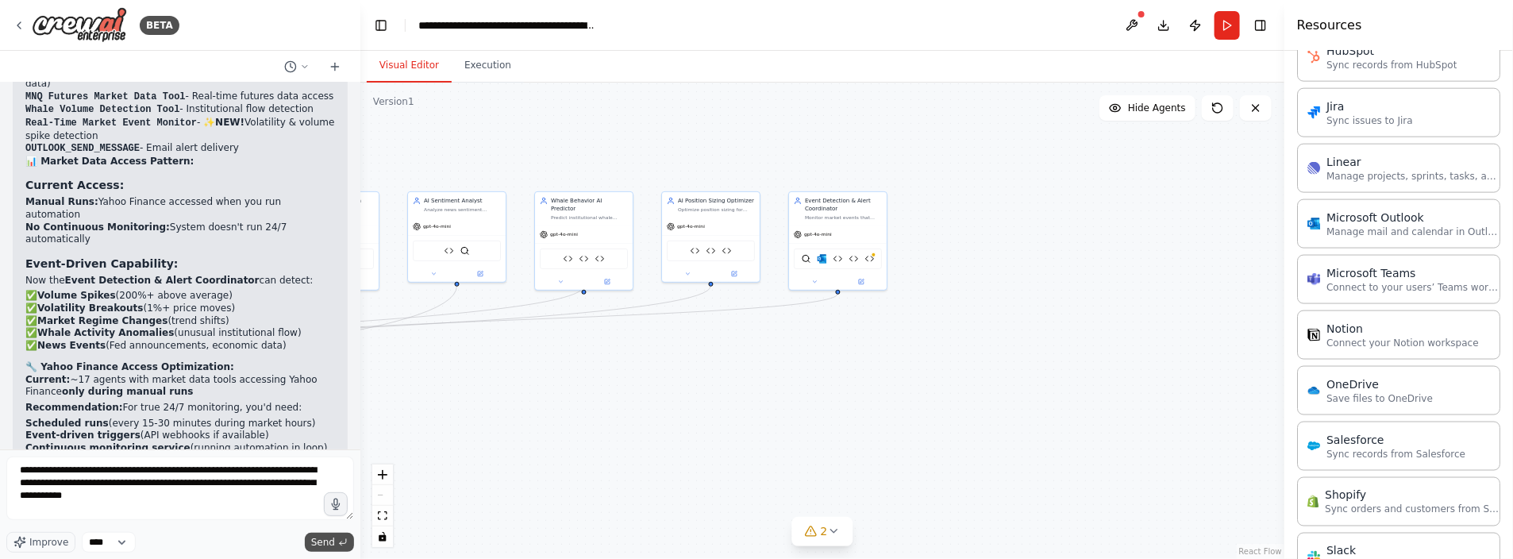
click at [321, 539] on span "Send" at bounding box center [323, 542] width 24 height 13
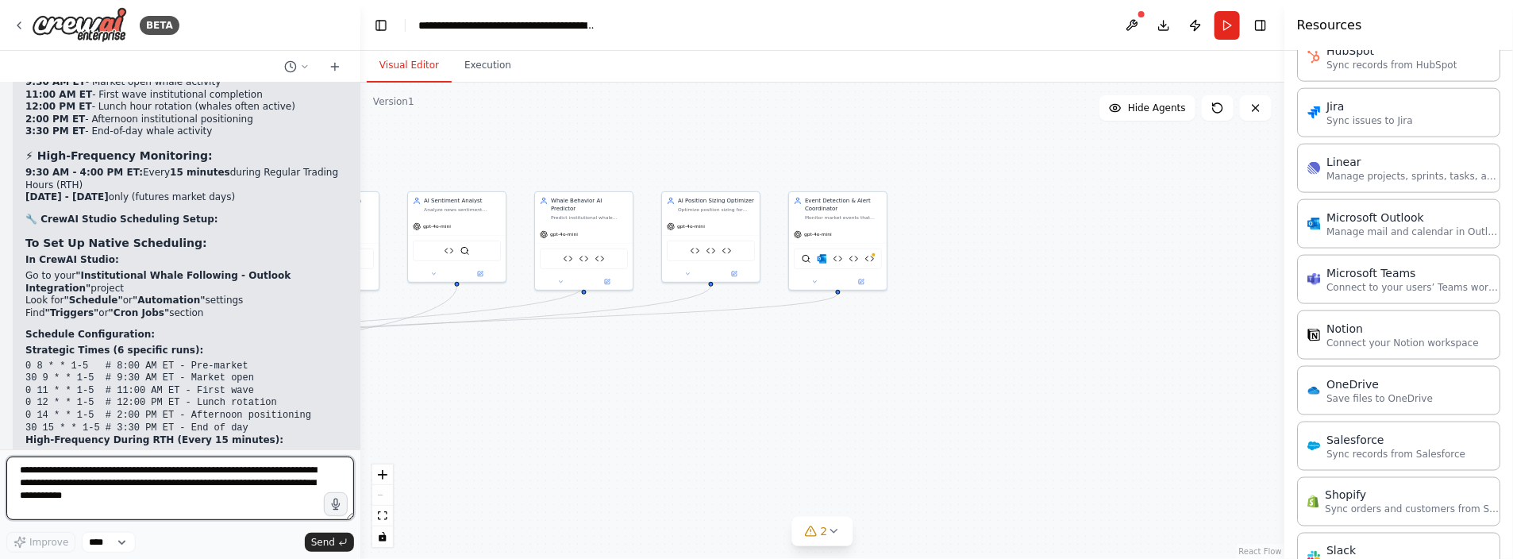
scroll to position [21835, 0]
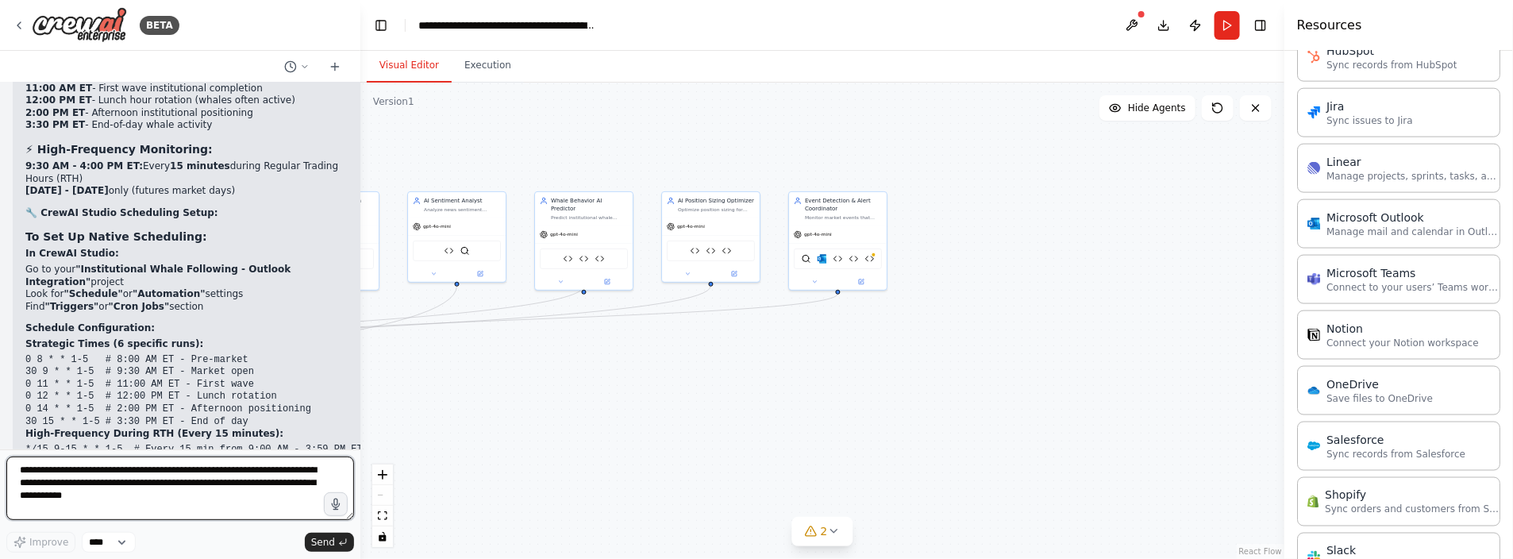
click at [67, 475] on textarea "**********" at bounding box center [180, 489] width 348 height 64
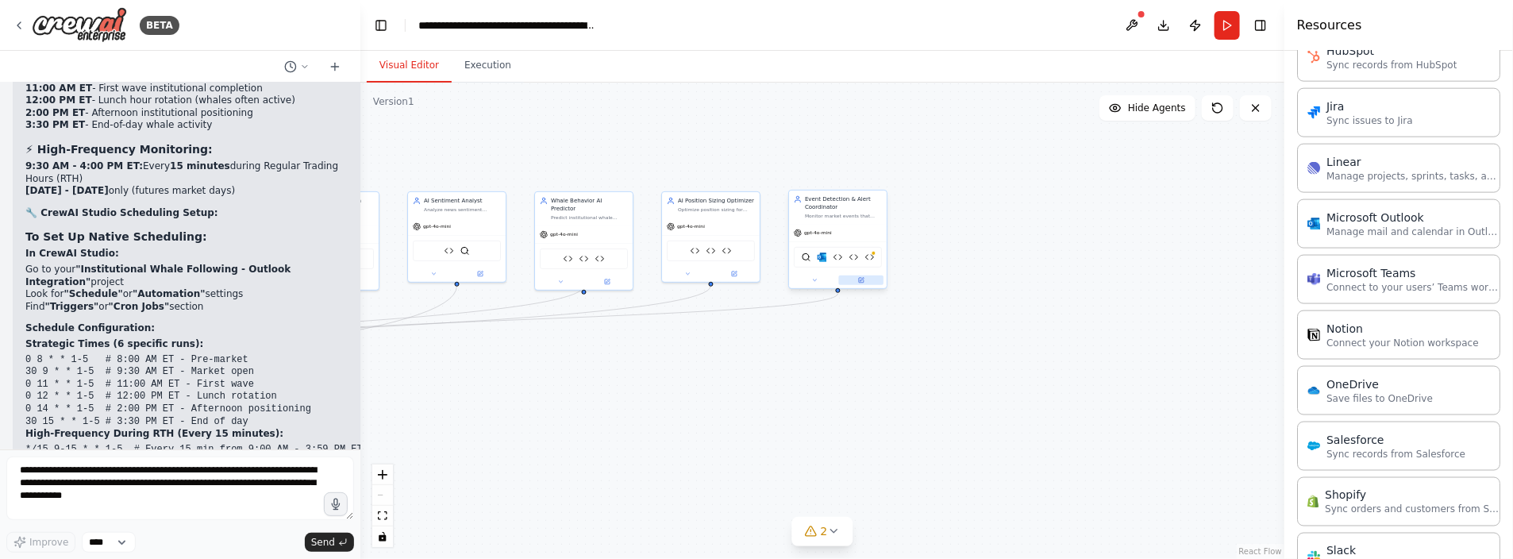
click at [862, 280] on icon at bounding box center [863, 280] width 4 height 4
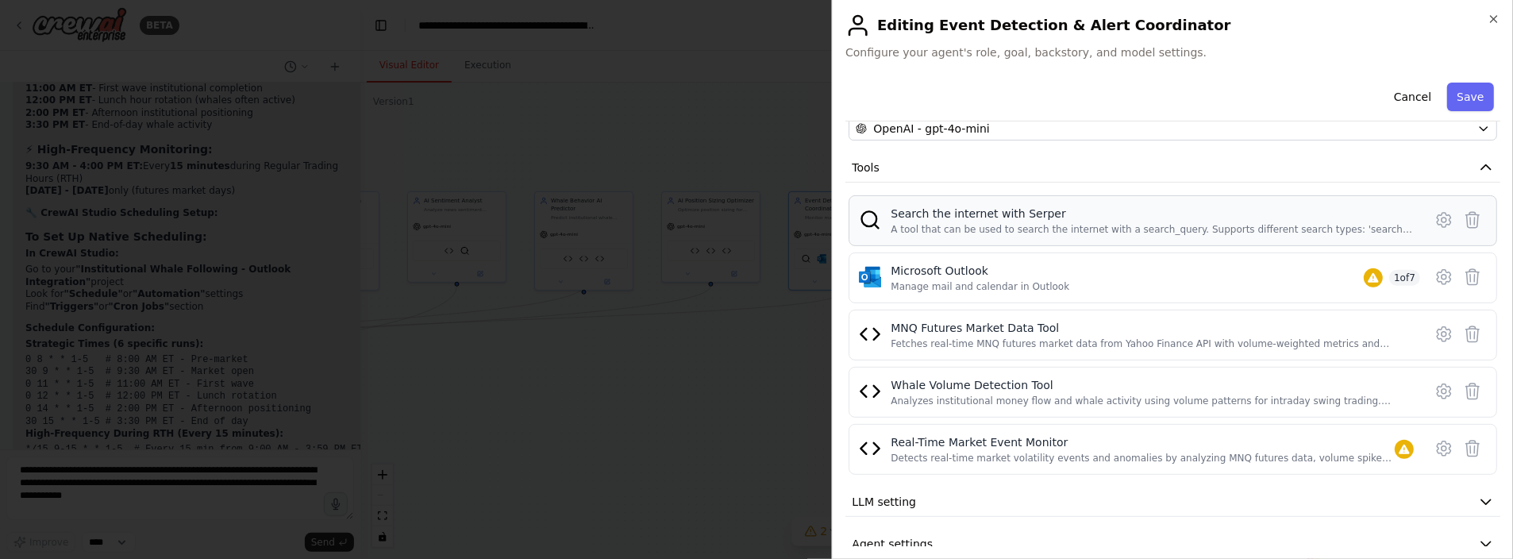
scroll to position [177, 0]
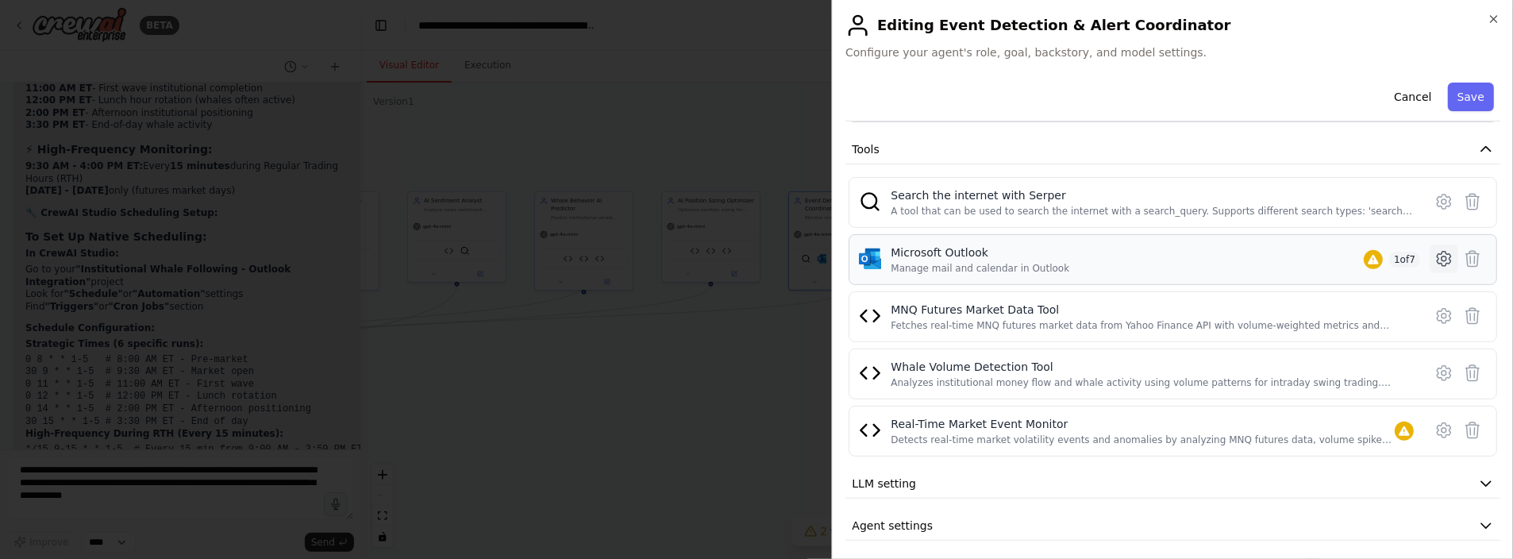
click at [1442, 256] on icon at bounding box center [1444, 258] width 5 height 5
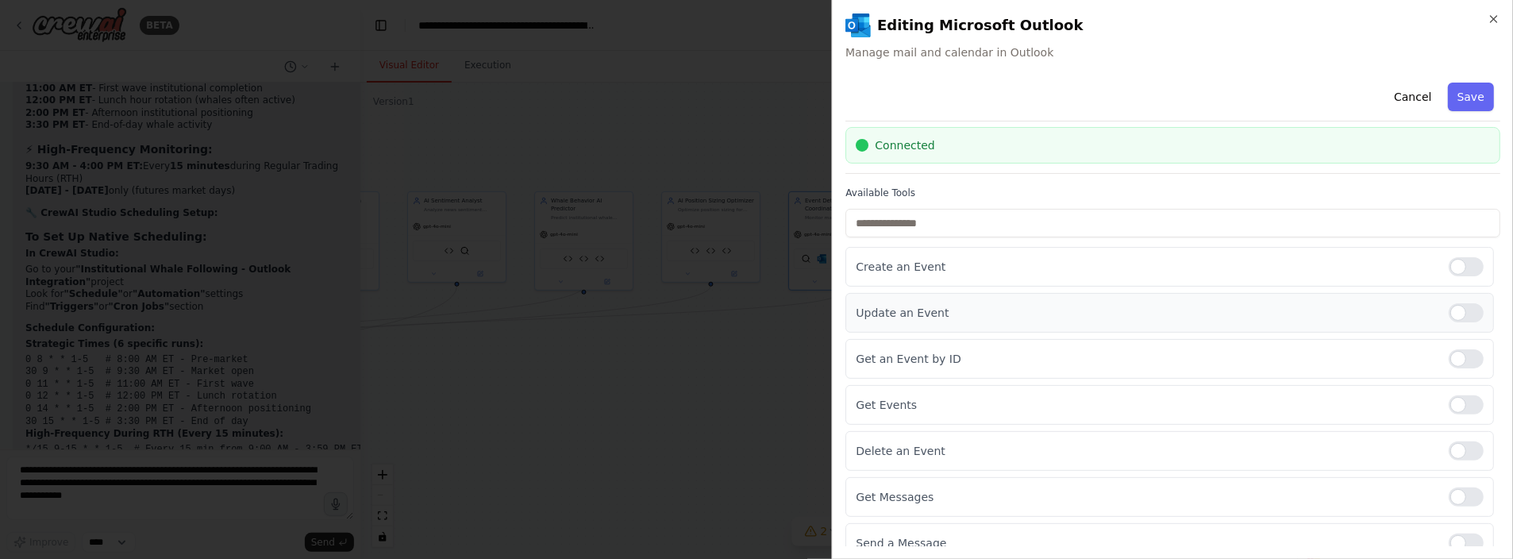
scroll to position [58, 0]
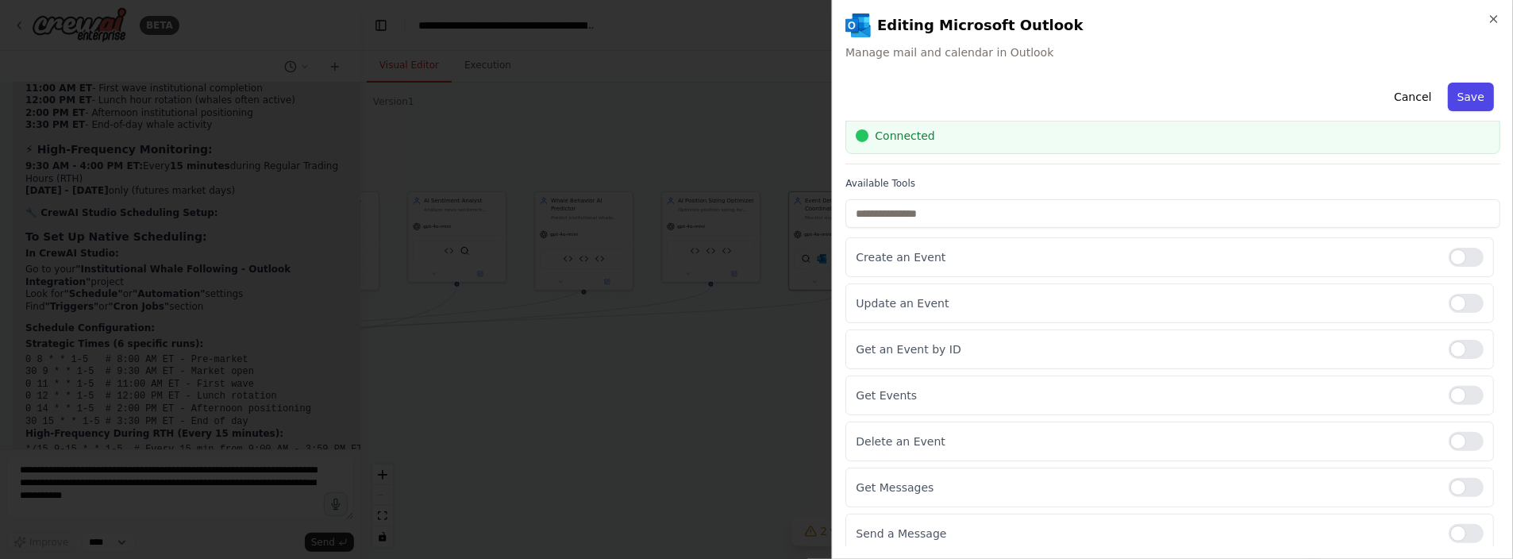
click at [1455, 91] on button "Save" at bounding box center [1471, 97] width 46 height 29
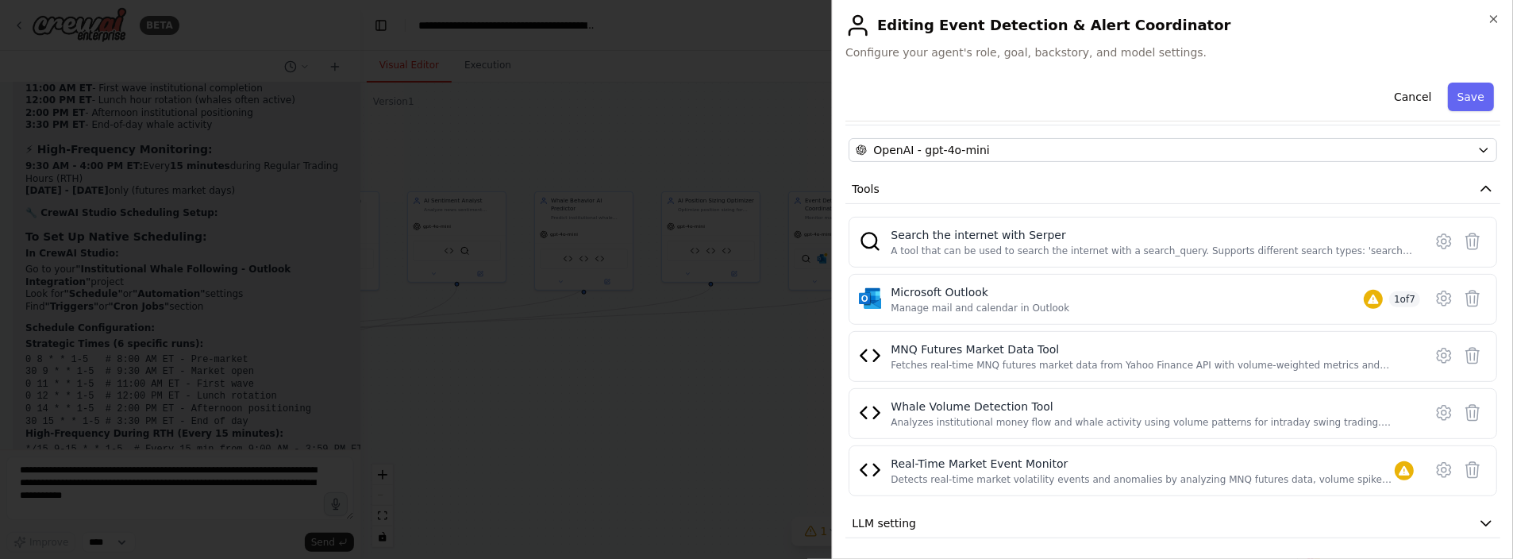
scroll to position [177, 0]
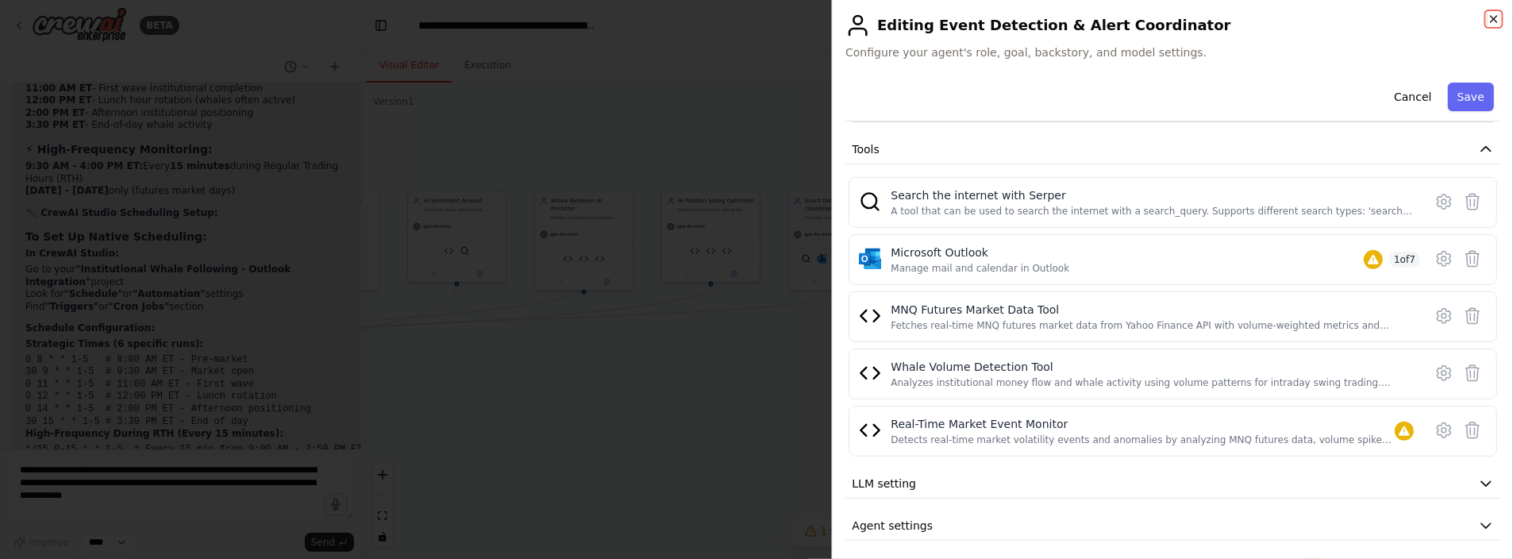
click at [1494, 14] on icon "button" at bounding box center [1494, 19] width 13 height 13
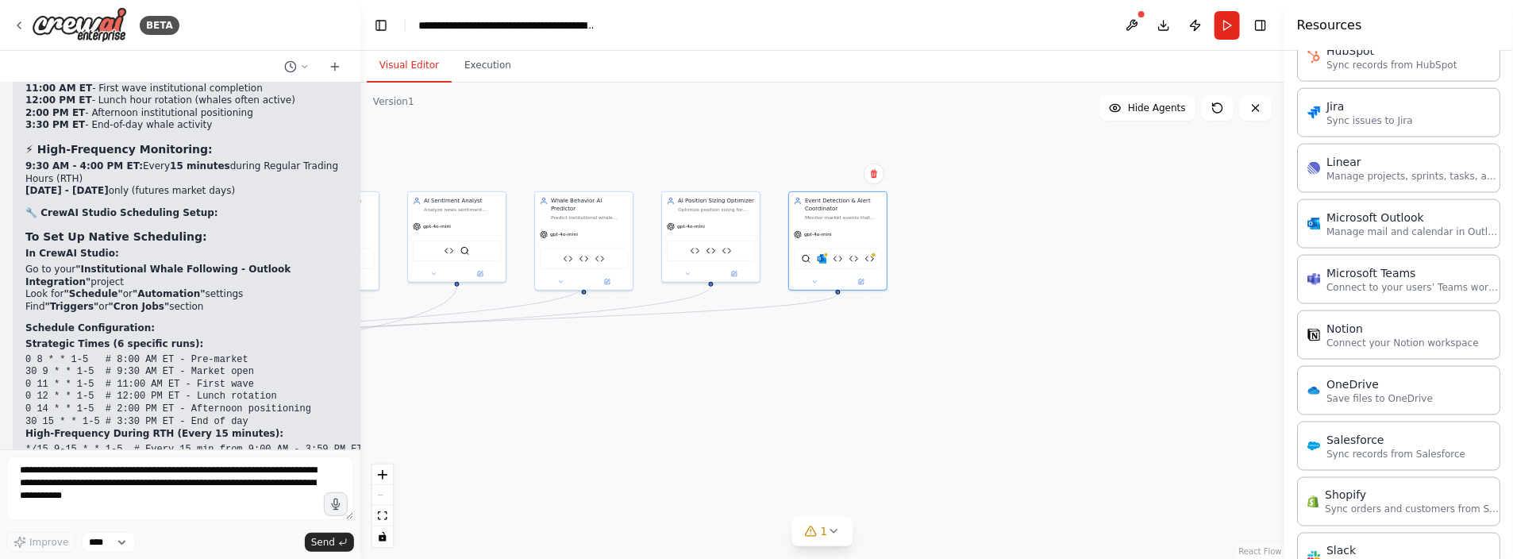
click at [928, 394] on div ".deletable-edge-delete-btn { width: 20px; height: 20px; border: 0px solid #ffff…" at bounding box center [822, 321] width 924 height 476
drag, startPoint x: 934, startPoint y: 425, endPoint x: 1060, endPoint y: 425, distance: 126.2
click at [1060, 425] on div ".deletable-edge-delete-btn { width: 20px; height: 20px; border: 0px solid #ffff…" at bounding box center [822, 321] width 924 height 476
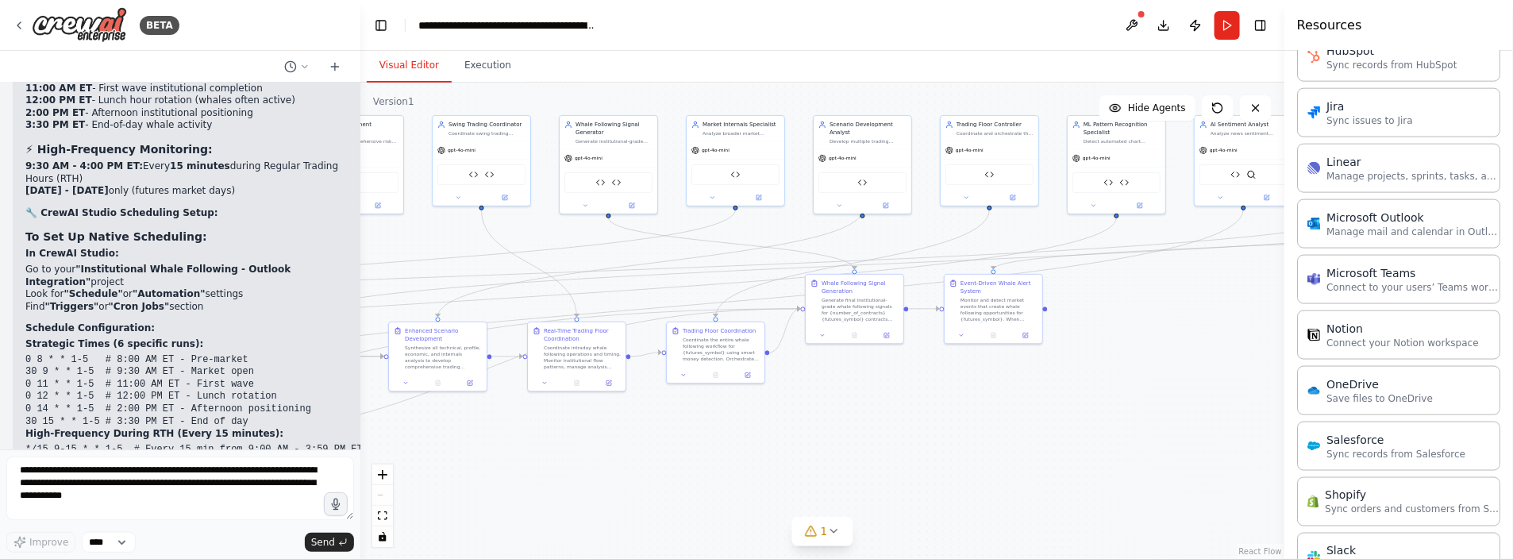
drag, startPoint x: 842, startPoint y: 413, endPoint x: 1232, endPoint y: 346, distance: 395.5
click at [1232, 346] on div ".deletable-edge-delete-btn { width: 20px; height: 20px; border: 0px solid #ffff…" at bounding box center [822, 321] width 924 height 476
drag, startPoint x: 804, startPoint y: 433, endPoint x: 1078, endPoint y: 425, distance: 274.1
click at [1078, 425] on div ".deletable-edge-delete-btn { width: 20px; height: 20px; border: 0px solid #ffff…" at bounding box center [822, 321] width 924 height 476
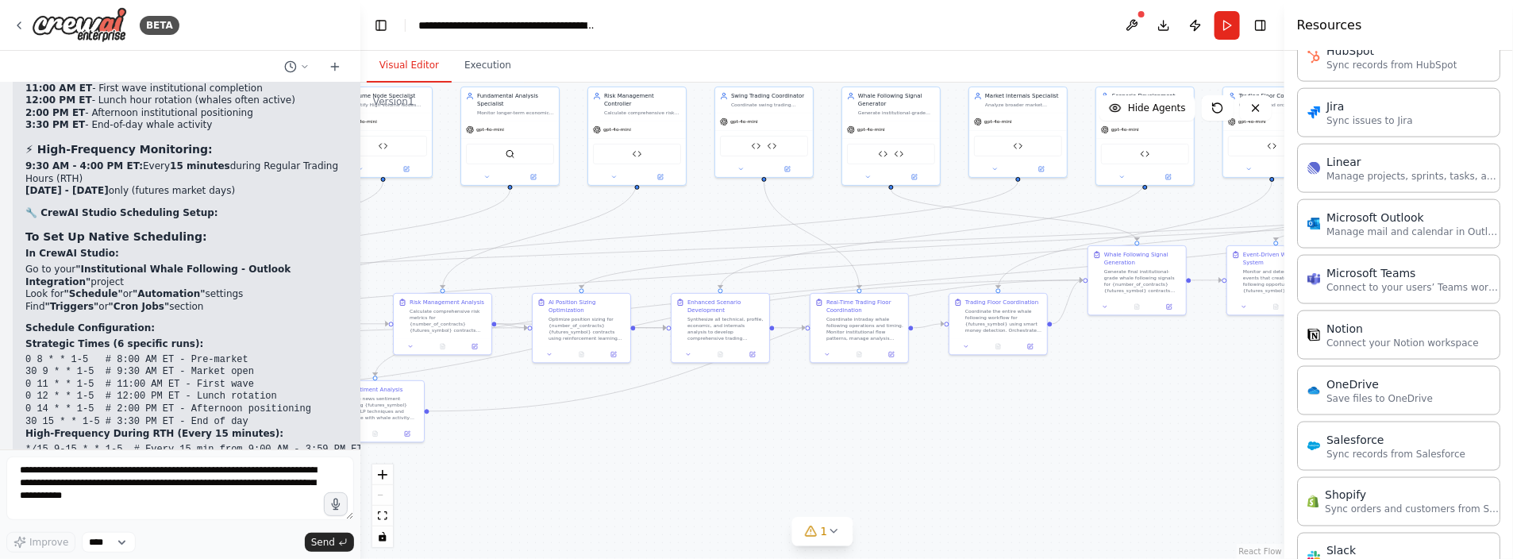
drag, startPoint x: 681, startPoint y: 477, endPoint x: 689, endPoint y: 457, distance: 22.1
click at [689, 457] on div ".deletable-edge-delete-btn { width: 20px; height: 20px; border: 0px solid #ffff…" at bounding box center [822, 321] width 924 height 476
click at [816, 530] on icon at bounding box center [811, 531] width 13 height 13
drag, startPoint x: 849, startPoint y: 531, endPoint x: 619, endPoint y: 521, distance: 229.7
click at [619, 521] on div "Tool Real-Time Market Event Monitor is not configured. Missing environment vari…" at bounding box center [822, 524] width 437 height 32
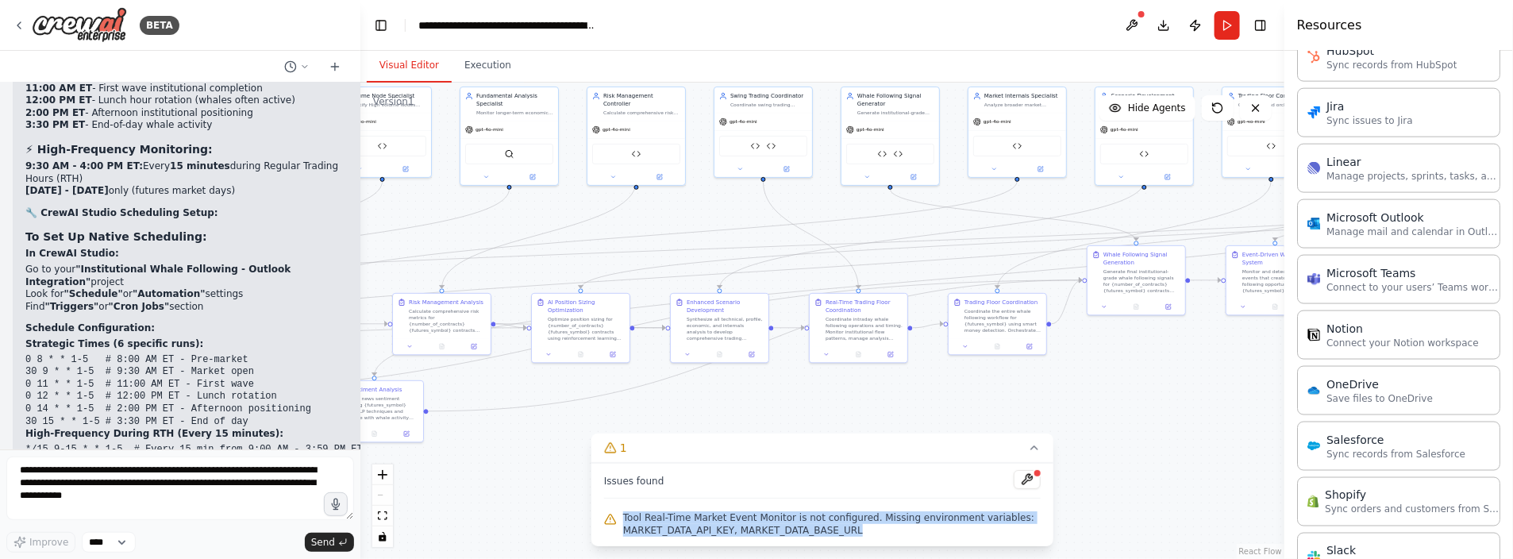
drag, startPoint x: 619, startPoint y: 521, endPoint x: 642, endPoint y: 525, distance: 23.4
copy span "Tool Real-Time Market Event Monitor is not configured. Missing environment vari…"
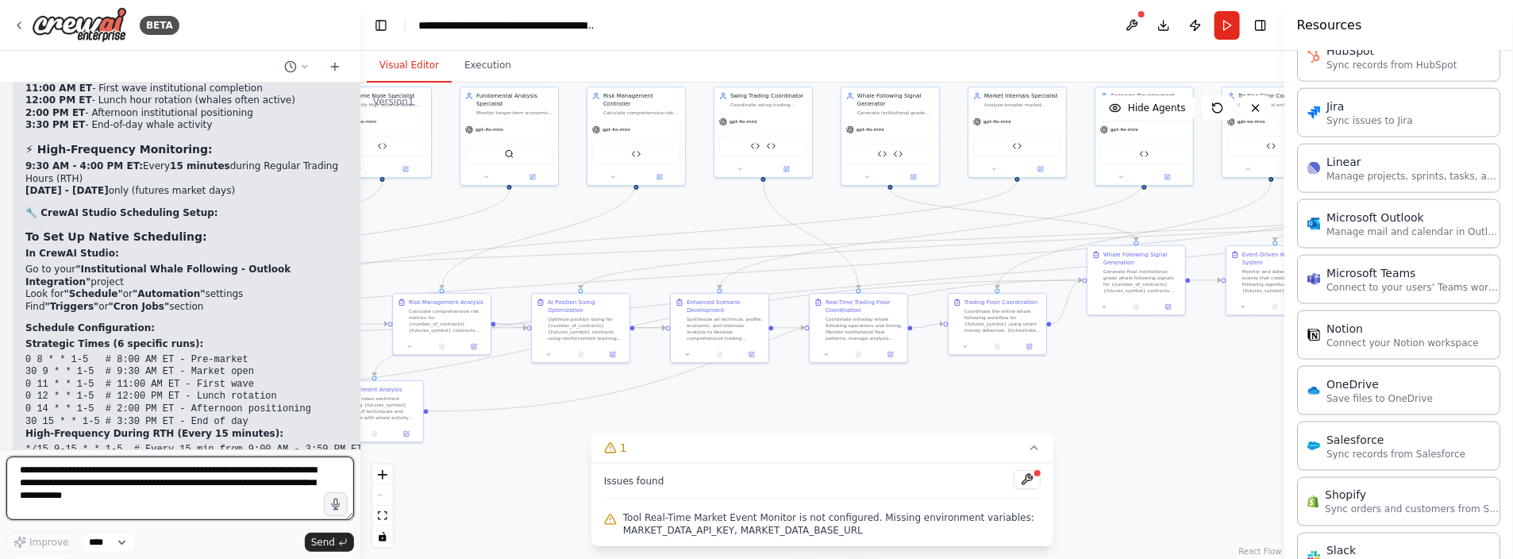
click at [156, 498] on textarea "**********" at bounding box center [180, 489] width 348 height 64
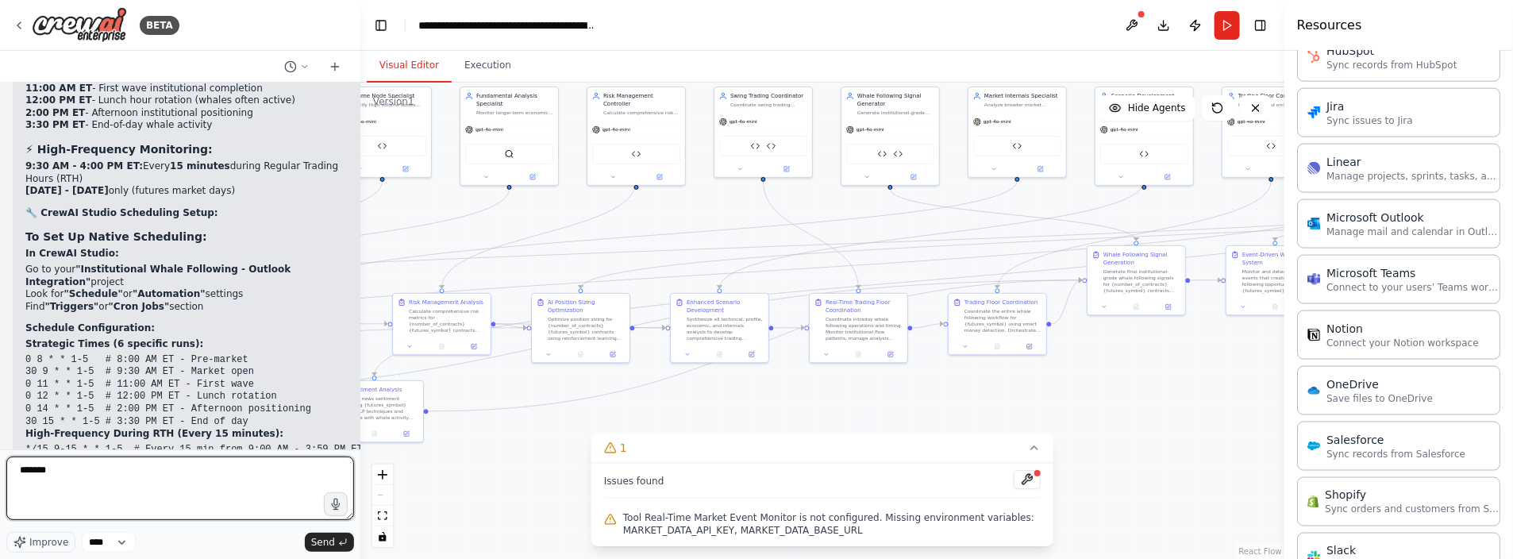
paste textarea "**********"
type textarea "**********"
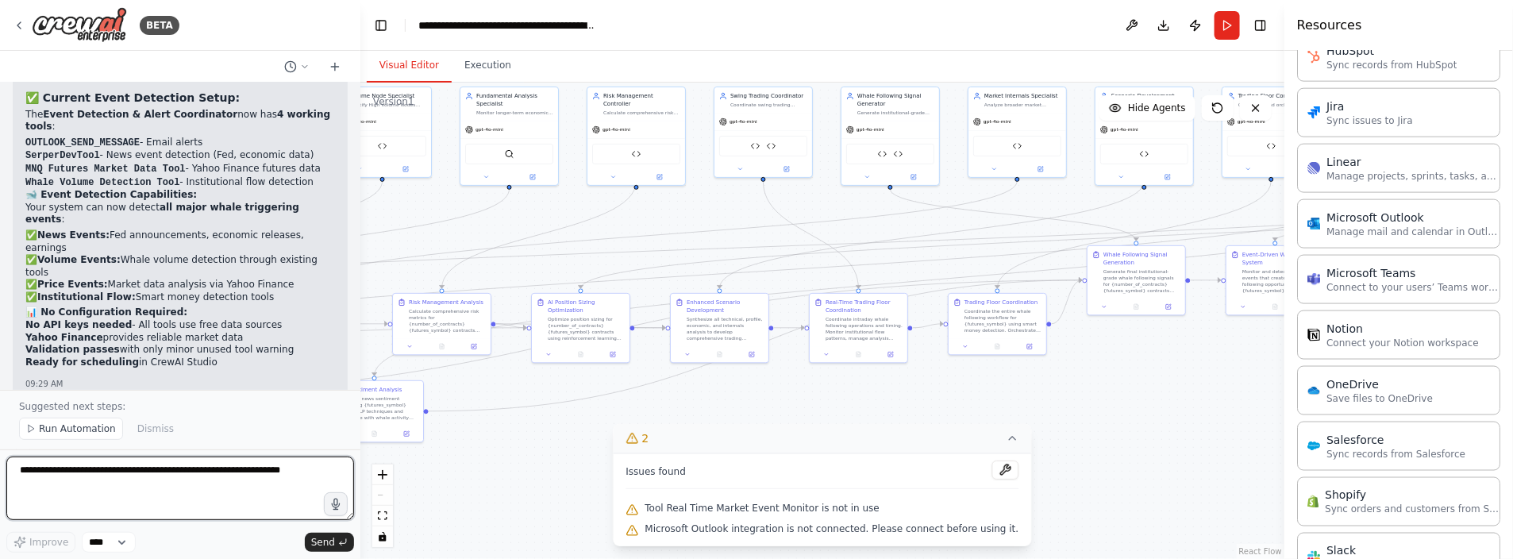
scroll to position [24279, 0]
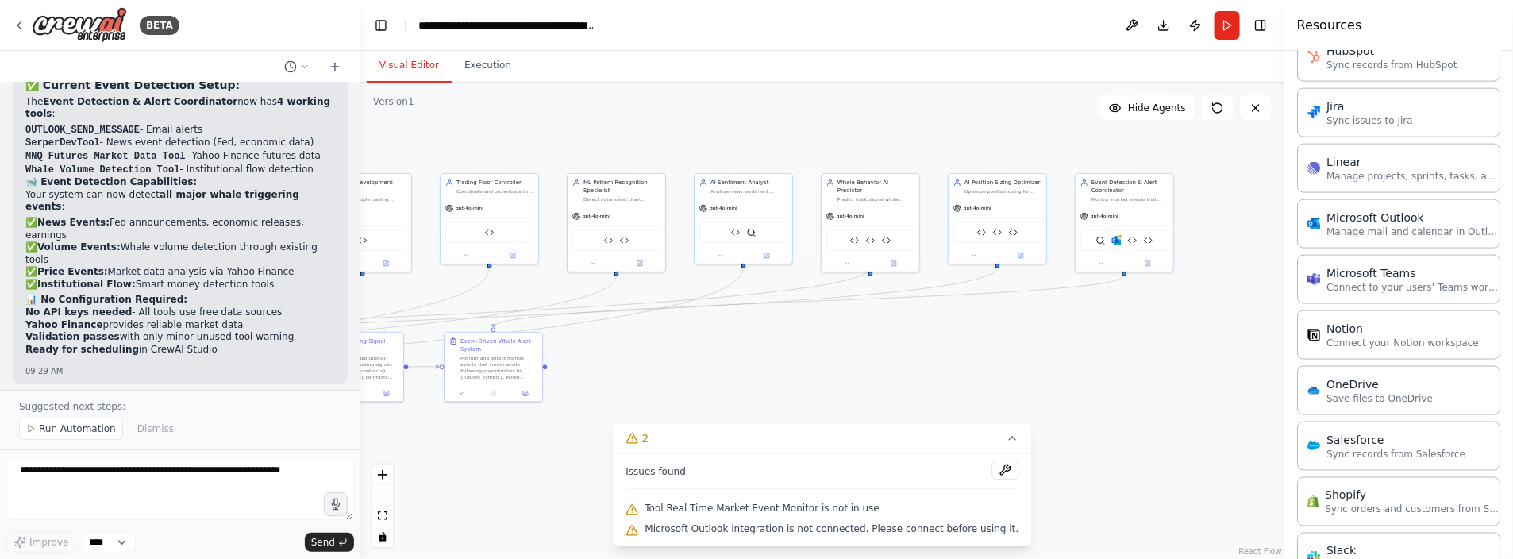
drag, startPoint x: 1253, startPoint y: 389, endPoint x: 441, endPoint y: 476, distance: 816.1
click at [441, 476] on div ".deletable-edge-delete-btn { width: 20px; height: 20px; border: 0px solid #ffff…" at bounding box center [822, 321] width 924 height 476
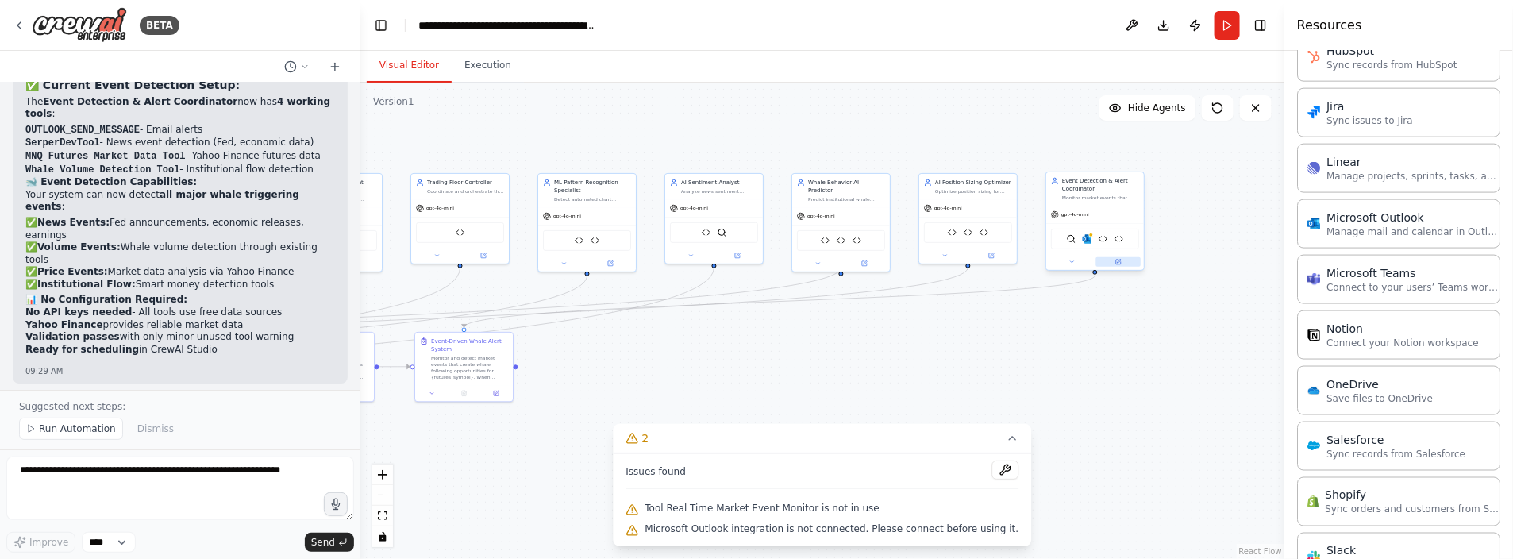
click at [1116, 261] on icon at bounding box center [1118, 262] width 5 height 5
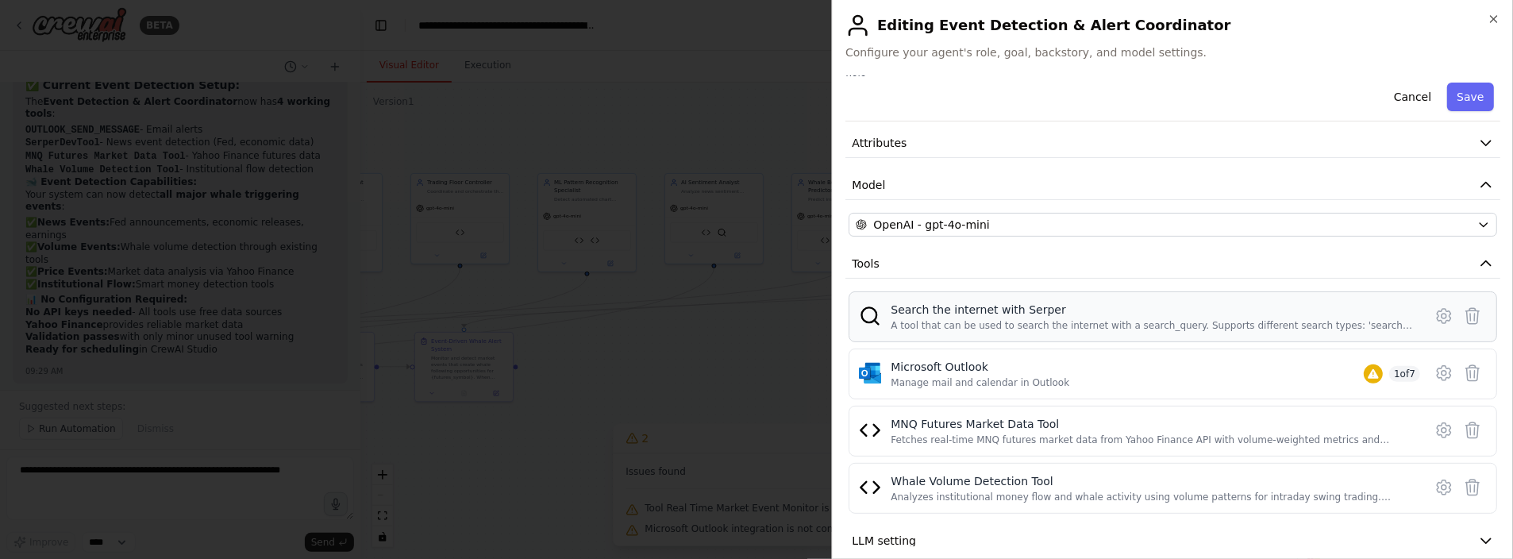
scroll to position [79, 0]
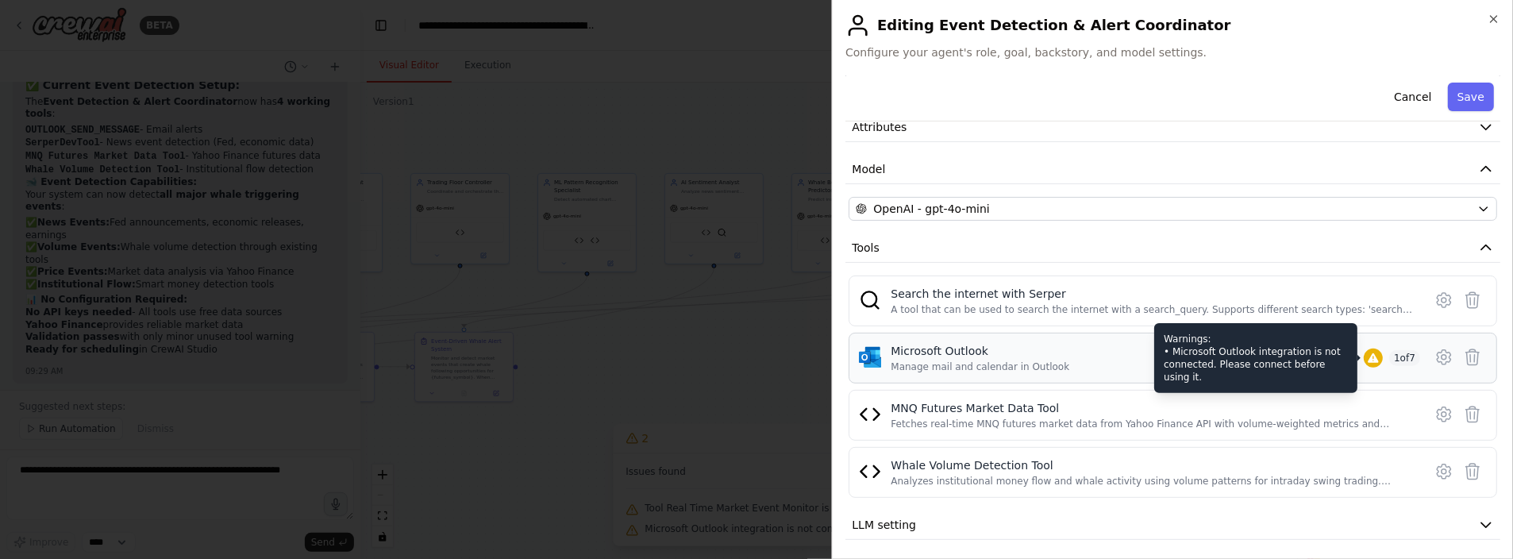
click at [1290, 350] on div "Warnings: • Microsoft Outlook integration is not connected. Please connect befo…" at bounding box center [1255, 358] width 203 height 70
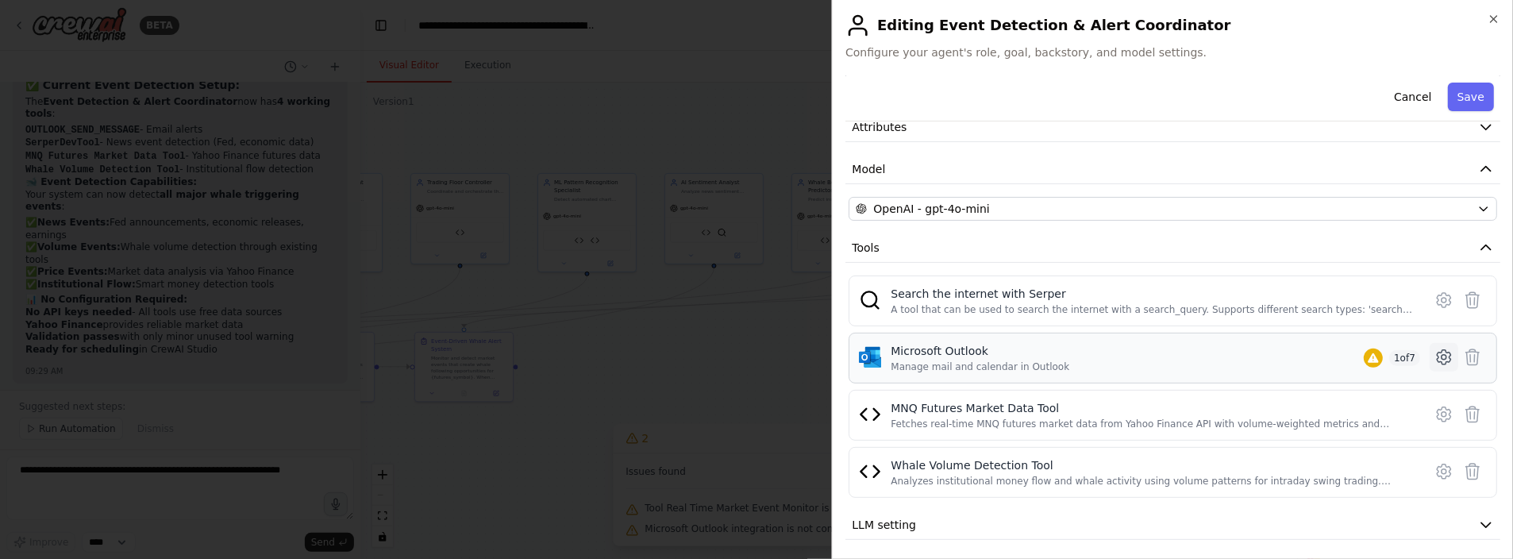
click at [1442, 355] on icon at bounding box center [1444, 357] width 5 height 5
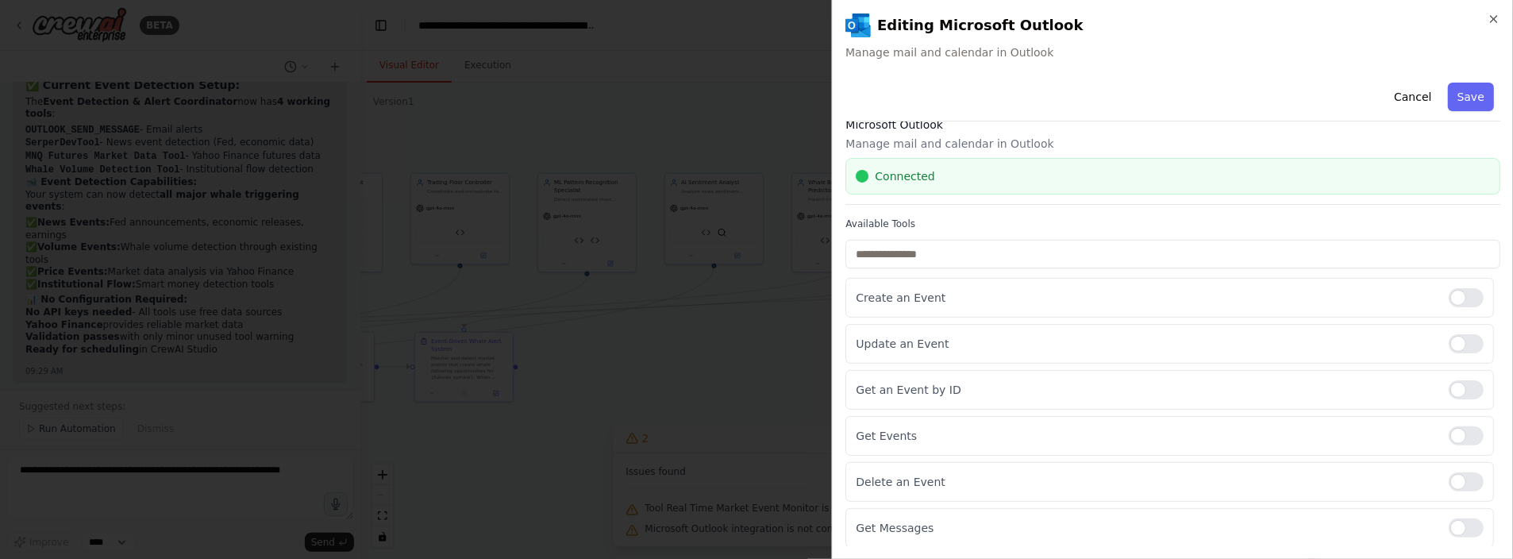
scroll to position [0, 0]
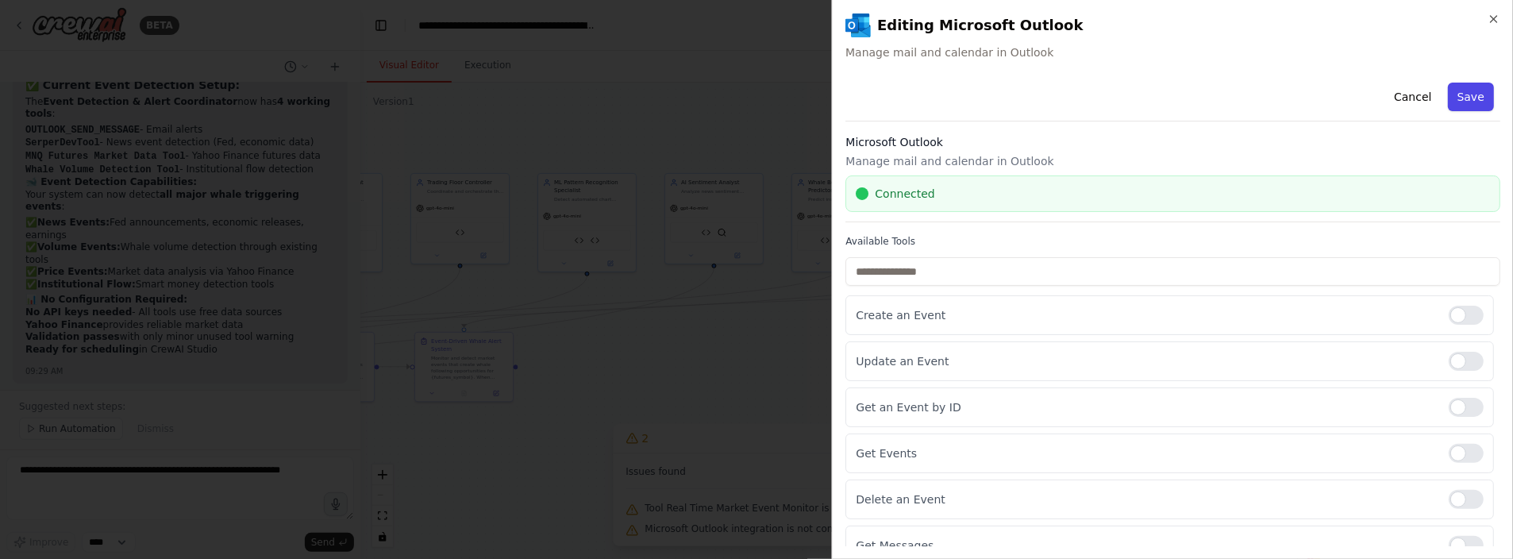
click at [1460, 93] on button "Save" at bounding box center [1471, 97] width 46 height 29
click at [1499, 17] on icon "button" at bounding box center [1494, 19] width 13 height 13
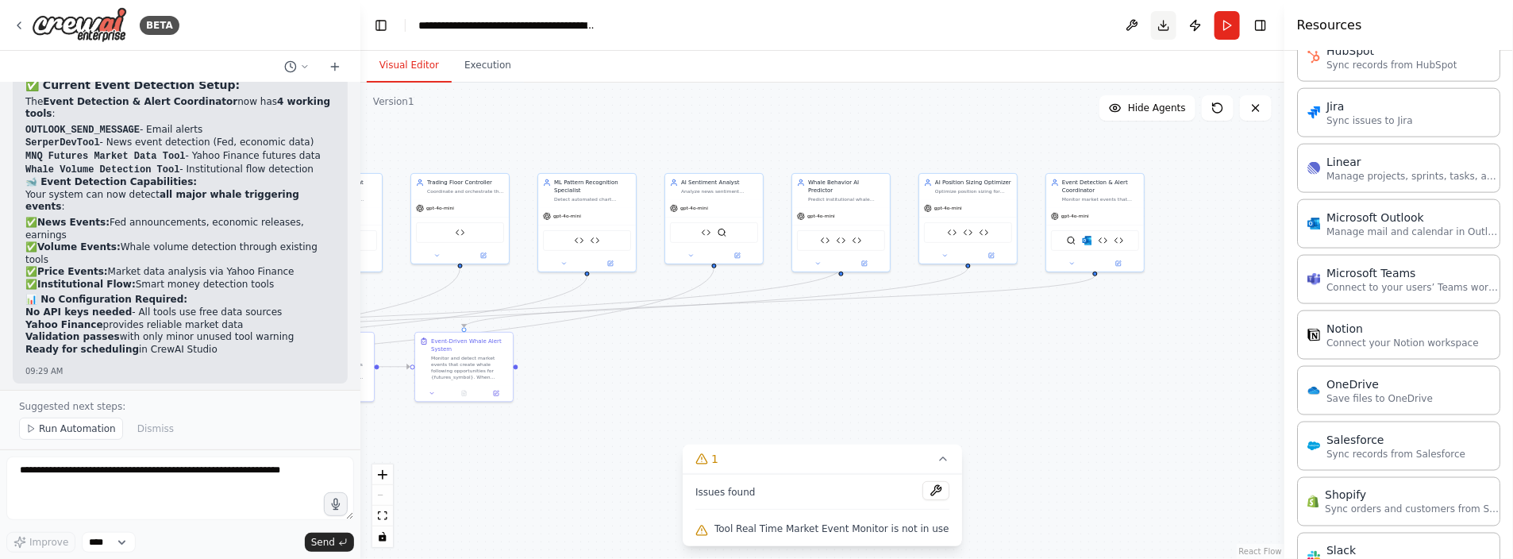
click at [1165, 23] on button "Download" at bounding box center [1163, 25] width 25 height 29
click at [976, 64] on div "Visual Editor Execution" at bounding box center [822, 67] width 924 height 32
click at [1062, 448] on div ".deletable-edge-delete-btn { width: 20px; height: 20px; border: 0px solid #ffff…" at bounding box center [822, 321] width 924 height 476
click at [937, 458] on icon at bounding box center [943, 459] width 13 height 13
click at [73, 433] on span "Run Automation" at bounding box center [77, 428] width 77 height 13
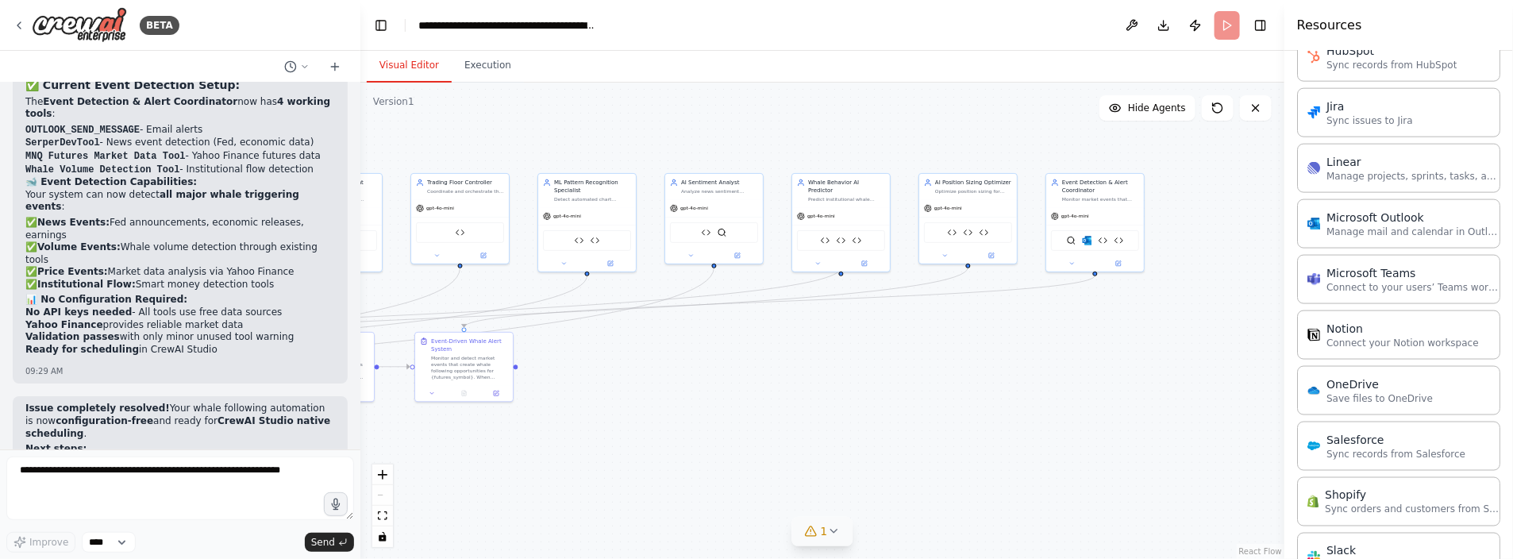
scroll to position [24220, 0]
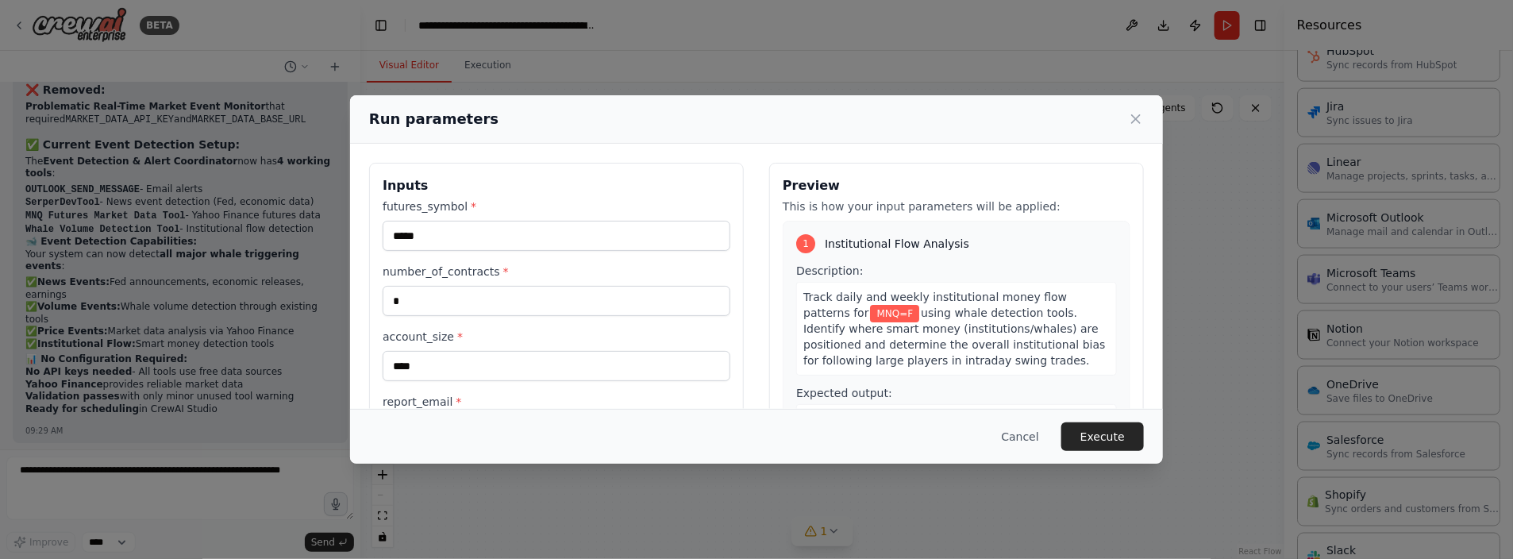
click at [479, 397] on label "report_email *" at bounding box center [557, 402] width 348 height 16
click at [479, 416] on input "**********" at bounding box center [557, 431] width 348 height 30
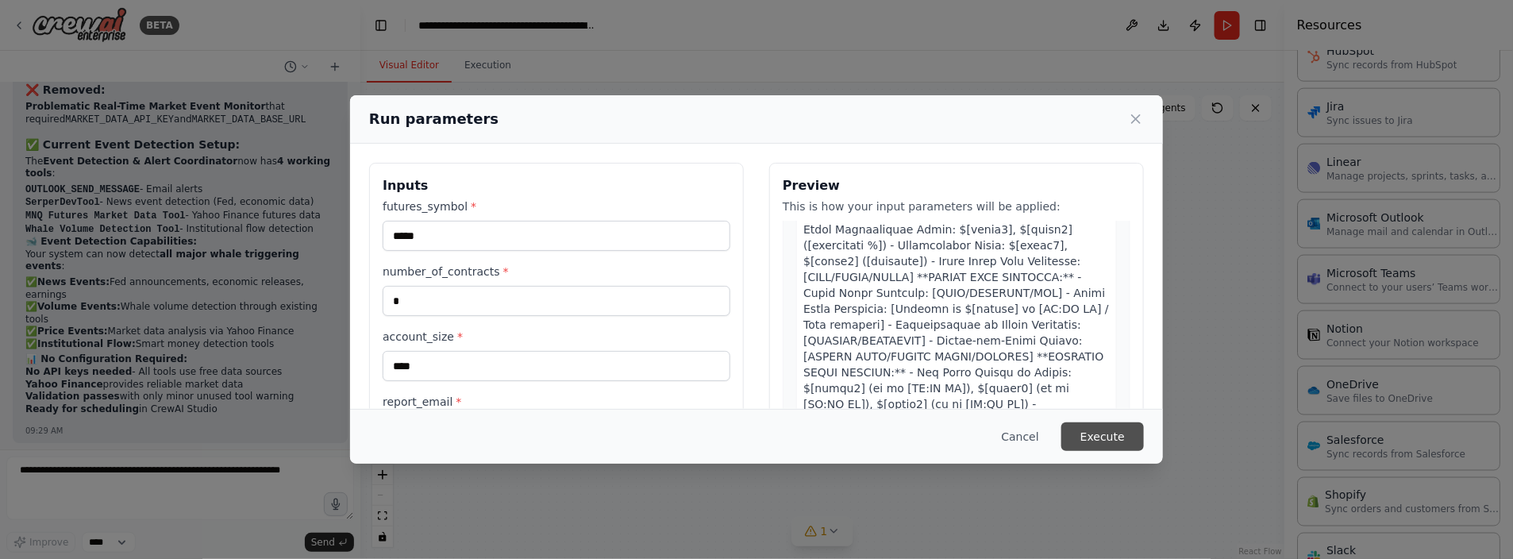
click at [1097, 441] on button "Execute" at bounding box center [1103, 436] width 83 height 29
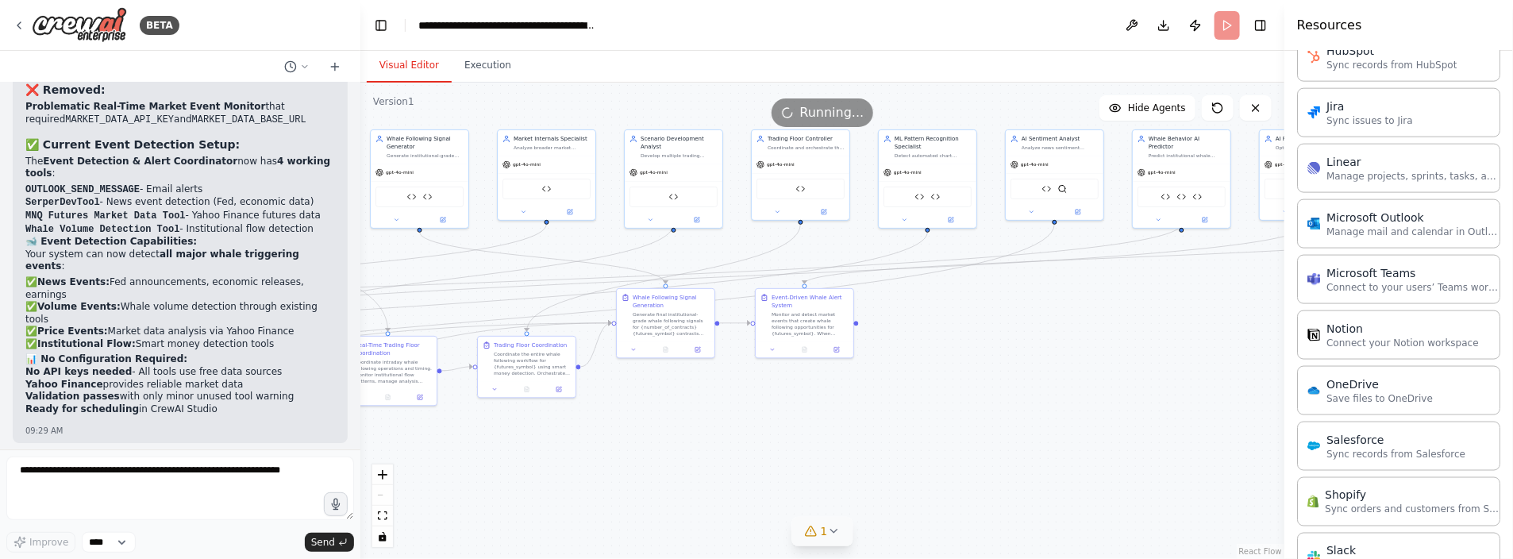
drag, startPoint x: 852, startPoint y: 426, endPoint x: 1193, endPoint y: 383, distance: 343.4
click at [1193, 383] on div ".deletable-edge-delete-btn { width: 20px; height: 20px; border: 0px solid #ffff…" at bounding box center [822, 321] width 924 height 476
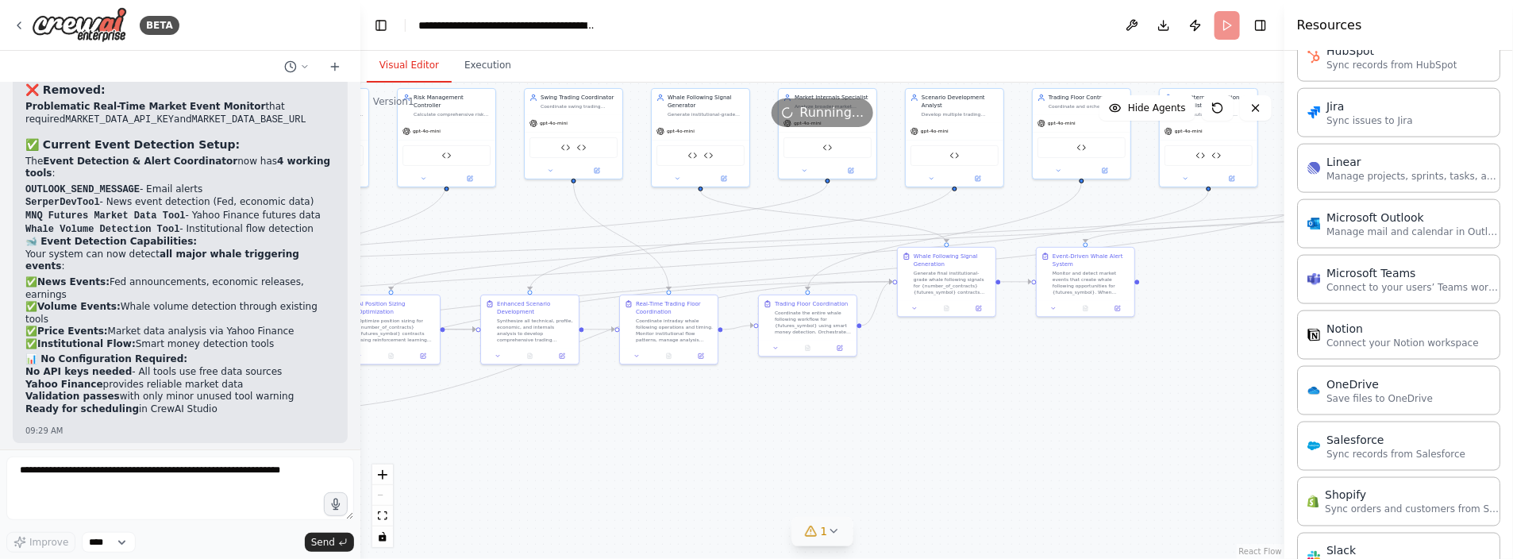
drag, startPoint x: 965, startPoint y: 398, endPoint x: 1027, endPoint y: 395, distance: 62.0
click at [1027, 395] on div ".deletable-edge-delete-btn { width: 20px; height: 20px; border: 0px solid #ffff…" at bounding box center [822, 321] width 924 height 476
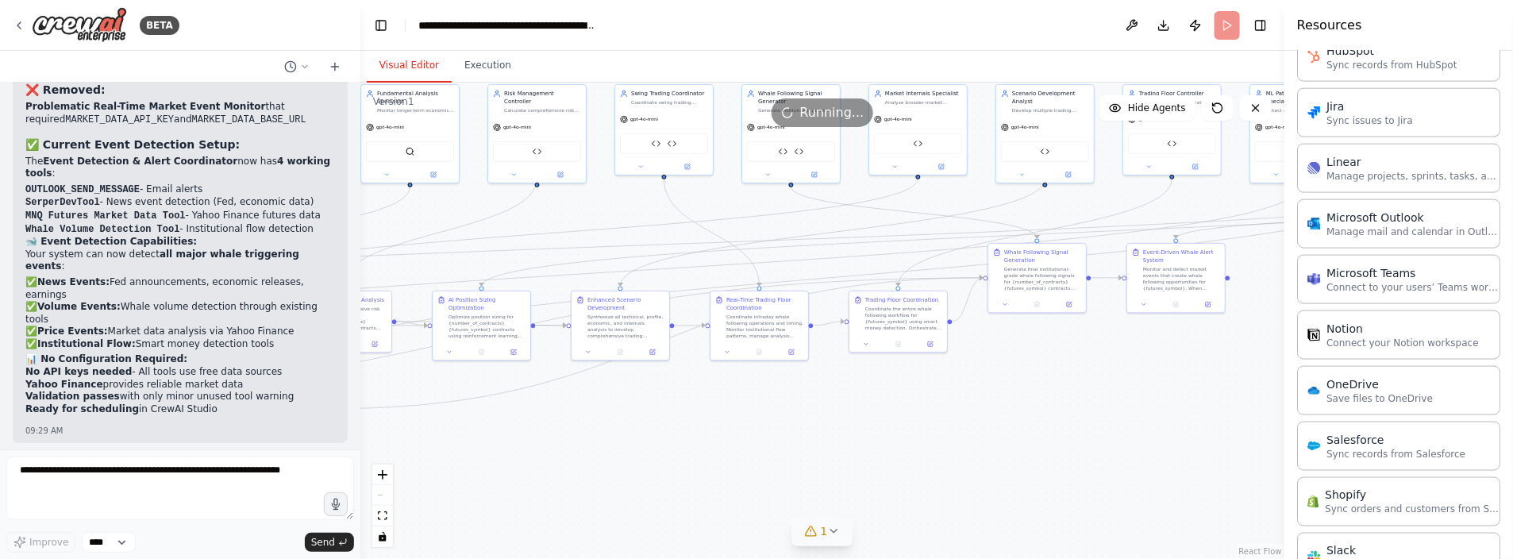
drag, startPoint x: 795, startPoint y: 411, endPoint x: 1085, endPoint y: 384, distance: 291.9
click at [1085, 384] on div ".deletable-edge-delete-btn { width: 20px; height: 20px; border: 0px solid #ffff…" at bounding box center [822, 321] width 924 height 476
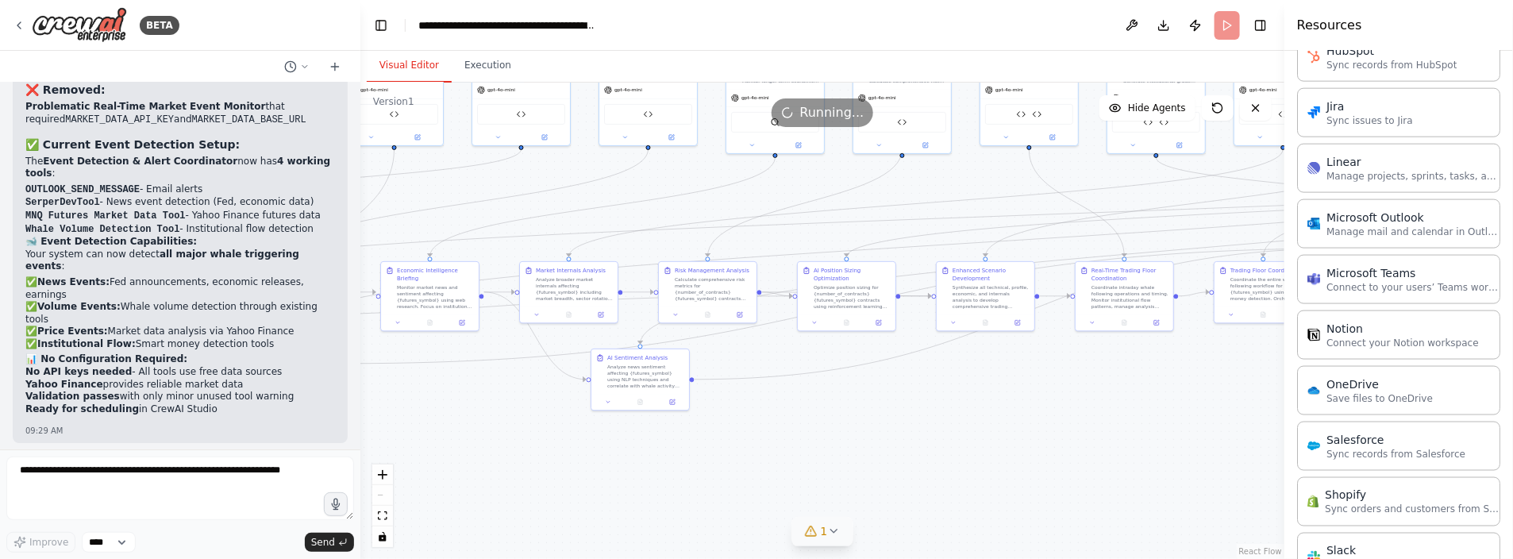
drag, startPoint x: 811, startPoint y: 416, endPoint x: 977, endPoint y: 413, distance: 166.0
click at [977, 413] on div ".deletable-edge-delete-btn { width: 20px; height: 20px; border: 0px solid #ffff…" at bounding box center [822, 321] width 924 height 476
drag, startPoint x: 1004, startPoint y: 413, endPoint x: 1027, endPoint y: 411, distance: 22.3
click at [1027, 411] on div ".deletable-edge-delete-btn { width: 20px; height: 20px; border: 0px solid #ffff…" at bounding box center [822, 321] width 924 height 476
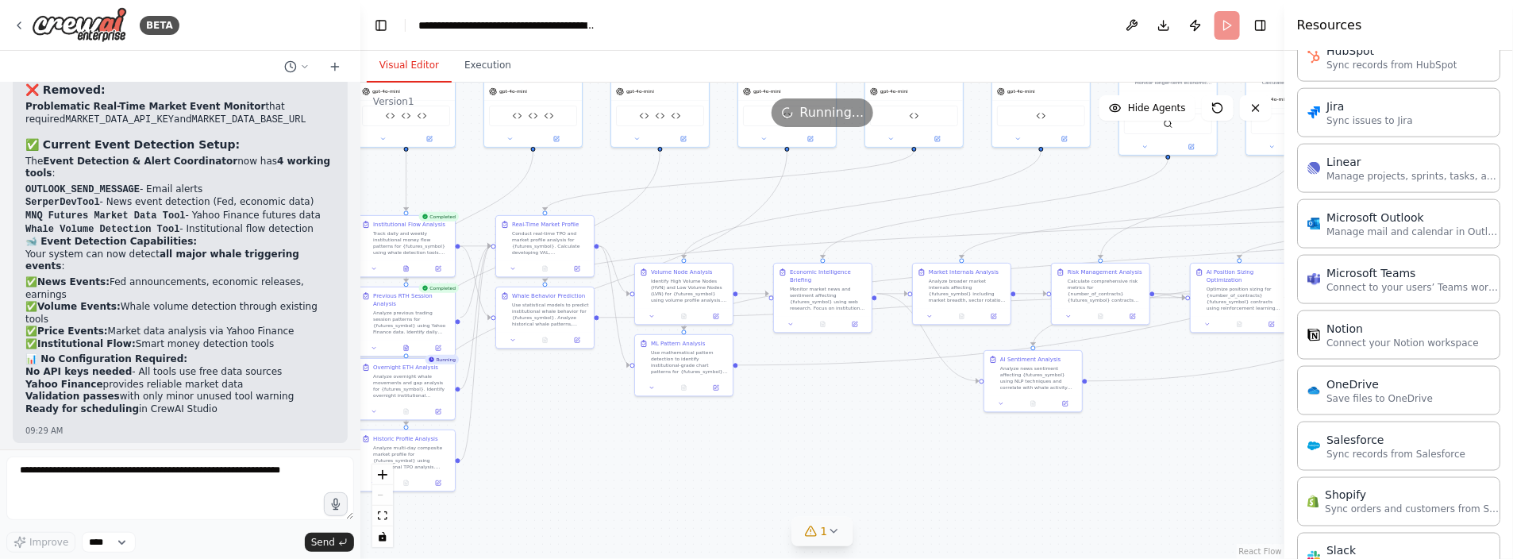
drag, startPoint x: 754, startPoint y: 437, endPoint x: 1020, endPoint y: 441, distance: 266.0
click at [1020, 441] on div ".deletable-edge-delete-btn { width: 20px; height: 20px; border: 0px solid #ffff…" at bounding box center [822, 321] width 924 height 476
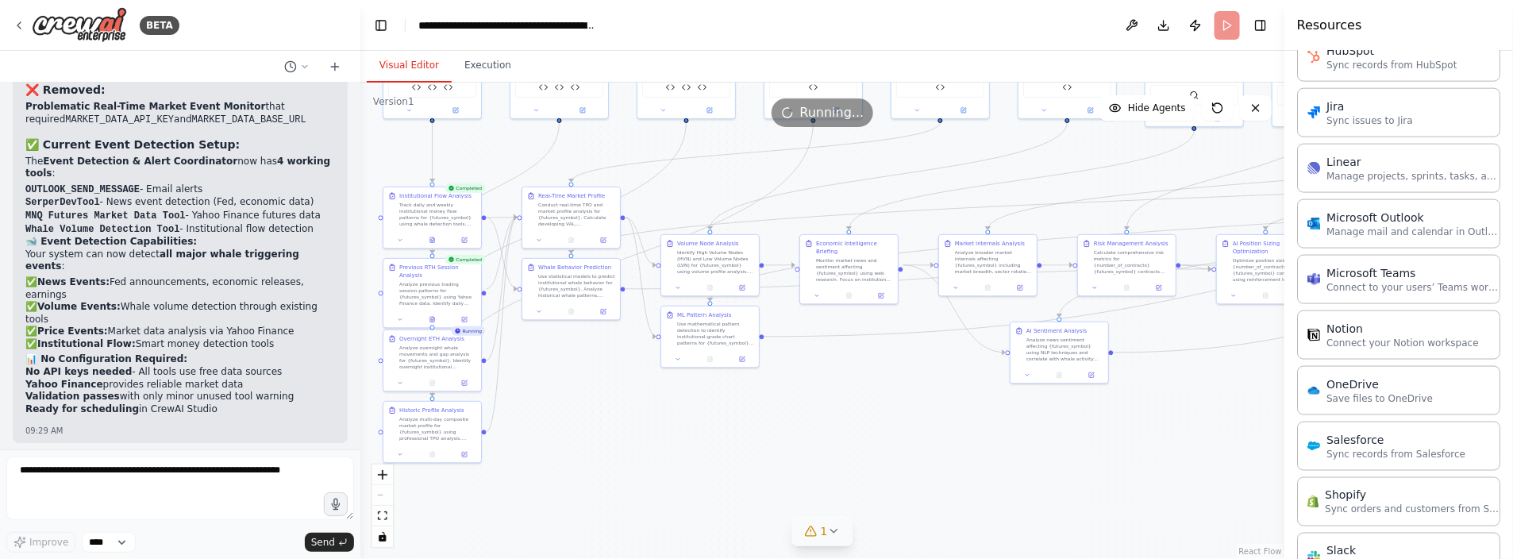
drag, startPoint x: 824, startPoint y: 447, endPoint x: 716, endPoint y: 418, distance: 111.7
click at [716, 418] on div ".deletable-edge-delete-btn { width: 20px; height: 20px; border: 0px solid #ffff…" at bounding box center [822, 321] width 924 height 476
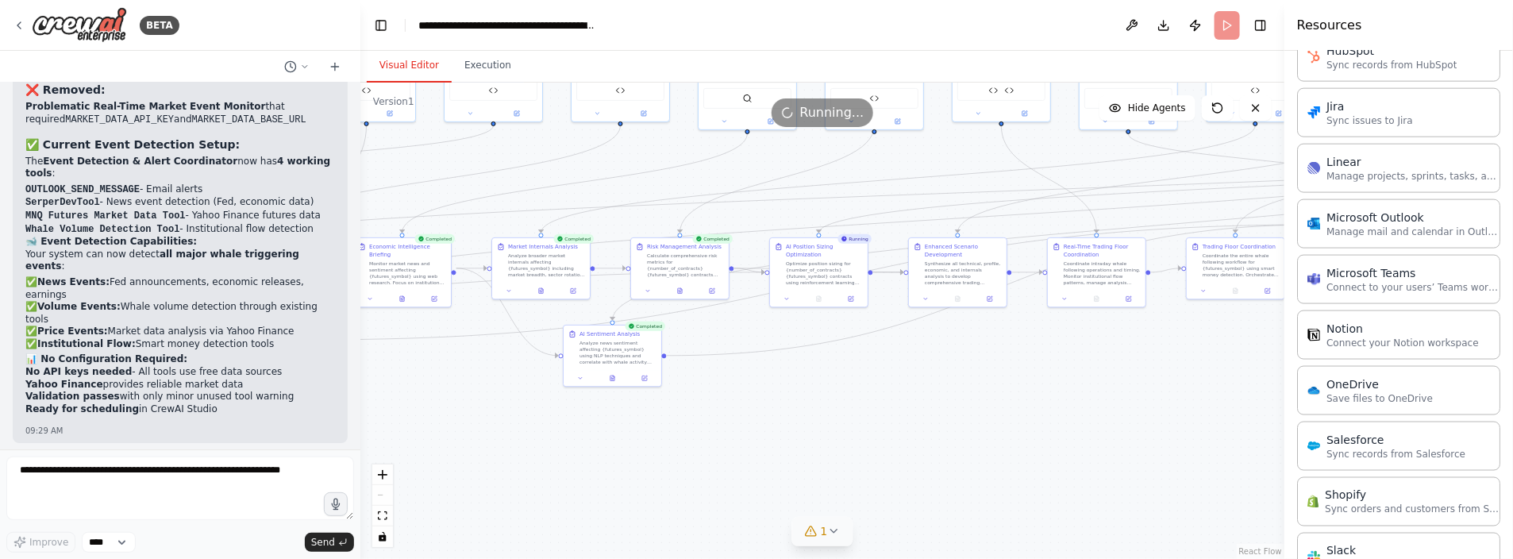
drag, startPoint x: 871, startPoint y: 457, endPoint x: 424, endPoint y: 460, distance: 447.0
click at [424, 460] on div ".deletable-edge-delete-btn { width: 20px; height: 20px; border: 0px solid #ffff…" at bounding box center [822, 321] width 924 height 476
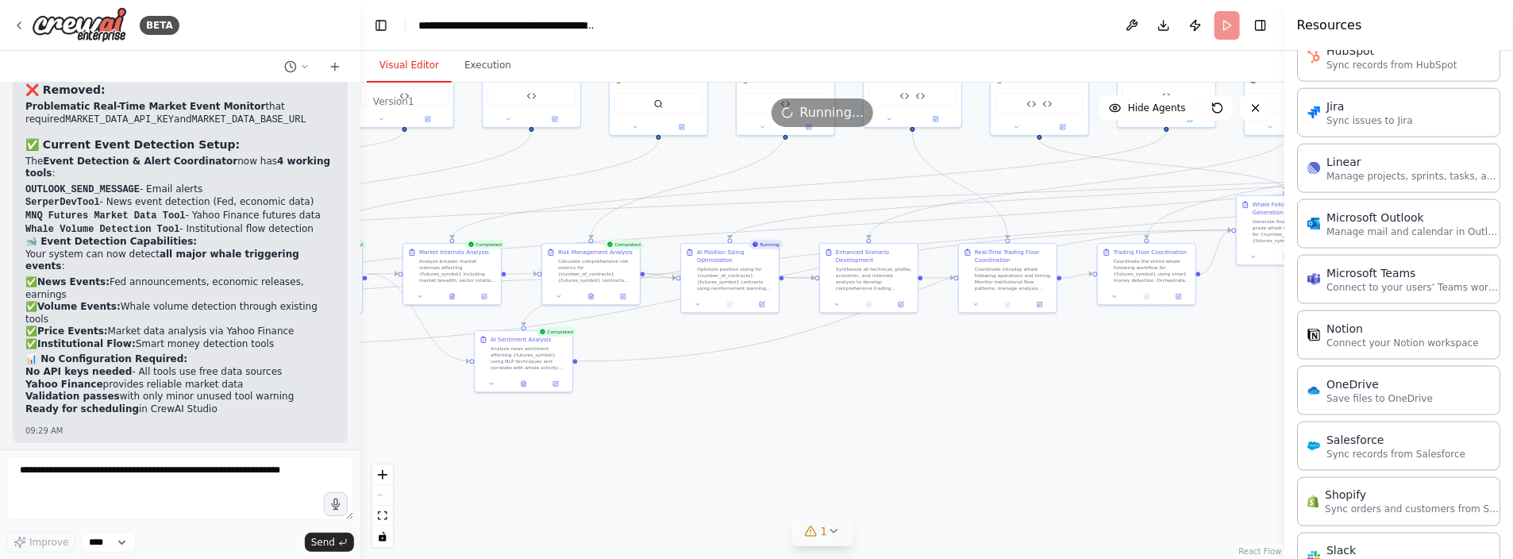
drag, startPoint x: 770, startPoint y: 455, endPoint x: 434, endPoint y: 459, distance: 335.9
click at [425, 461] on div ".deletable-edge-delete-btn { width: 20px; height: 20px; border: 0px solid #ffff…" at bounding box center [822, 321] width 924 height 476
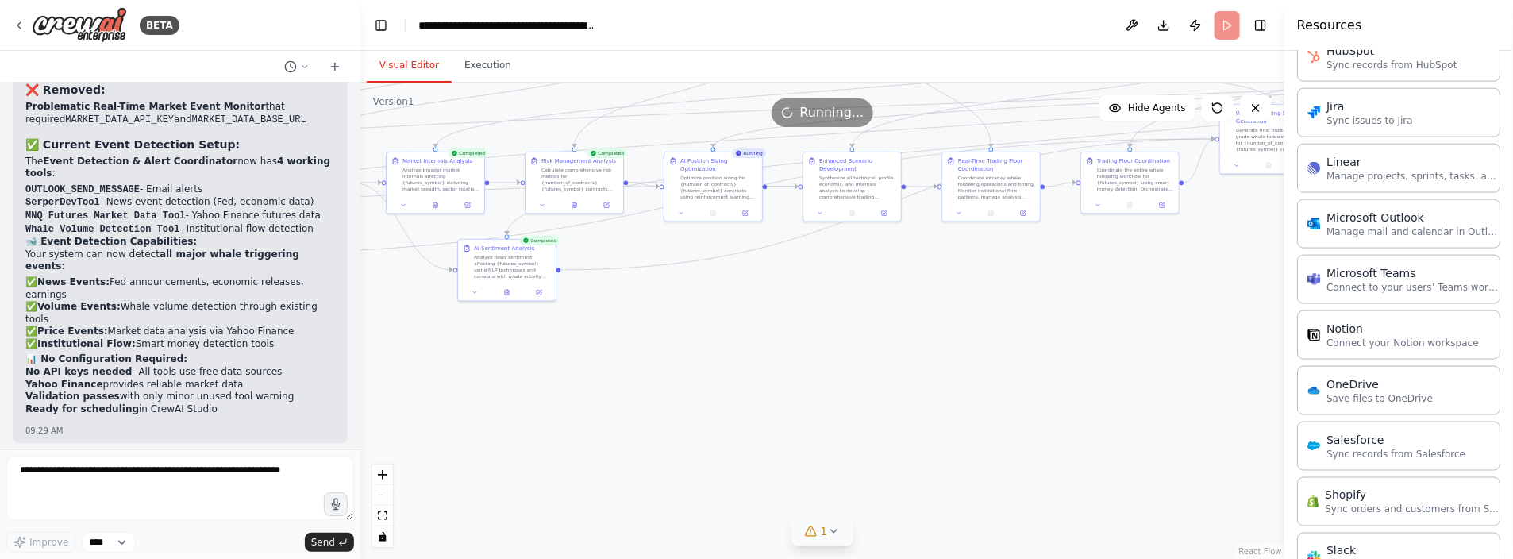
drag, startPoint x: 807, startPoint y: 431, endPoint x: 1047, endPoint y: 340, distance: 257.3
click at [1047, 340] on div ".deletable-edge-delete-btn { width: 20px; height: 20px; border: 0px solid #ffff…" at bounding box center [822, 321] width 924 height 476
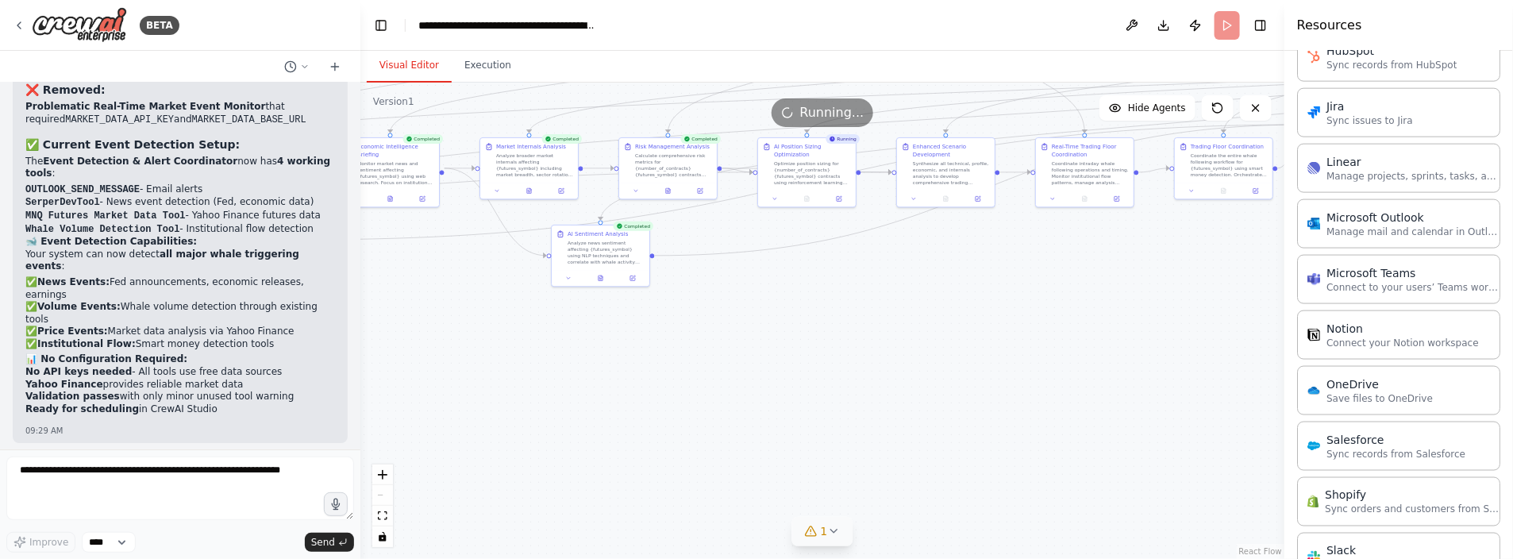
drag, startPoint x: 678, startPoint y: 377, endPoint x: 849, endPoint y: 370, distance: 170.9
click at [862, 365] on div ".deletable-edge-delete-btn { width: 20px; height: 20px; border: 0px solid #ffff…" at bounding box center [822, 321] width 924 height 476
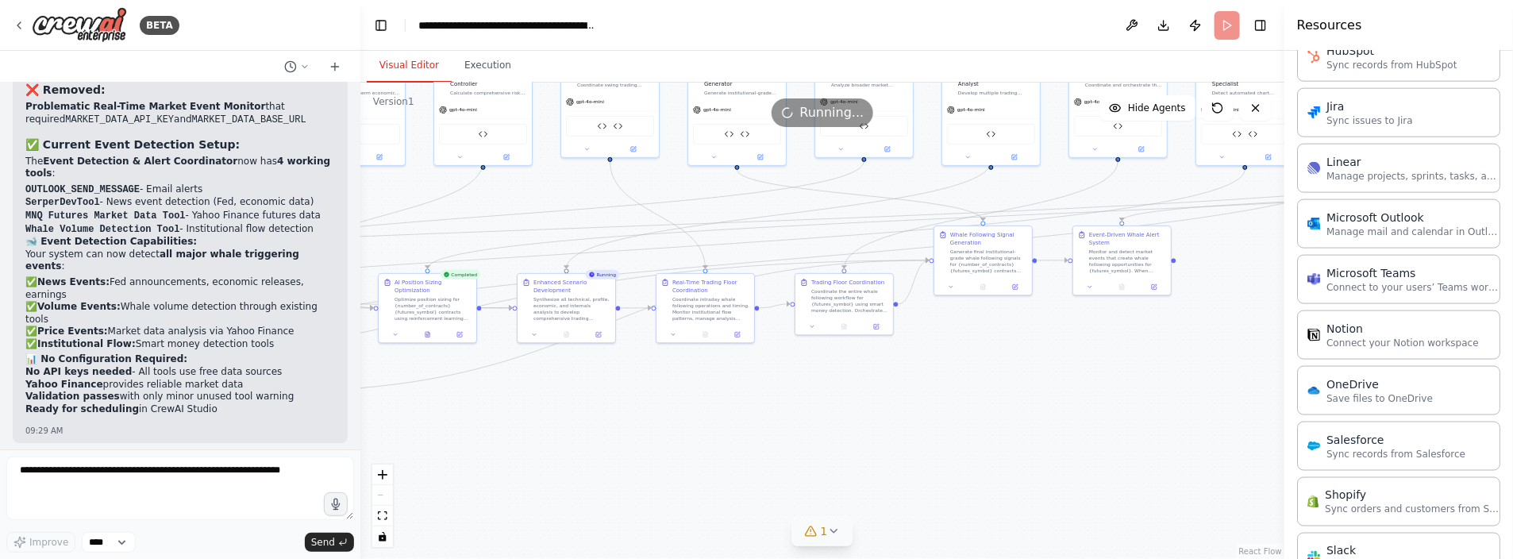
drag, startPoint x: 977, startPoint y: 316, endPoint x: 448, endPoint y: 449, distance: 546.1
click at [448, 449] on div ".deletable-edge-delete-btn { width: 20px; height: 20px; border: 0px solid #ffff…" at bounding box center [822, 321] width 924 height 476
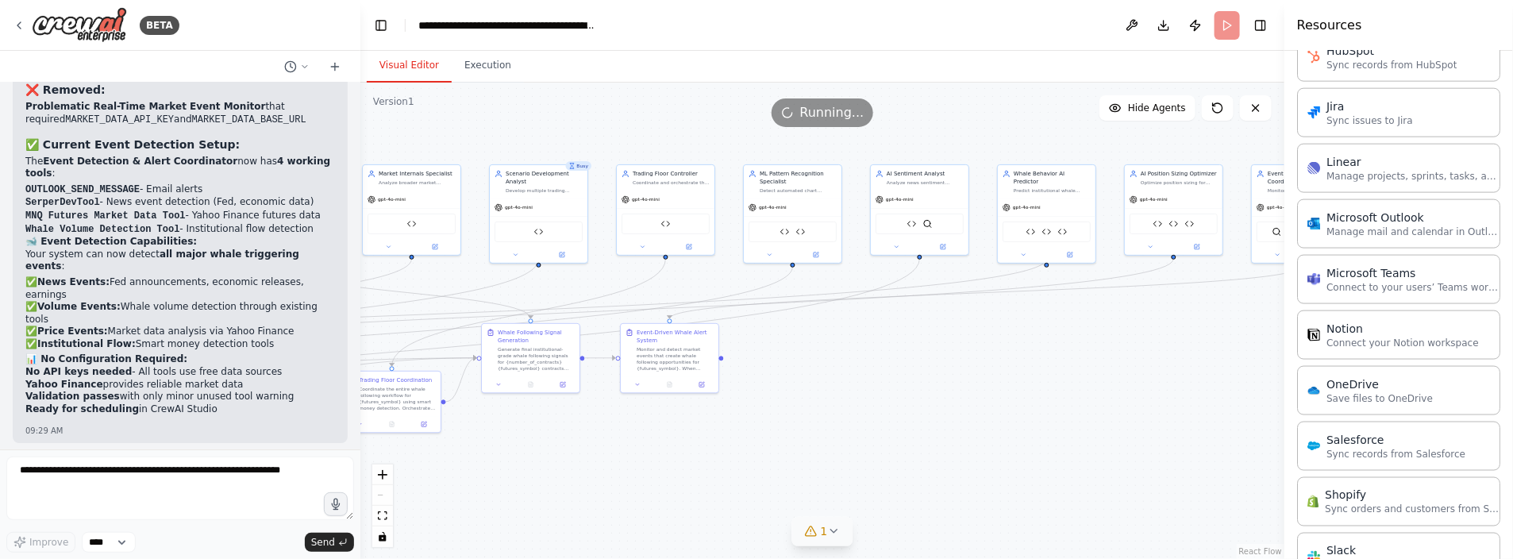
drag, startPoint x: 893, startPoint y: 409, endPoint x: 457, endPoint y: 496, distance: 444.6
click at [457, 496] on div ".deletable-edge-delete-btn { width: 20px; height: 20px; border: 0px solid #ffff…" at bounding box center [822, 321] width 924 height 476
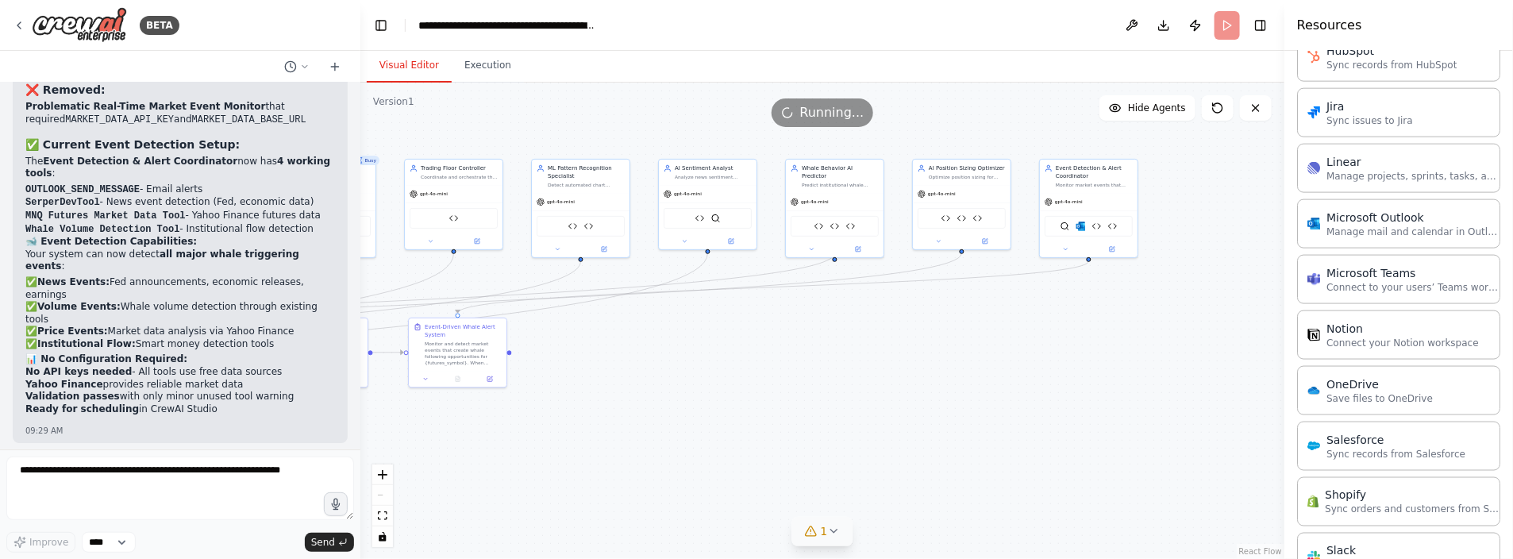
drag, startPoint x: 915, startPoint y: 408, endPoint x: 703, endPoint y: 403, distance: 212.1
click at [703, 403] on div ".deletable-edge-delete-btn { width: 20px; height: 20px; border: 0px solid #ffff…" at bounding box center [822, 321] width 924 height 476
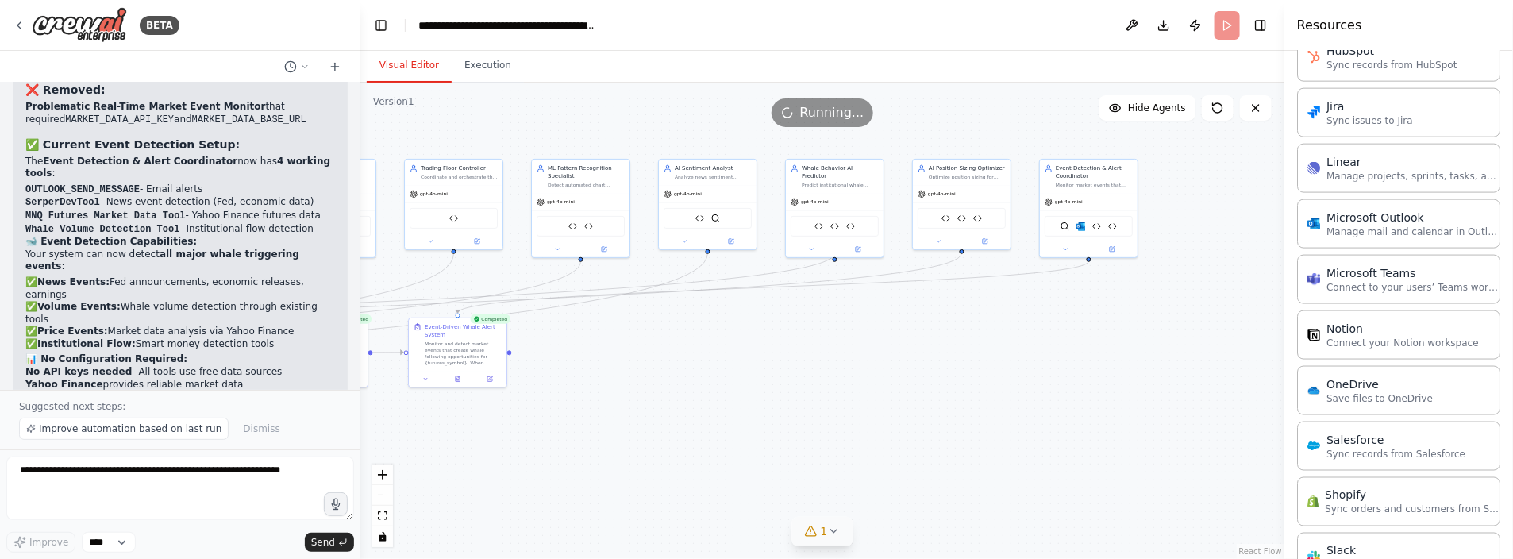
scroll to position [24279, 0]
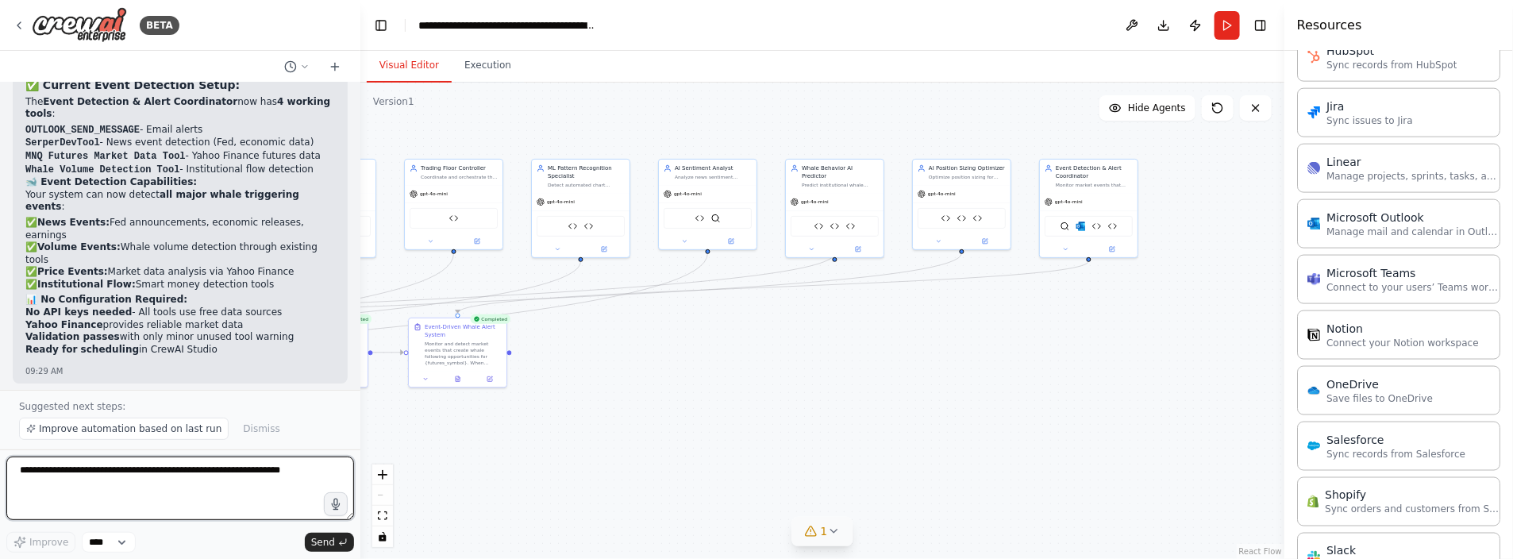
click at [52, 472] on textarea at bounding box center [180, 489] width 348 height 64
type textarea "**********"
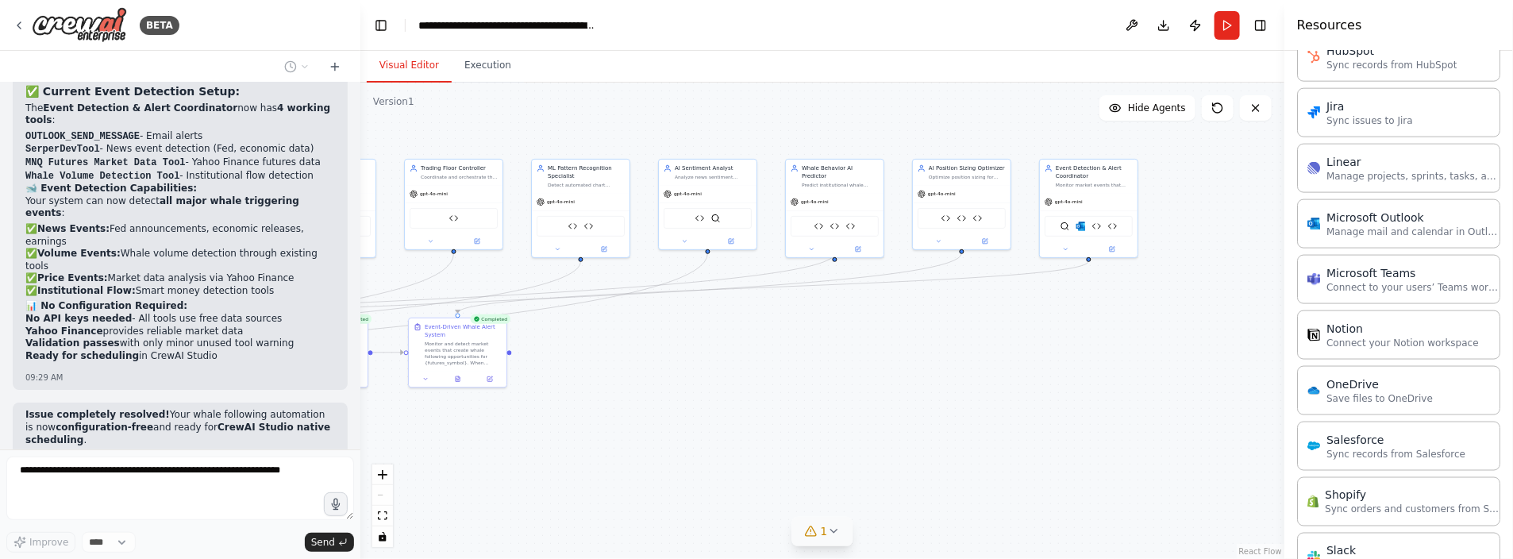
scroll to position [24314, 0]
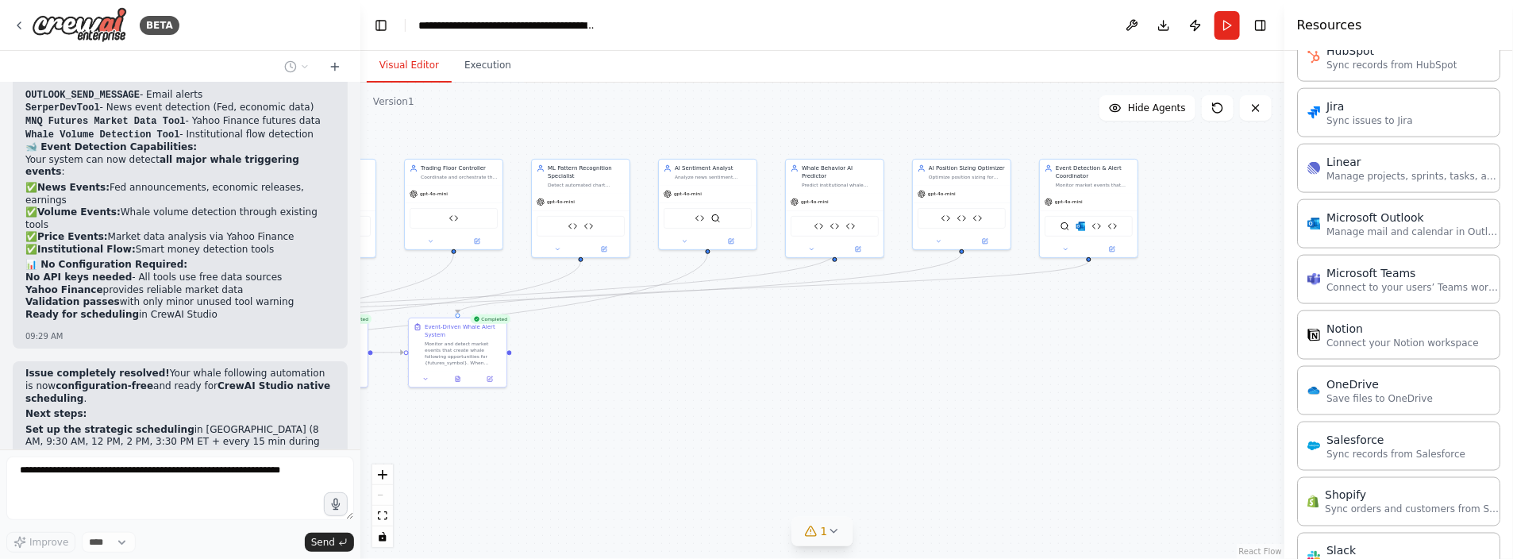
click at [829, 534] on icon at bounding box center [833, 531] width 13 height 13
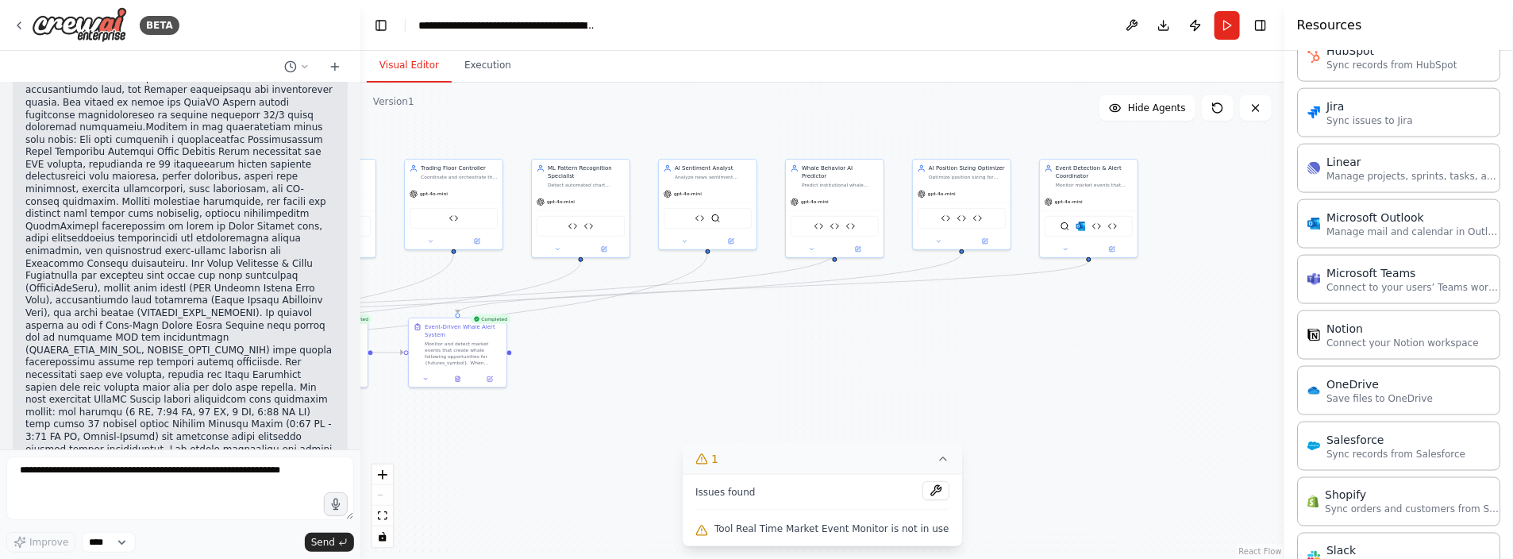
scroll to position [25419, 0]
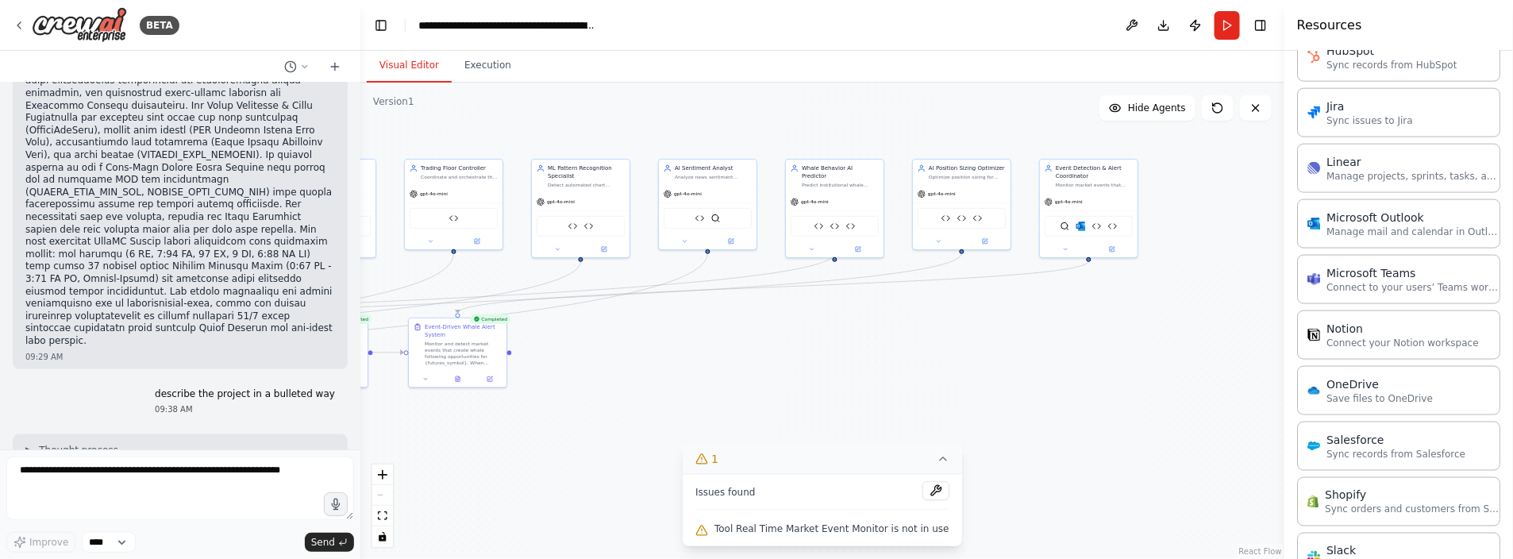
drag, startPoint x: 25, startPoint y: 140, endPoint x: 252, endPoint y: 416, distance: 357.2
copy div "🐋 Loremipsumdol Sitam Consectet - Adipisc Elitseddoei 📋 Tempori Utlabore • Etdo…"
click at [723, 340] on div ".deletable-edge-delete-btn { width: 20px; height: 20px; border: 0px solid #ffff…" at bounding box center [822, 321] width 924 height 476
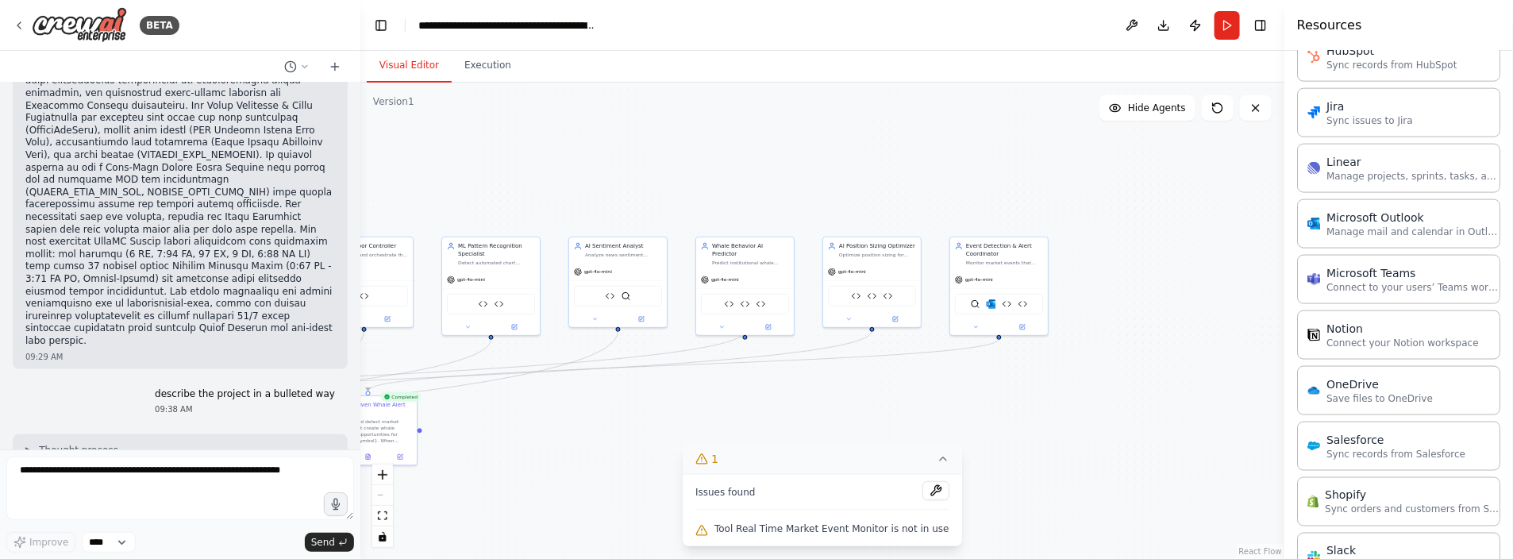
drag, startPoint x: 720, startPoint y: 322, endPoint x: 632, endPoint y: 400, distance: 117.6
click at [633, 399] on div ".deletable-edge-delete-btn { width: 20px; height: 20px; border: 0px solid #ffff…" at bounding box center [822, 321] width 924 height 476
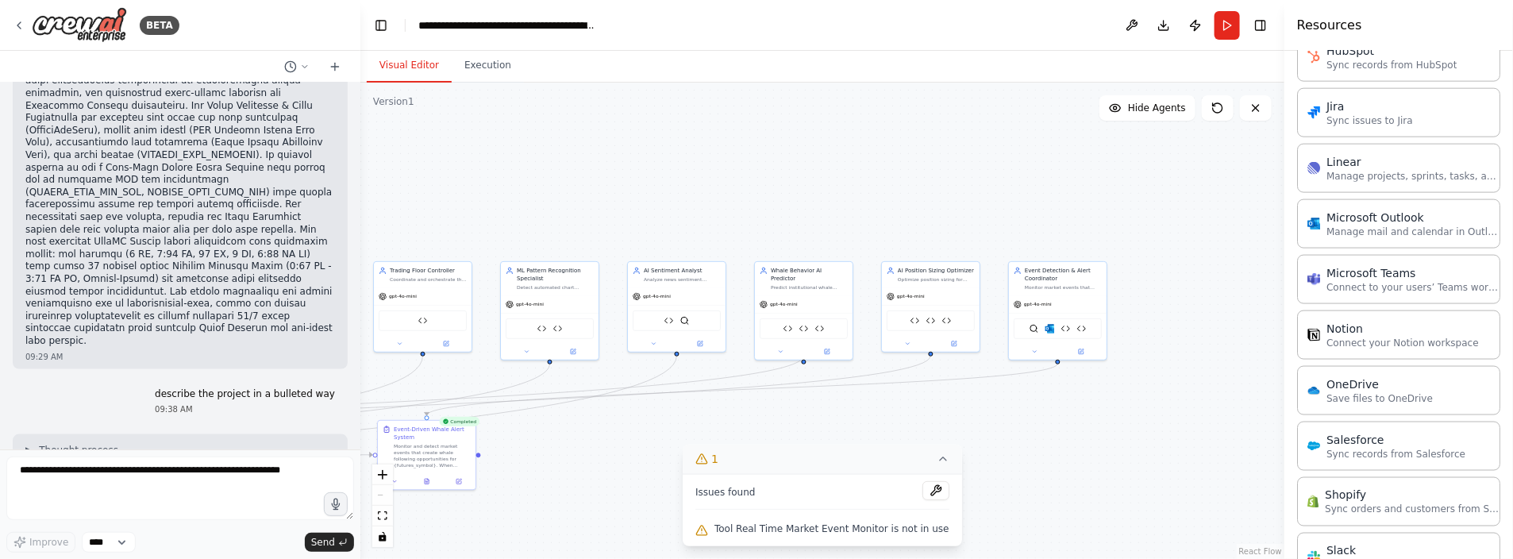
drag, startPoint x: 730, startPoint y: 191, endPoint x: 960, endPoint y: 162, distance: 232.1
click at [957, 164] on div ".deletable-edge-delete-btn { width: 20px; height: 20px; border: 0px solid #ffff…" at bounding box center [822, 321] width 924 height 476
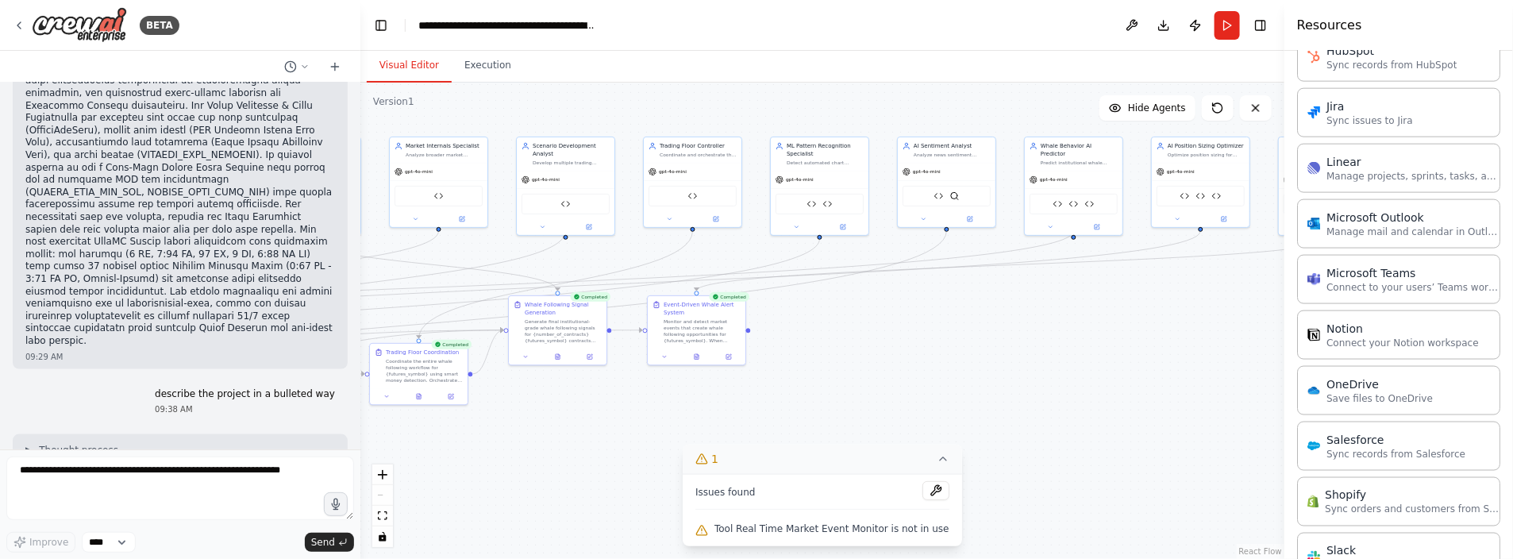
drag, startPoint x: 763, startPoint y: 402, endPoint x: 903, endPoint y: 309, distance: 167.8
click at [905, 304] on div ".deletable-edge-delete-btn { width: 20px; height: 20px; border: 0px solid #ffff…" at bounding box center [822, 321] width 924 height 476
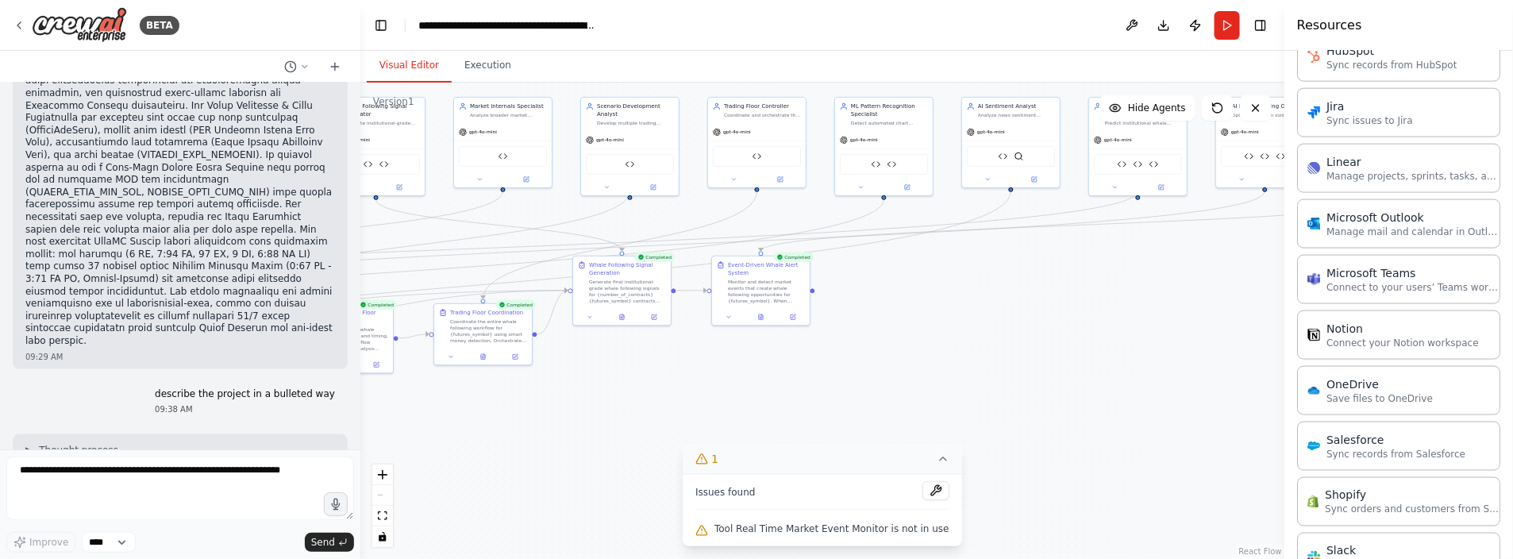
drag, startPoint x: 667, startPoint y: 392, endPoint x: 765, endPoint y: 353, distance: 105.4
click at [764, 352] on div ".deletable-edge-delete-btn { width: 20px; height: 20px; border: 0px solid #ffff…" at bounding box center [822, 321] width 924 height 476
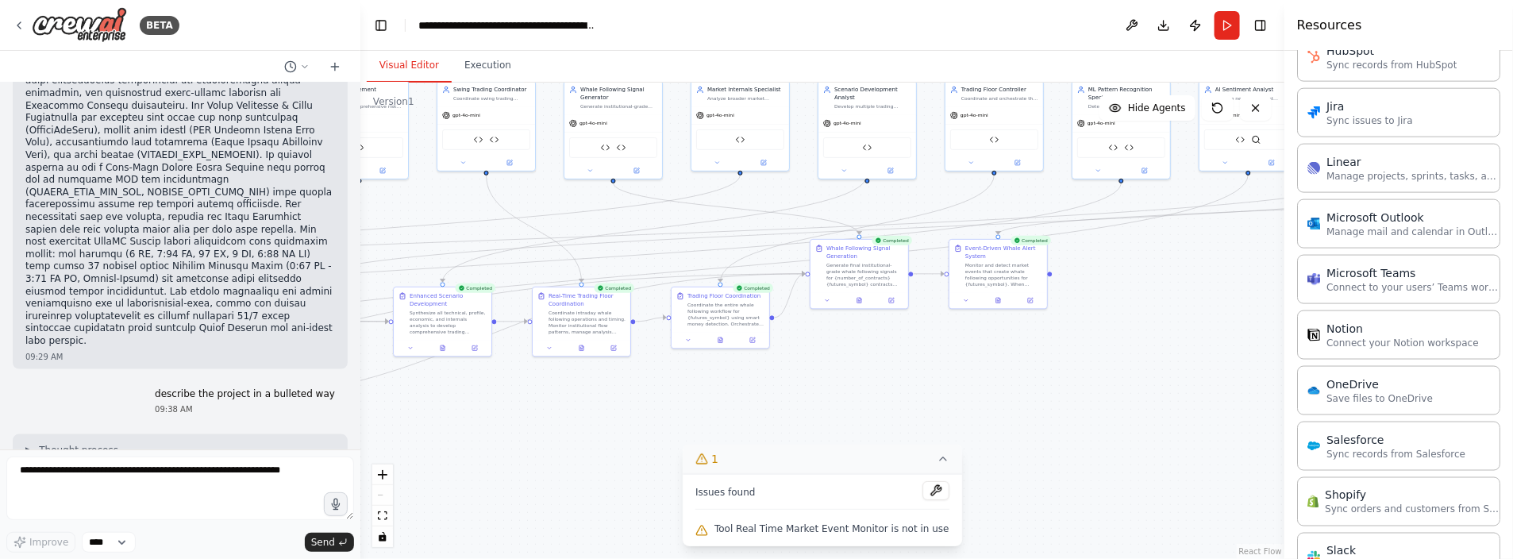
drag, startPoint x: 668, startPoint y: 381, endPoint x: 960, endPoint y: 360, distance: 293.0
click at [960, 360] on div ".deletable-edge-delete-btn { width: 20px; height: 20px; border: 0px solid #ffff…" at bounding box center [822, 321] width 924 height 476
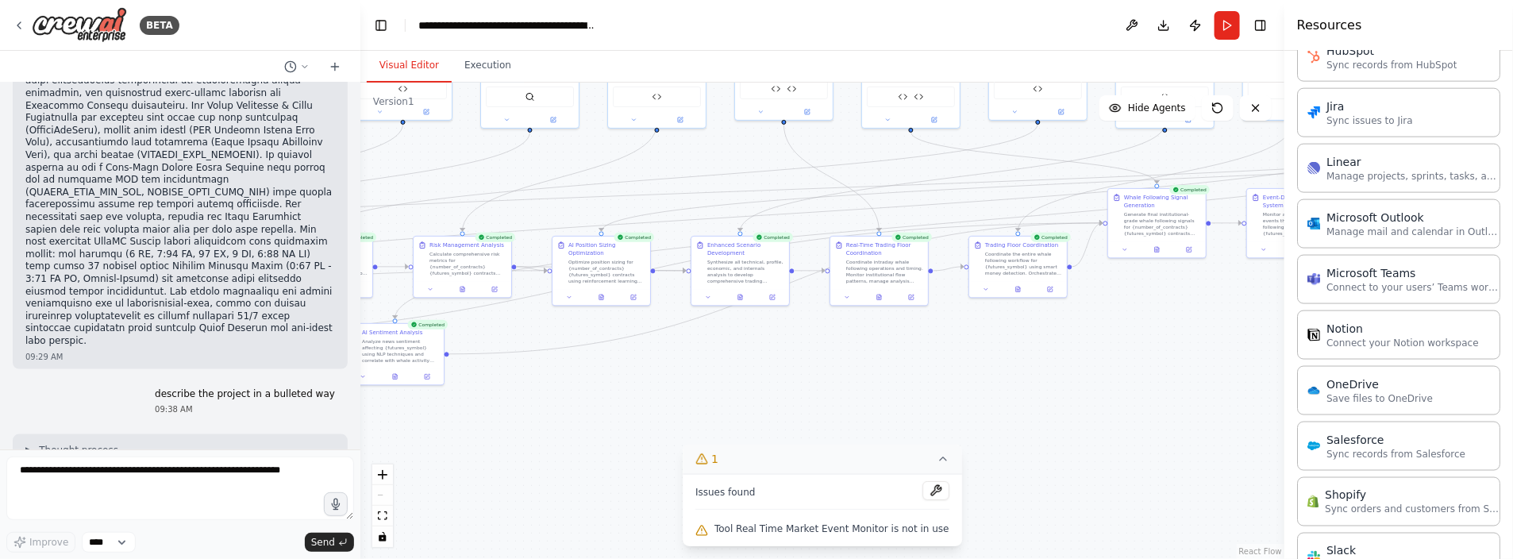
drag, startPoint x: 673, startPoint y: 391, endPoint x: 795, endPoint y: 382, distance: 121.9
click at [795, 382] on div ".deletable-edge-delete-btn { width: 20px; height: 20px; border: 0px solid #ffff…" at bounding box center [822, 321] width 924 height 476
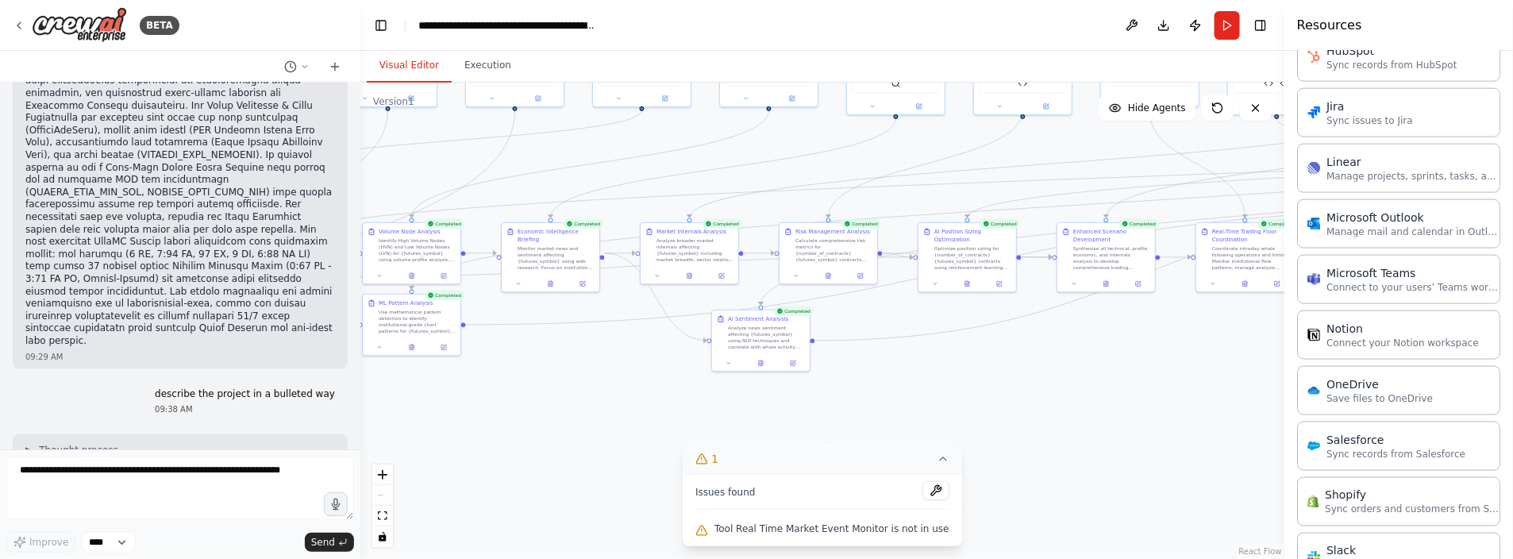
drag, startPoint x: 723, startPoint y: 371, endPoint x: 1006, endPoint y: 367, distance: 283.5
click at [1006, 367] on div ".deletable-edge-delete-btn { width: 20px; height: 20px; border: 0px solid #ffff…" at bounding box center [822, 321] width 924 height 476
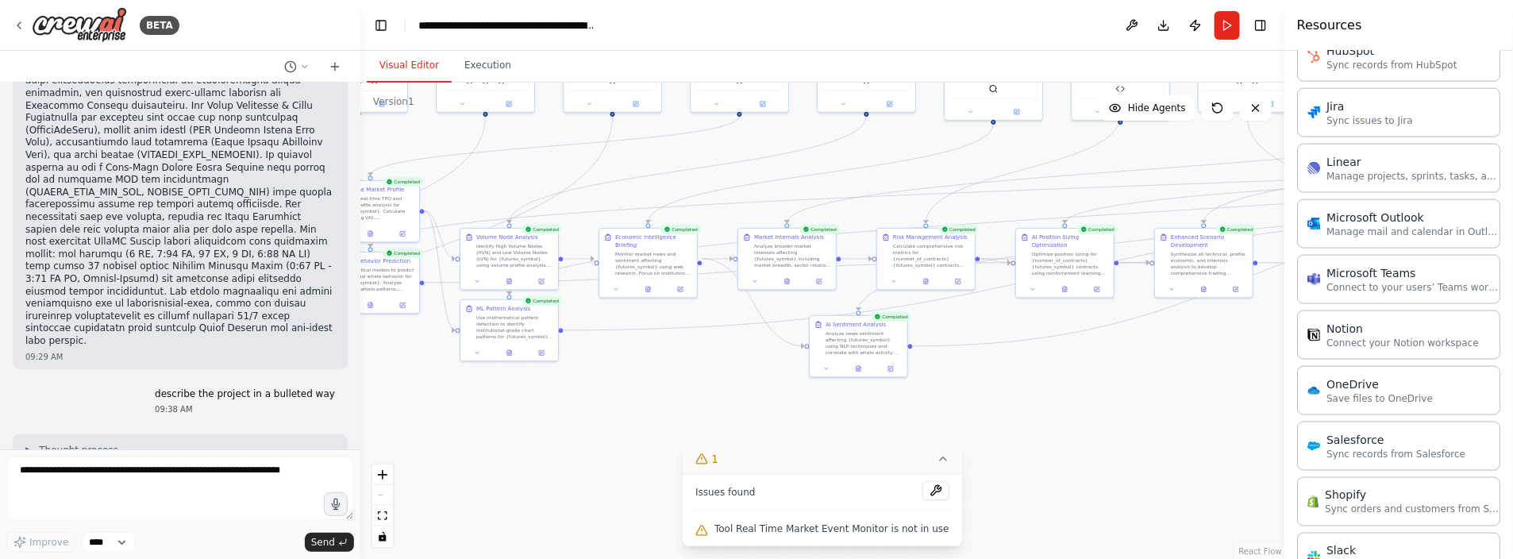
drag, startPoint x: 653, startPoint y: 383, endPoint x: 665, endPoint y: 384, distance: 12.0
click at [665, 384] on div ".deletable-edge-delete-btn { width: 20px; height: 20px; border: 0px solid #ffff…" at bounding box center [822, 321] width 924 height 476
drag, startPoint x: 665, startPoint y: 384, endPoint x: 651, endPoint y: 371, distance: 19.1
click at [651, 371] on div ".deletable-edge-delete-btn { width: 20px; height: 20px; border: 0px solid #ffff…" at bounding box center [822, 321] width 924 height 476
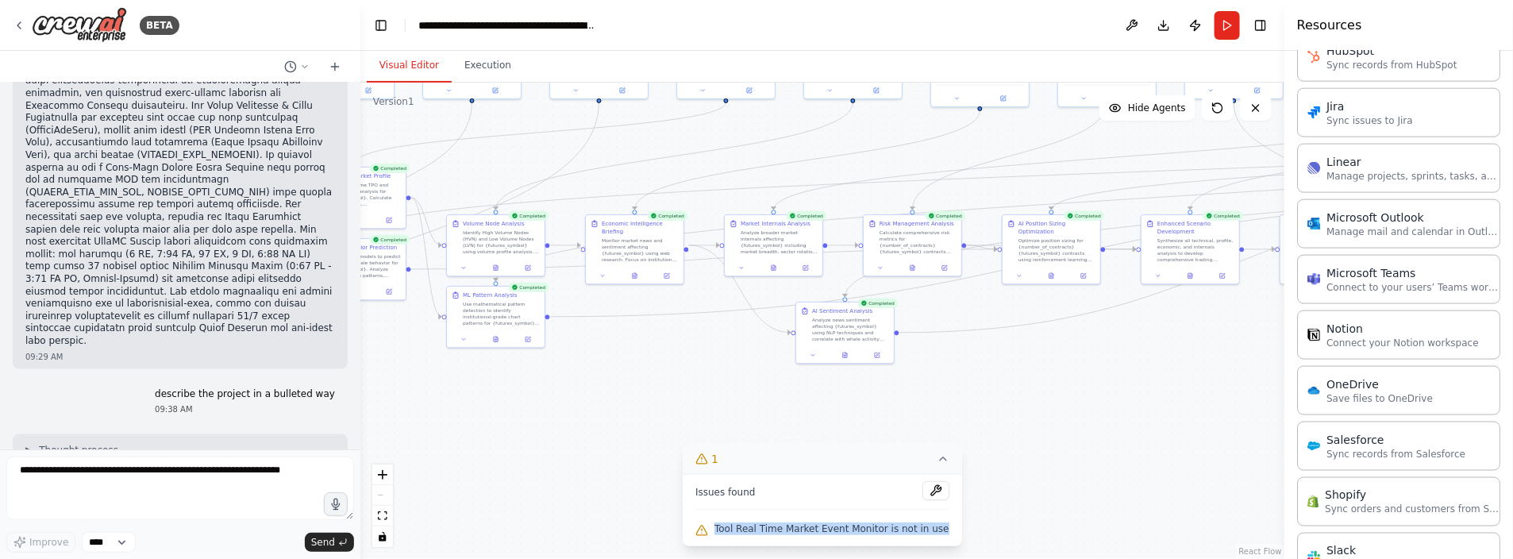
drag, startPoint x: 726, startPoint y: 531, endPoint x: 941, endPoint y: 535, distance: 215.2
click at [941, 535] on div "Issues found Tool Real Time Market Event Monitor is not in use" at bounding box center [822, 510] width 279 height 72
drag, startPoint x: 941, startPoint y: 535, endPoint x: 883, endPoint y: 529, distance: 58.3
copy span "Tool Real Time Market Event Monitor is not in use"
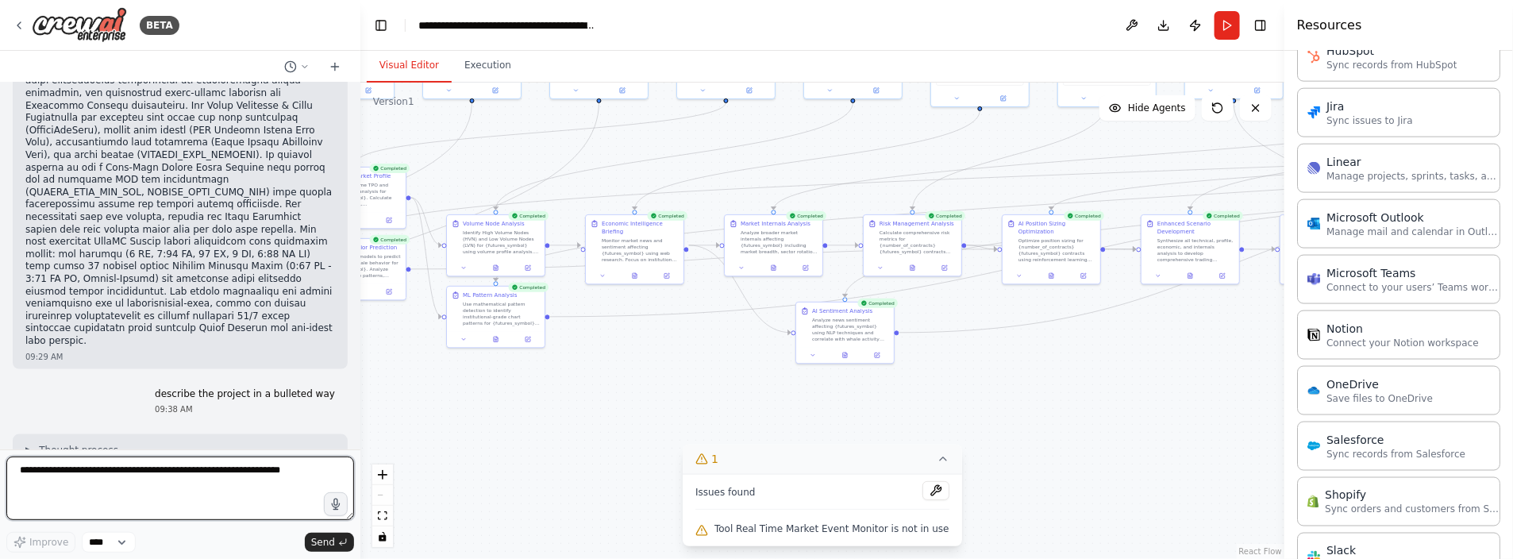
click at [160, 495] on textarea at bounding box center [180, 489] width 348 height 64
paste textarea "**********"
type textarea "**********"
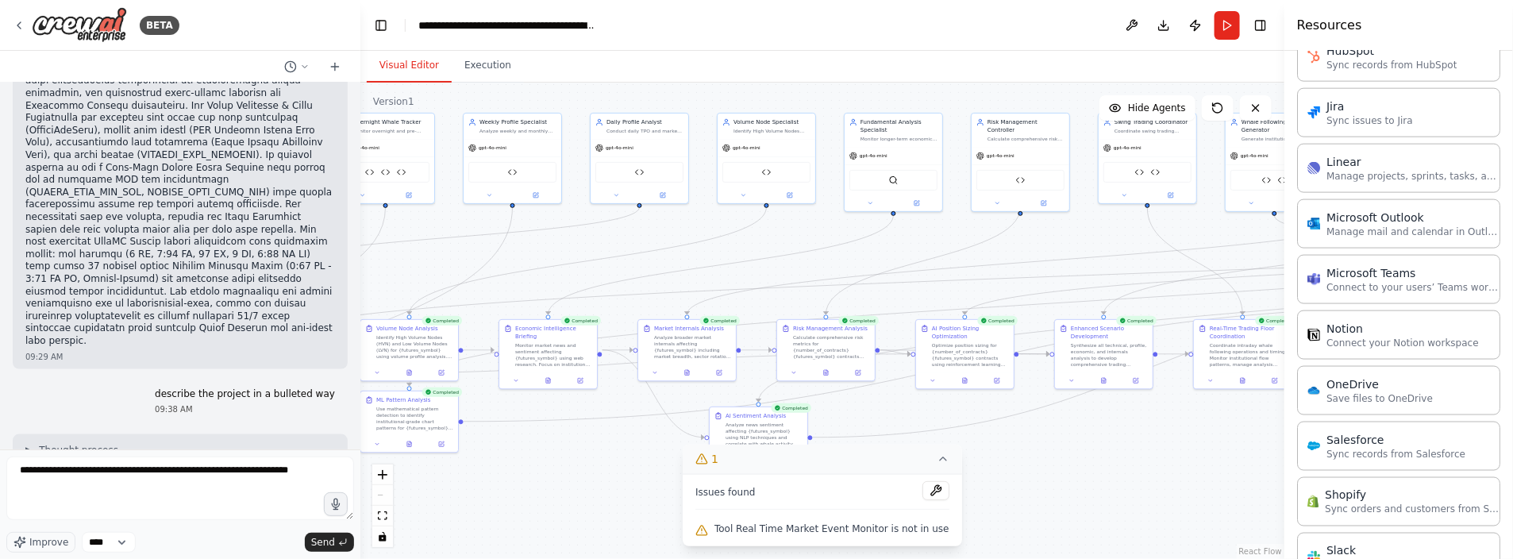
drag, startPoint x: 670, startPoint y: 363, endPoint x: 580, endPoint y: 472, distance: 141.5
click at [580, 472] on div ".deletable-edge-delete-btn { width: 20px; height: 20px; border: 0px solid #ffff…" at bounding box center [822, 321] width 924 height 476
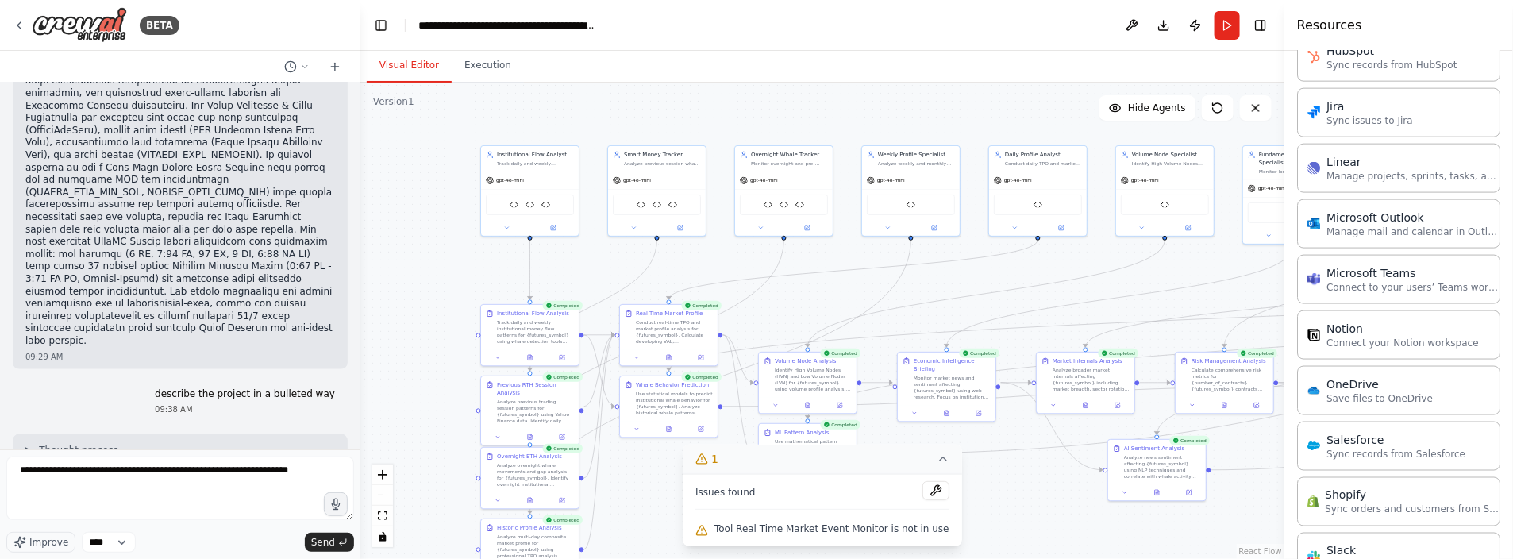
drag, startPoint x: 581, startPoint y: 250, endPoint x: 997, endPoint y: 280, distance: 417.2
click at [997, 280] on div ".deletable-edge-delete-btn { width: 20px; height: 20px; border: 0px solid #ffff…" at bounding box center [822, 321] width 924 height 476
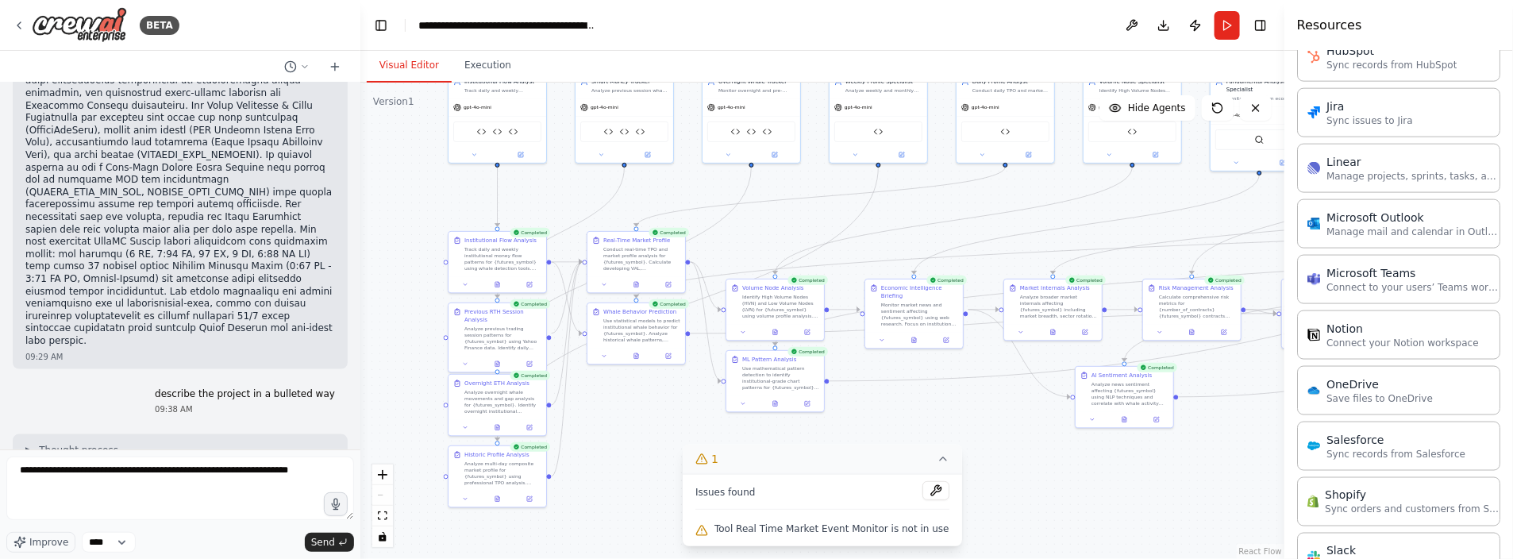
drag, startPoint x: 455, startPoint y: 306, endPoint x: 395, endPoint y: 232, distance: 95.5
click at [396, 232] on div ".deletable-edge-delete-btn { width: 20px; height: 20px; border: 0px solid #ffff…" at bounding box center [822, 321] width 924 height 476
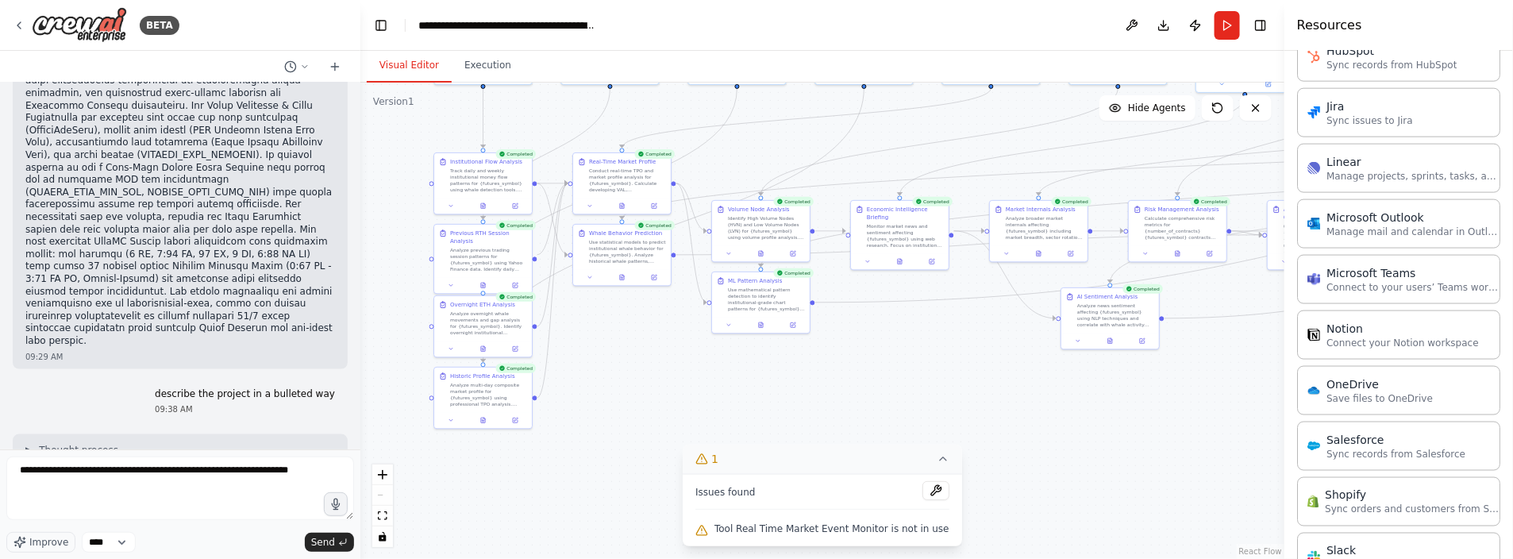
drag, startPoint x: 402, startPoint y: 311, endPoint x: 395, endPoint y: 239, distance: 72.5
click at [395, 239] on div ".deletable-edge-delete-btn { width: 20px; height: 20px; border: 0px solid #ffff…" at bounding box center [822, 321] width 924 height 476
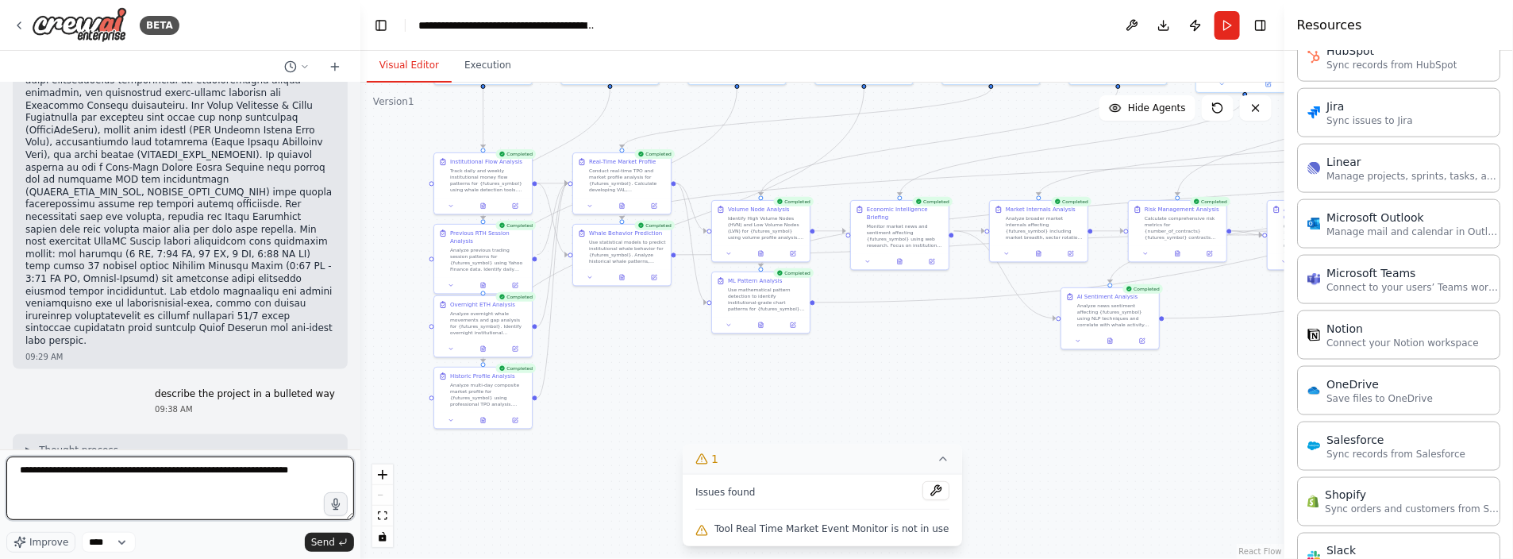
click at [311, 471] on textarea "**********" at bounding box center [180, 489] width 348 height 64
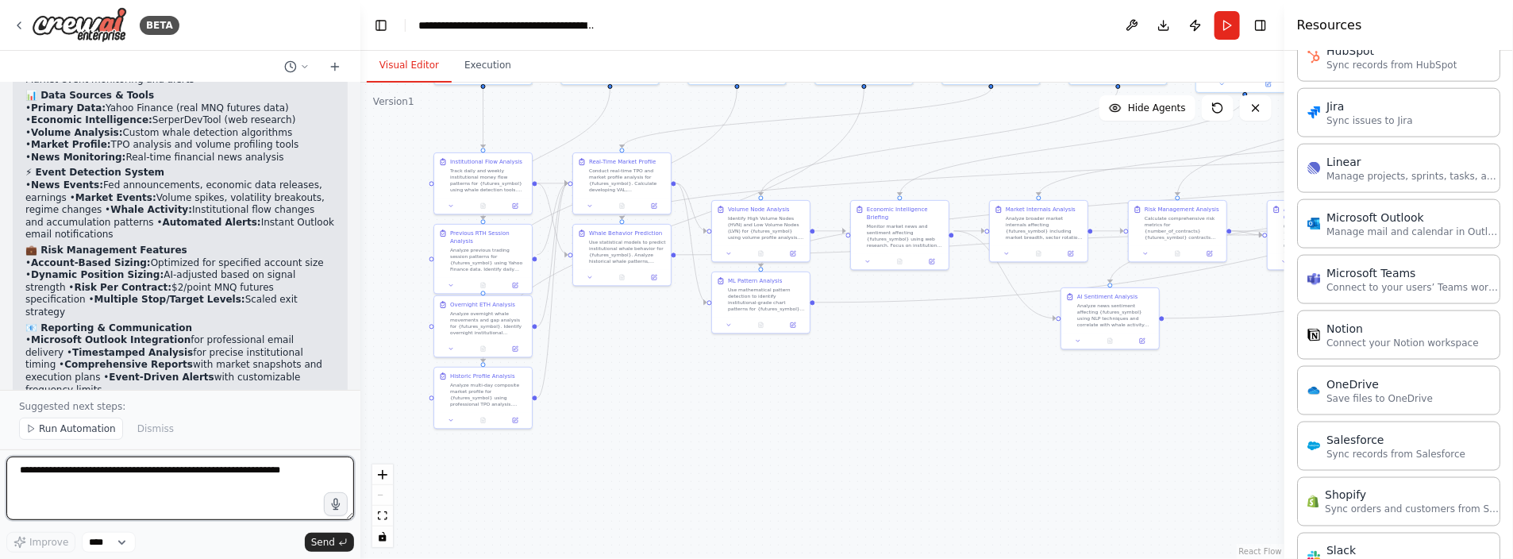
scroll to position [26317, 0]
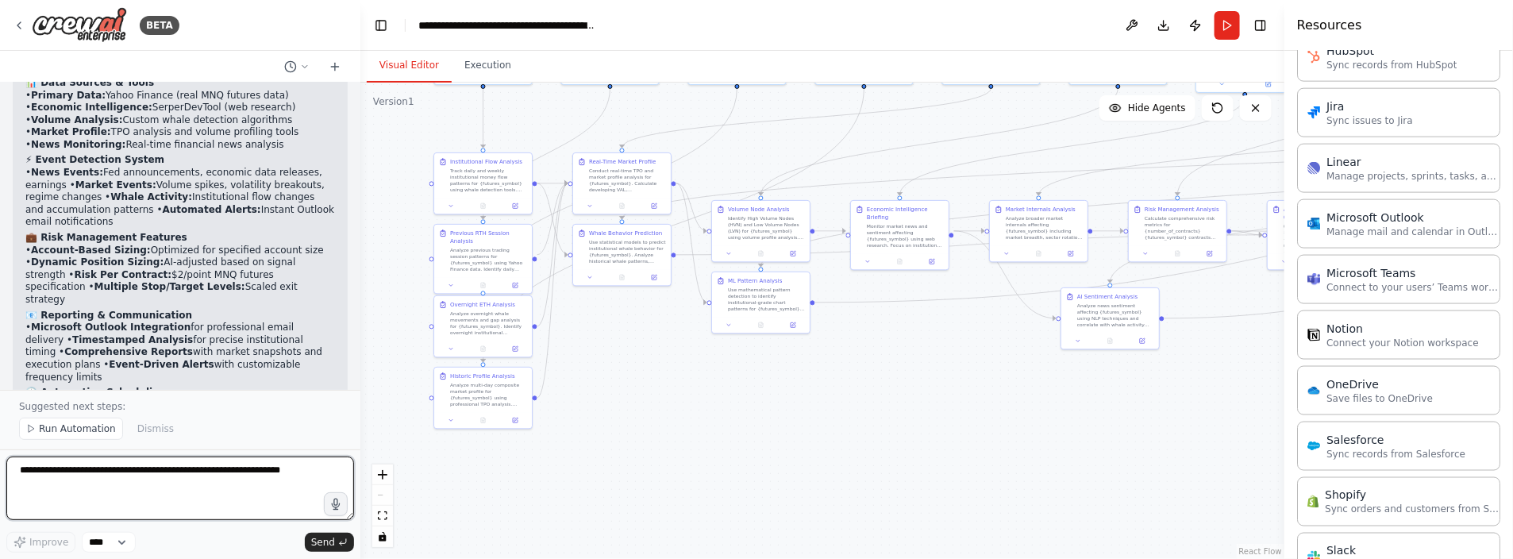
click at [133, 472] on textarea at bounding box center [180, 489] width 348 height 64
type textarea "**********"
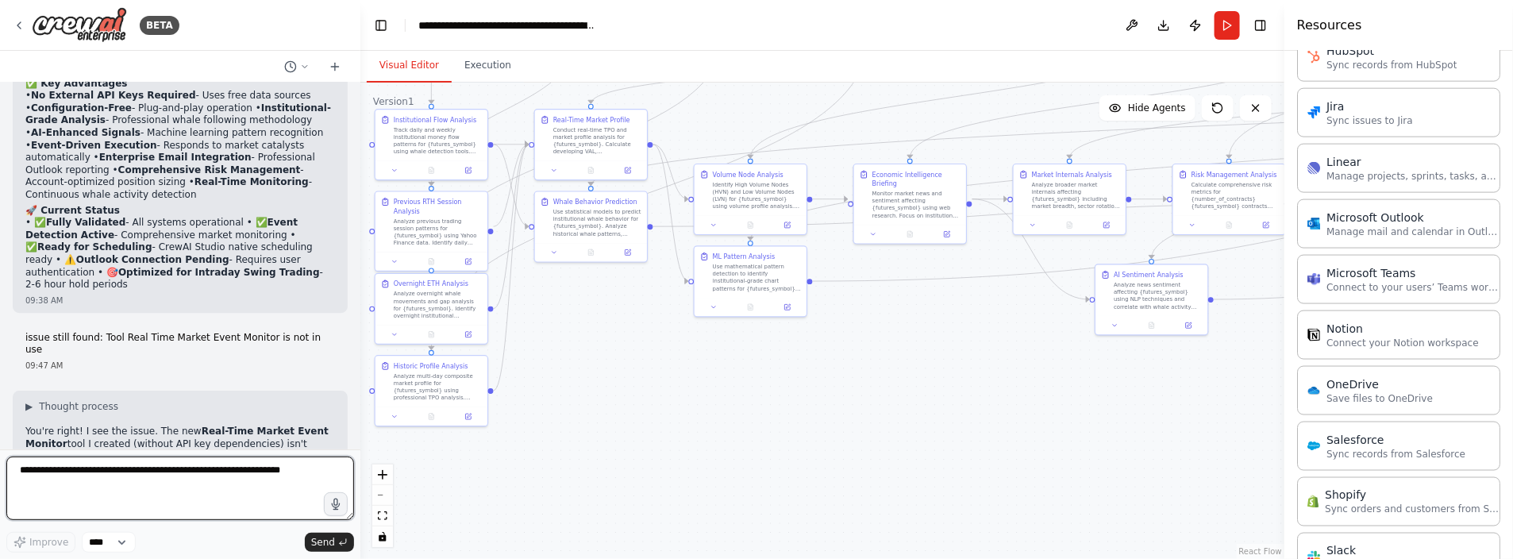
scroll to position [26828, 0]
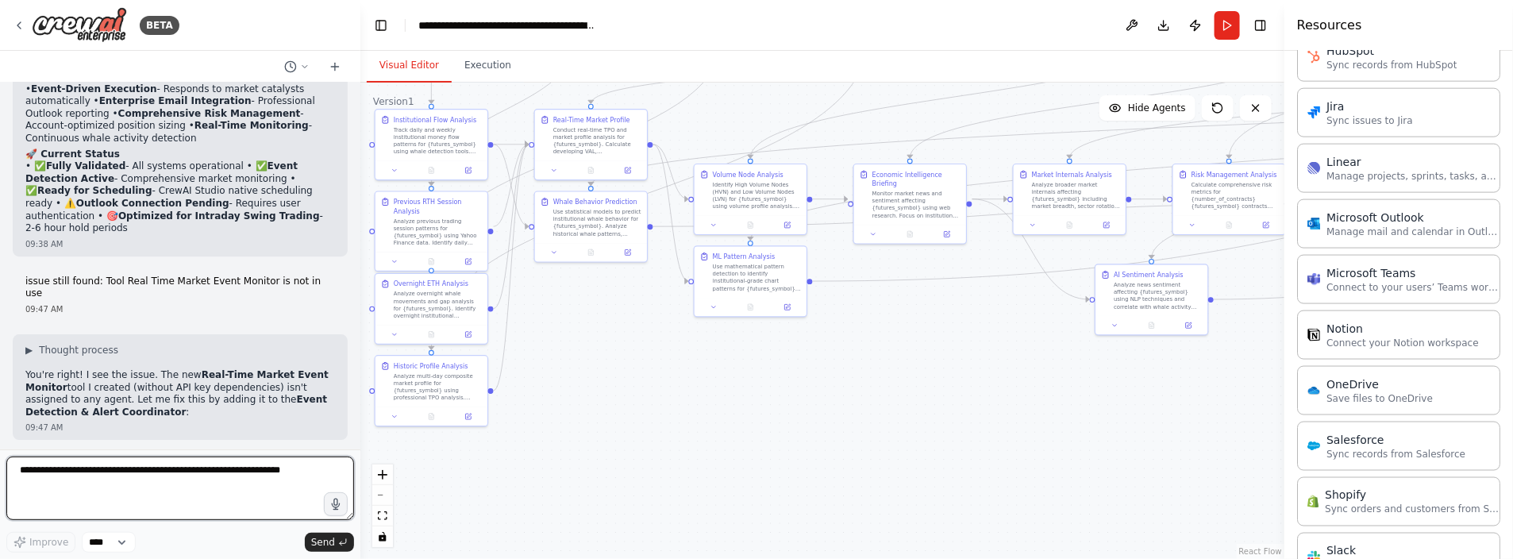
click at [56, 476] on textarea at bounding box center [180, 489] width 348 height 64
type textarea "**********"
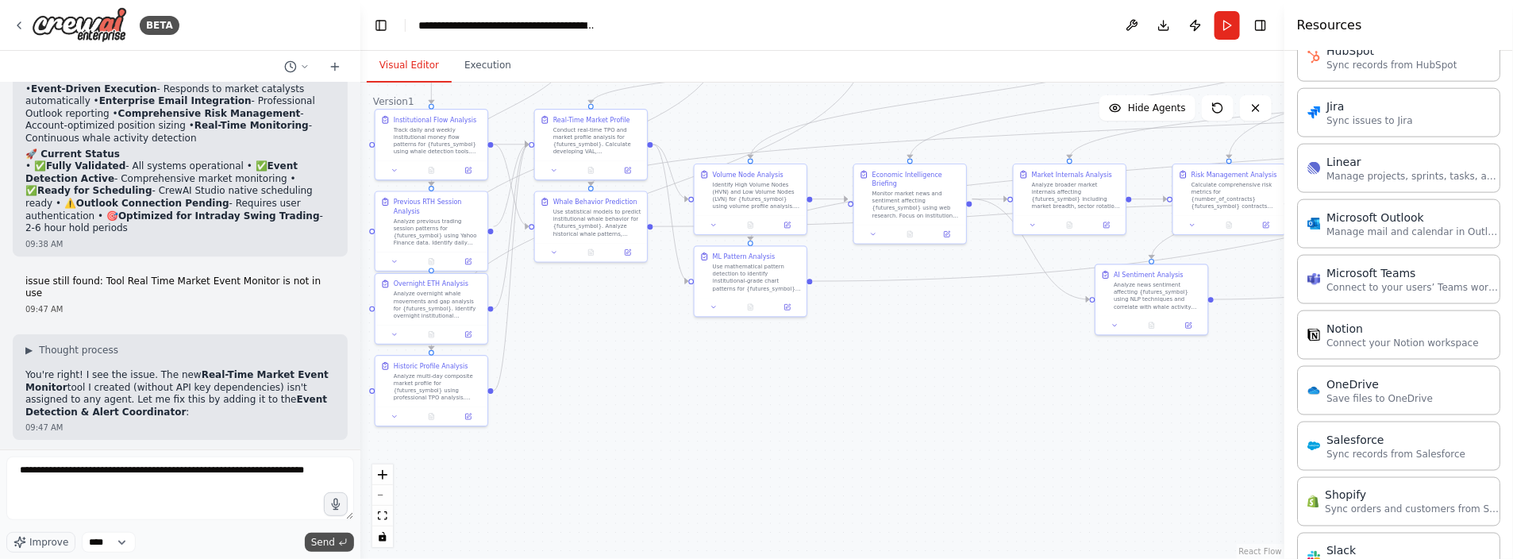
click at [319, 535] on button "Send" at bounding box center [329, 542] width 49 height 19
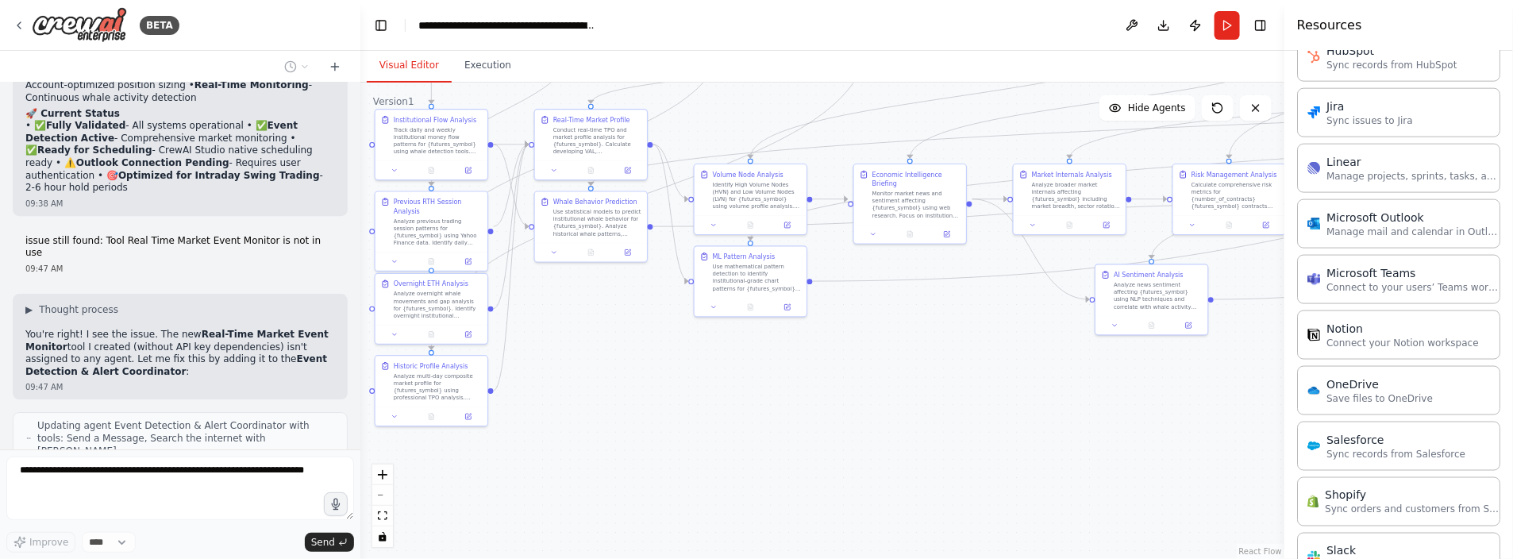
scroll to position [26923, 0]
